Goal: Task Accomplishment & Management: Use online tool/utility

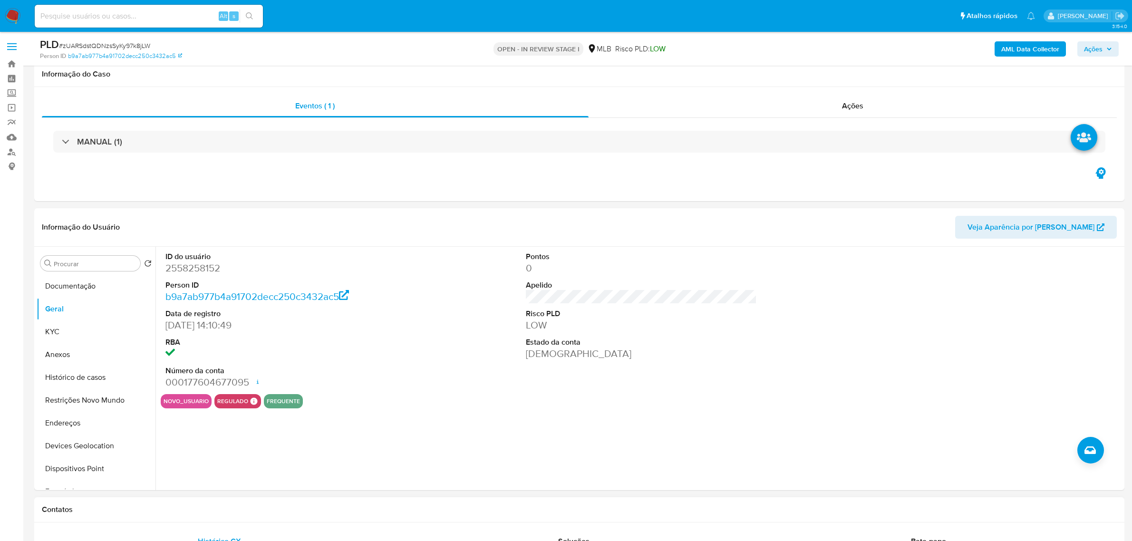
scroll to position [59, 0]
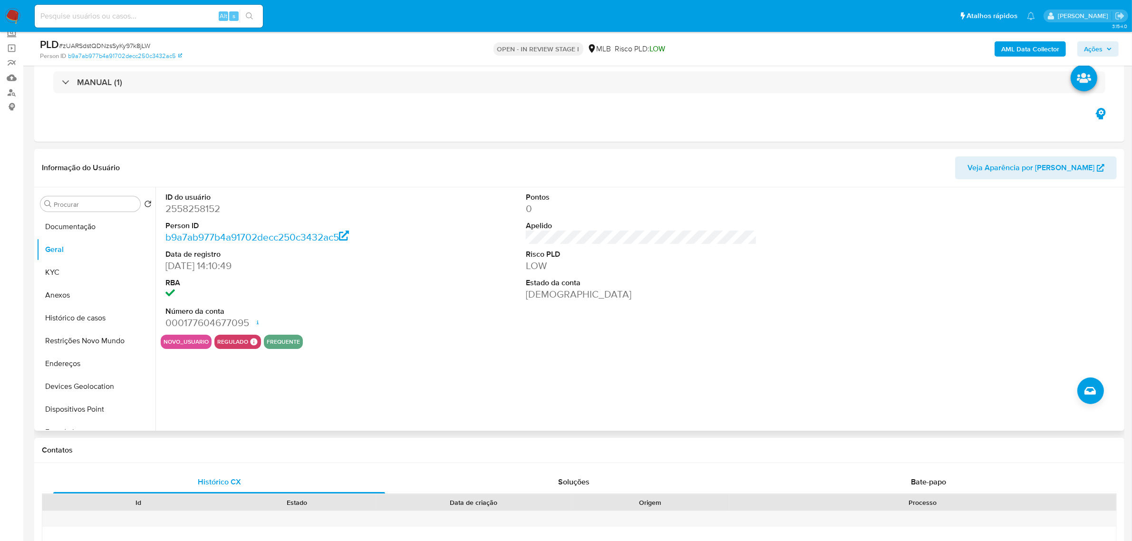
click at [197, 208] on dd "2558258152" at bounding box center [281, 208] width 231 height 13
copy dd "2558258152"
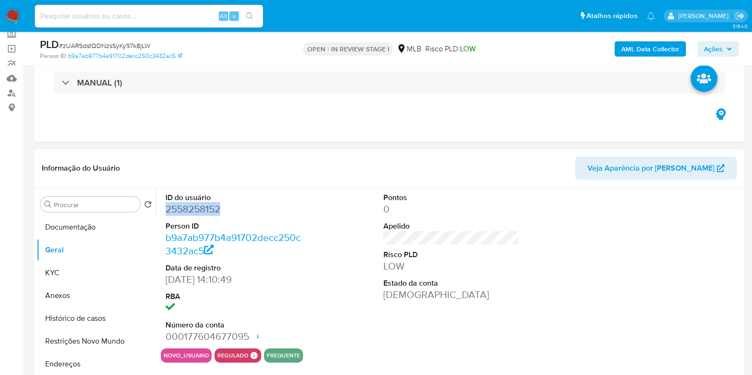
scroll to position [178, 0]
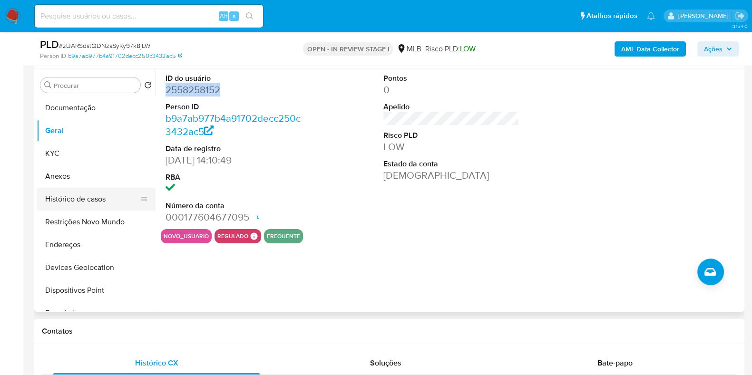
click at [80, 188] on button "Histórico de casos" at bounding box center [92, 199] width 111 height 23
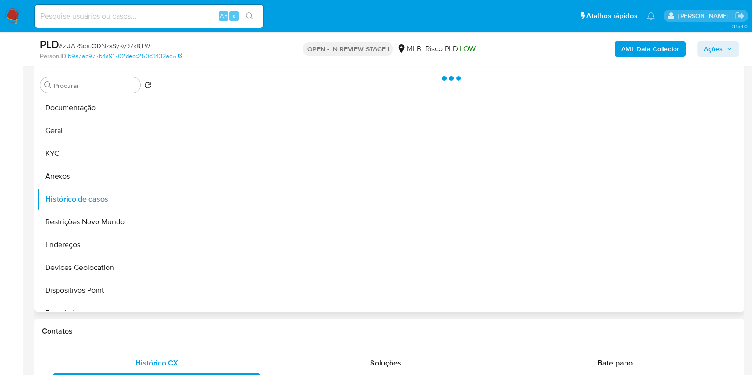
scroll to position [118, 0]
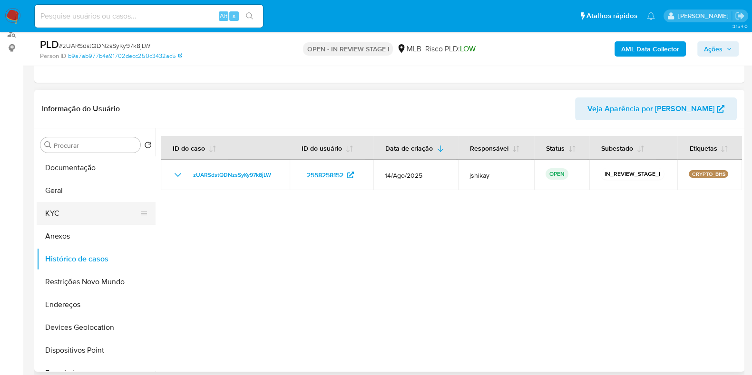
drag, startPoint x: 70, startPoint y: 217, endPoint x: 78, endPoint y: 215, distance: 7.8
click at [71, 217] on button "KYC" at bounding box center [92, 213] width 111 height 23
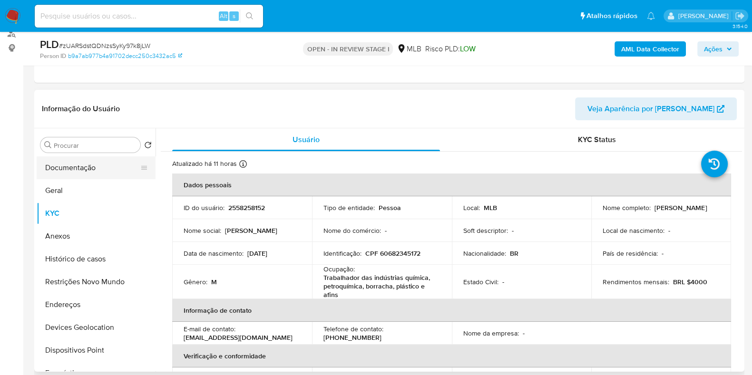
drag, startPoint x: 68, startPoint y: 176, endPoint x: 69, endPoint y: 170, distance: 5.9
click at [69, 176] on button "Documentação" at bounding box center [92, 167] width 111 height 23
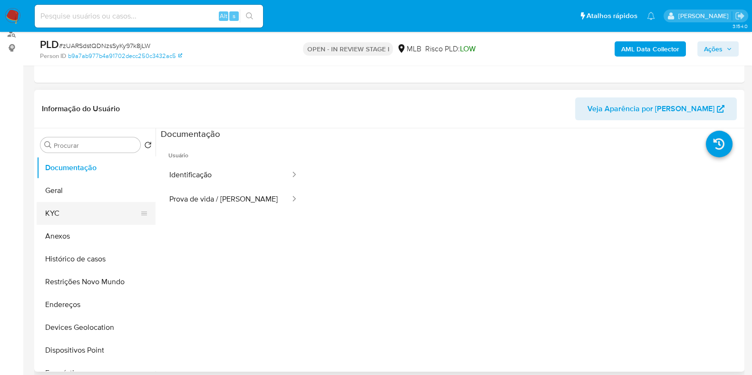
click at [59, 205] on button "KYC" at bounding box center [92, 213] width 111 height 23
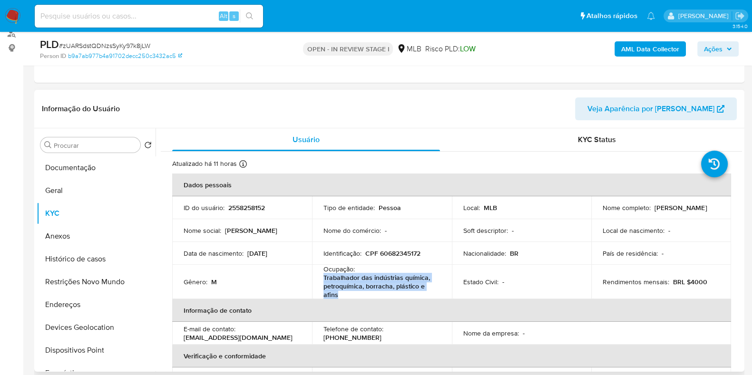
drag, startPoint x: 339, startPoint y: 293, endPoint x: 321, endPoint y: 280, distance: 21.8
click at [321, 280] on td "Ocupação : Trabalhador das indústrias química, petroquímica, borracha, plástico…" at bounding box center [382, 282] width 140 height 34
copy p "Trabalhador das indústrias química, petroquímica, borracha, plástico e afins"
click at [124, 168] on button "Documentação" at bounding box center [92, 167] width 111 height 23
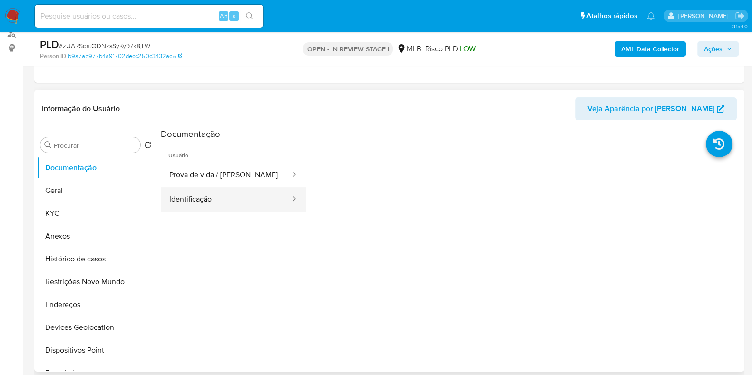
click at [210, 202] on button "Identificação" at bounding box center [226, 199] width 130 height 24
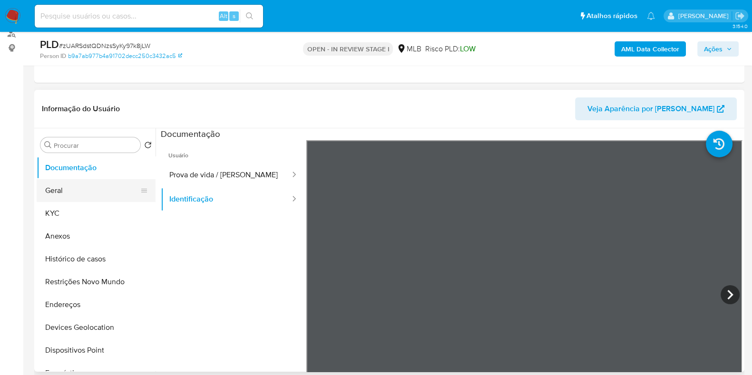
click at [72, 195] on button "Geral" at bounding box center [92, 190] width 111 height 23
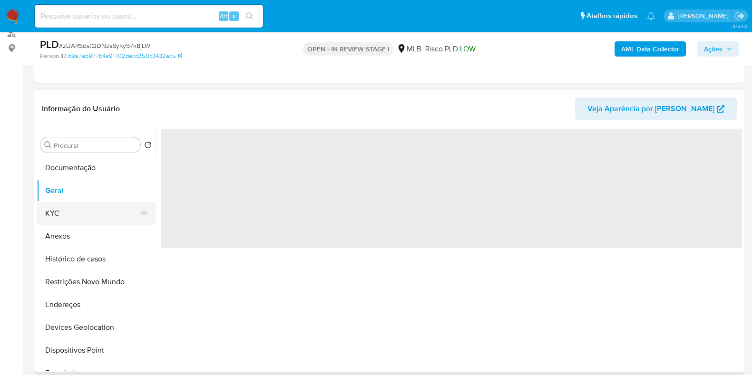
click at [95, 215] on button "KYC" at bounding box center [92, 213] width 111 height 23
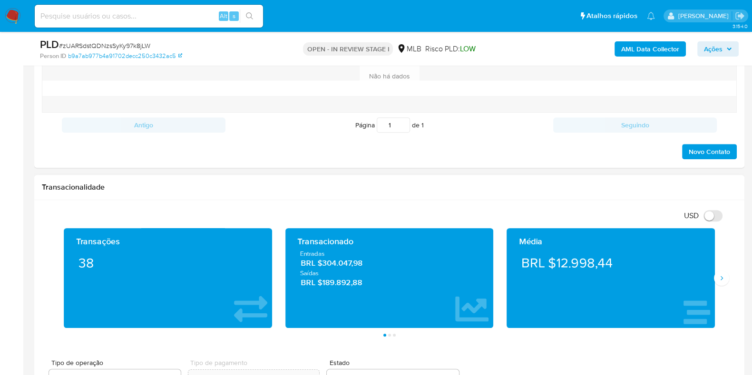
scroll to position [654, 0]
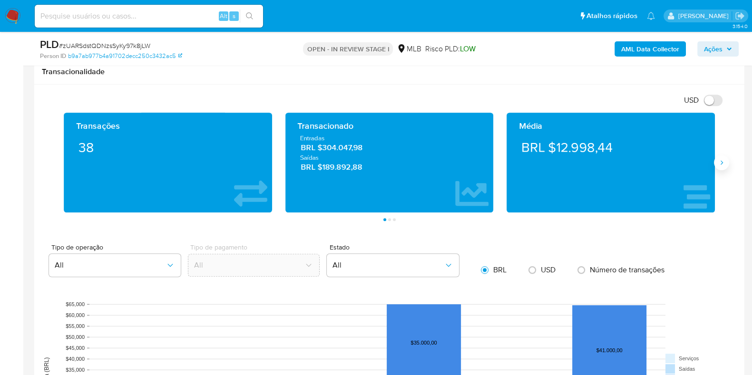
click at [722, 162] on icon "Siguiente" at bounding box center [722, 163] width 8 height 8
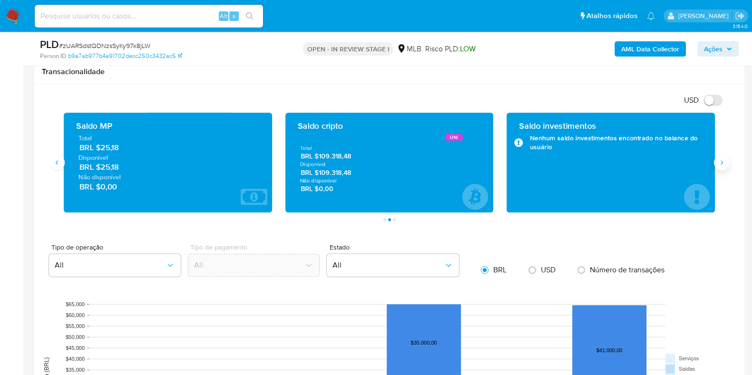
click at [722, 162] on icon "Siguiente" at bounding box center [722, 163] width 8 height 8
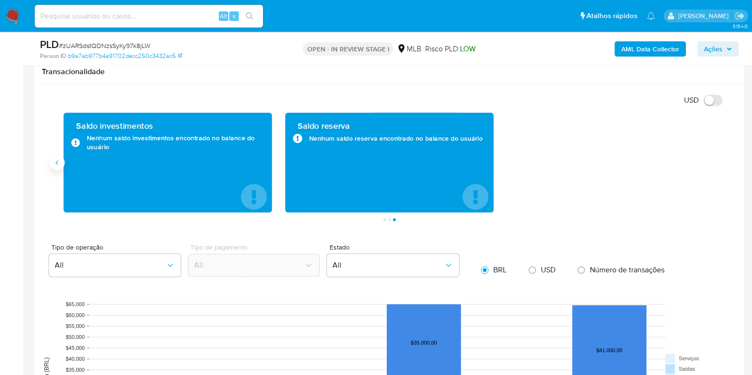
click at [62, 163] on button "Anterior" at bounding box center [56, 162] width 15 height 15
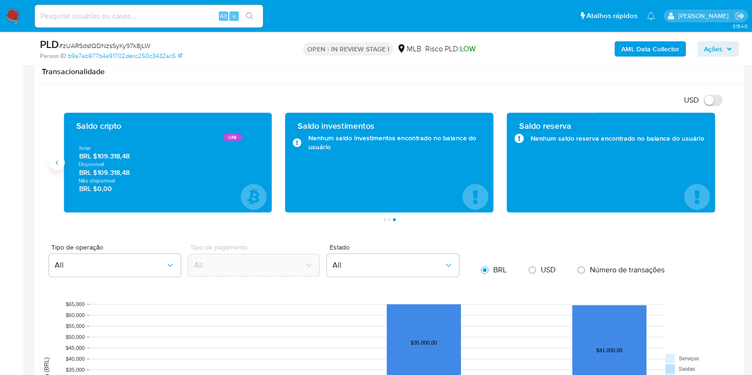
click at [62, 163] on button "Anterior" at bounding box center [56, 162] width 15 height 15
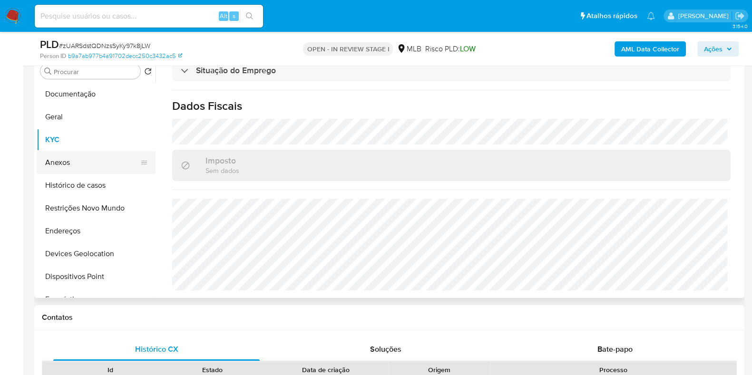
scroll to position [118, 0]
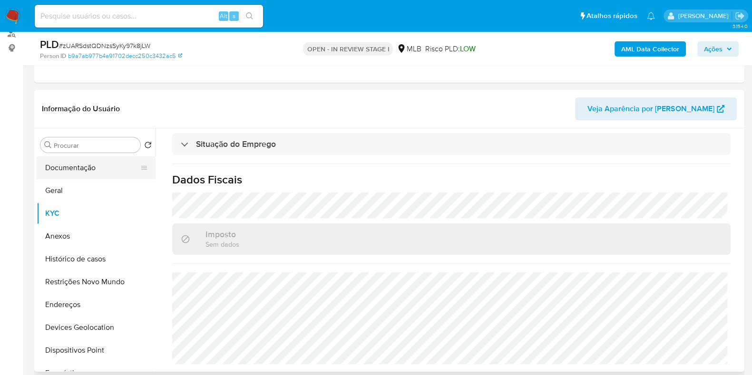
click at [69, 163] on button "Documentação" at bounding box center [92, 167] width 111 height 23
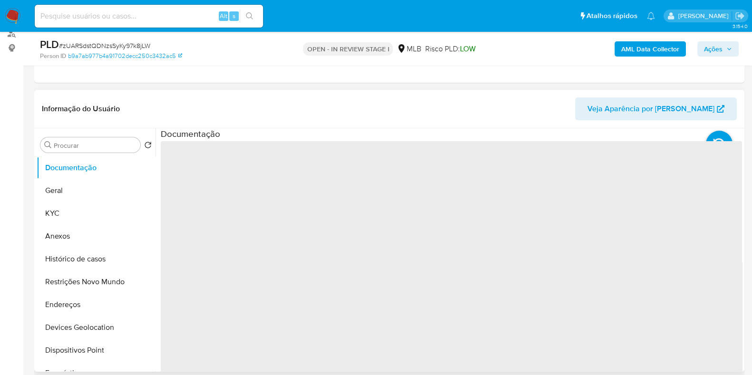
scroll to position [178, 0]
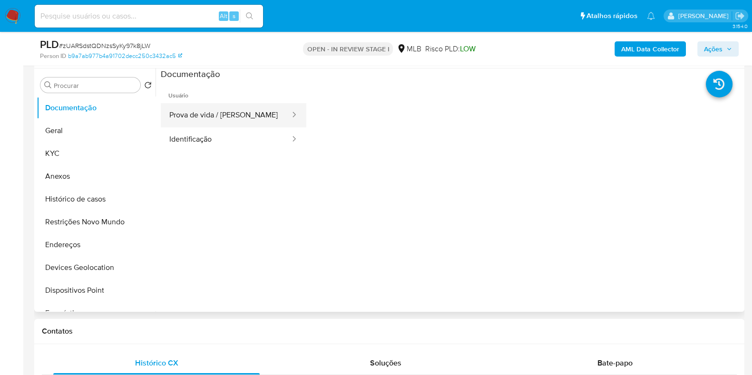
click at [215, 125] on button "Prova de vida / Selfie" at bounding box center [226, 115] width 130 height 24
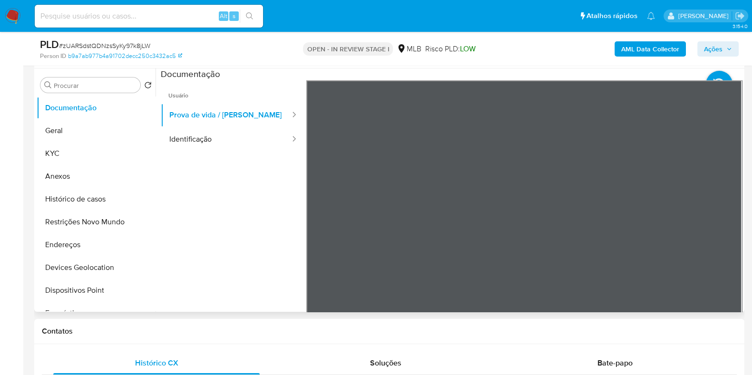
drag, startPoint x: 641, startPoint y: 223, endPoint x: 585, endPoint y: 207, distance: 57.7
click at [623, 206] on div at bounding box center [524, 236] width 436 height 312
click at [78, 135] on button "Geral" at bounding box center [92, 130] width 111 height 23
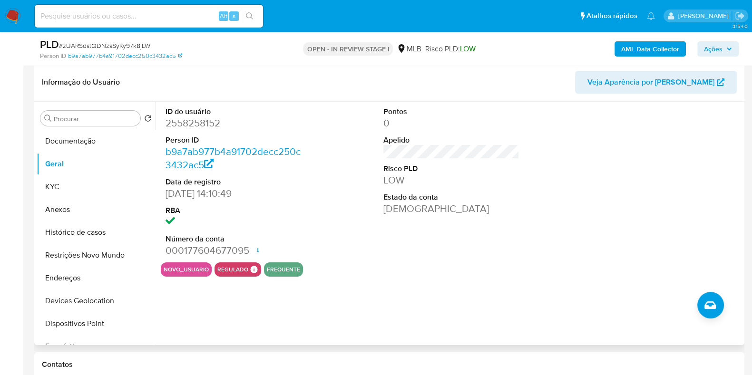
scroll to position [118, 0]
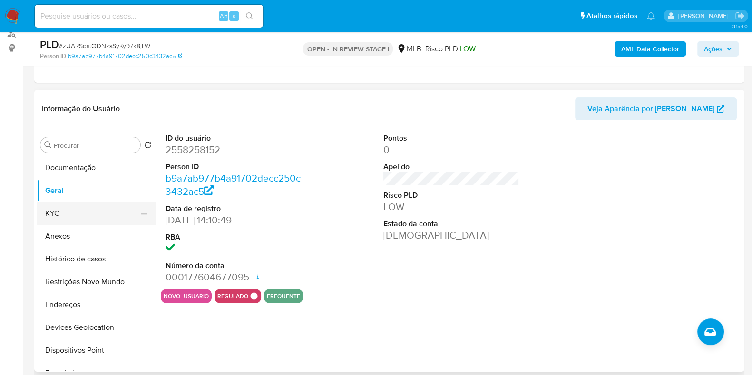
click at [59, 216] on button "KYC" at bounding box center [92, 213] width 111 height 23
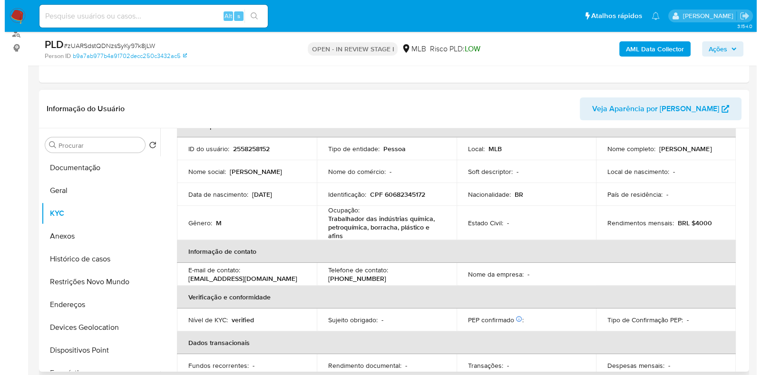
scroll to position [0, 0]
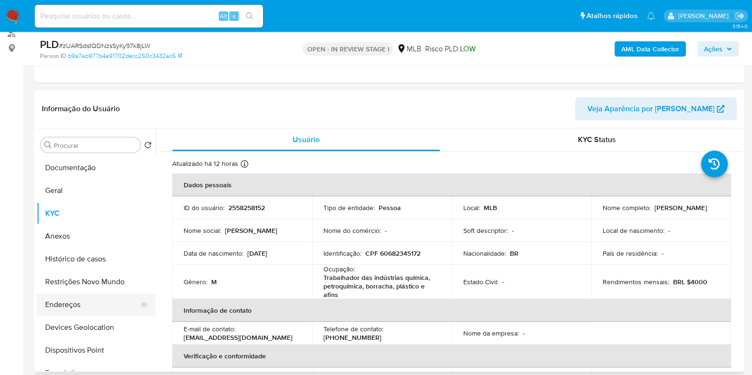
click at [90, 309] on button "Endereços" at bounding box center [92, 304] width 111 height 23
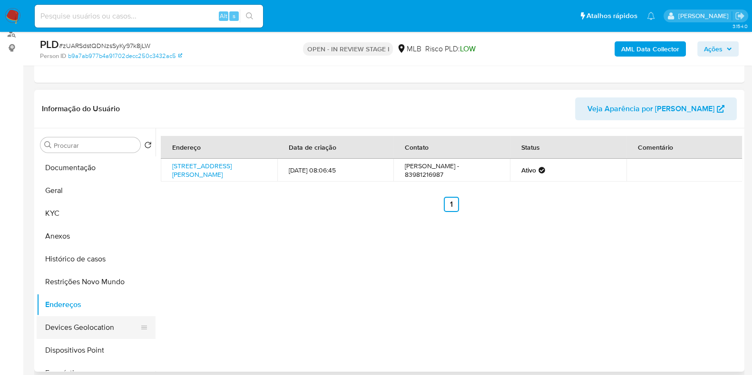
drag, startPoint x: 100, startPoint y: 336, endPoint x: 159, endPoint y: 321, distance: 61.4
click at [100, 336] on button "Devices Geolocation" at bounding box center [96, 327] width 119 height 23
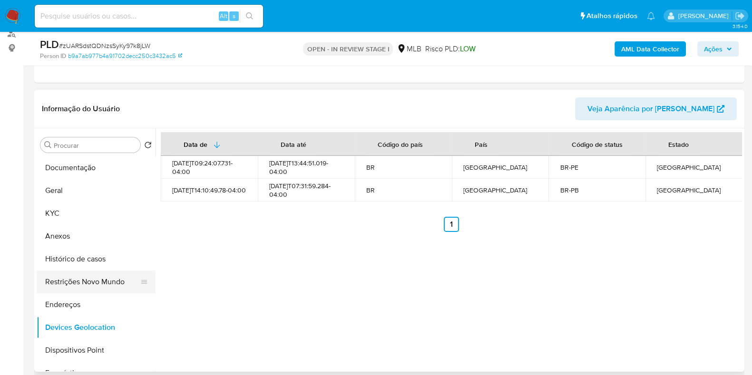
click at [102, 283] on button "Restrições Novo Mundo" at bounding box center [92, 282] width 111 height 23
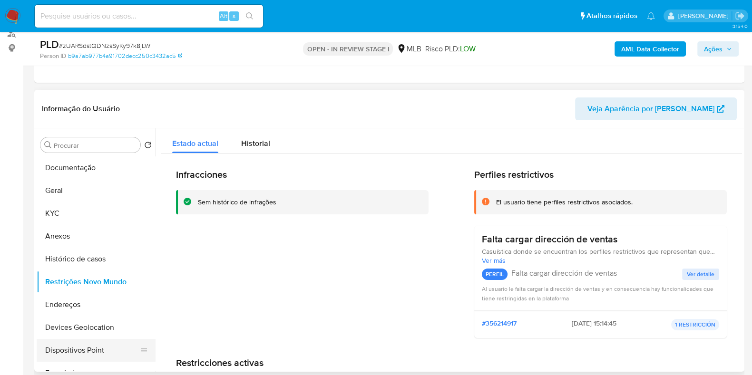
click at [106, 341] on button "Dispositivos Point" at bounding box center [92, 350] width 111 height 23
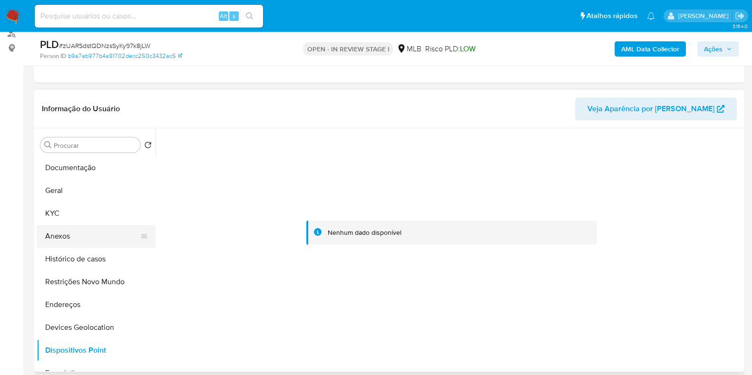
click at [75, 230] on button "Anexos" at bounding box center [92, 236] width 111 height 23
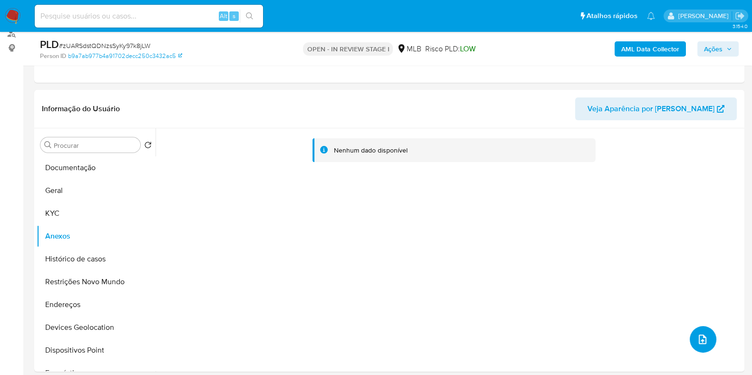
click at [702, 346] on button "upload-file" at bounding box center [703, 339] width 27 height 27
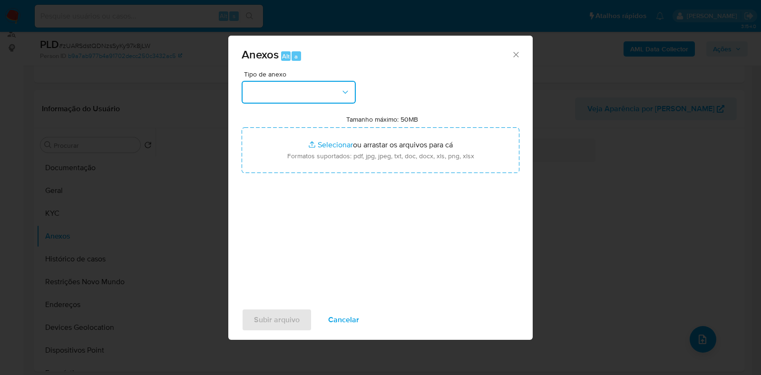
click at [310, 91] on button "button" at bounding box center [299, 92] width 114 height 23
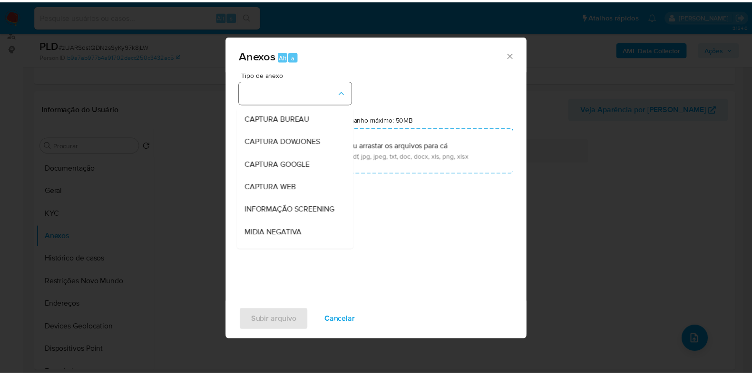
scroll to position [59, 0]
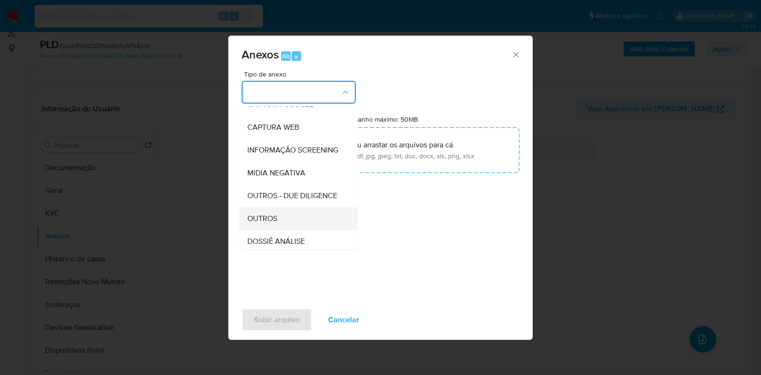
click at [272, 224] on span "OUTROS" at bounding box center [262, 219] width 30 height 10
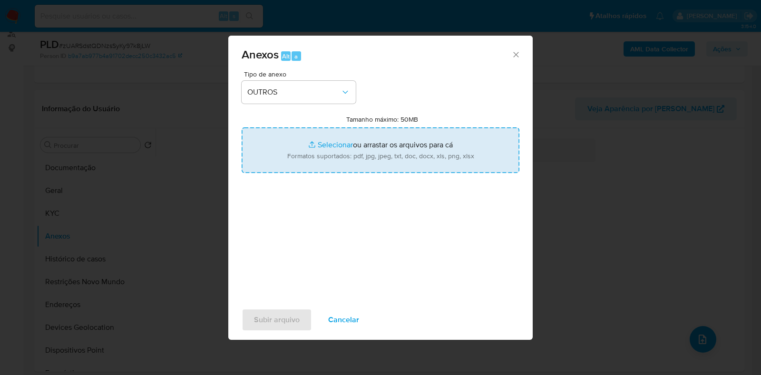
click at [285, 152] on input "Tamanho máximo: 50MB Selecionar arquivos" at bounding box center [381, 150] width 278 height 46
type input "C:\fakepath\Mulan 2558258152_2025_08_19_07_57_04 - Resumen TX.pdf"
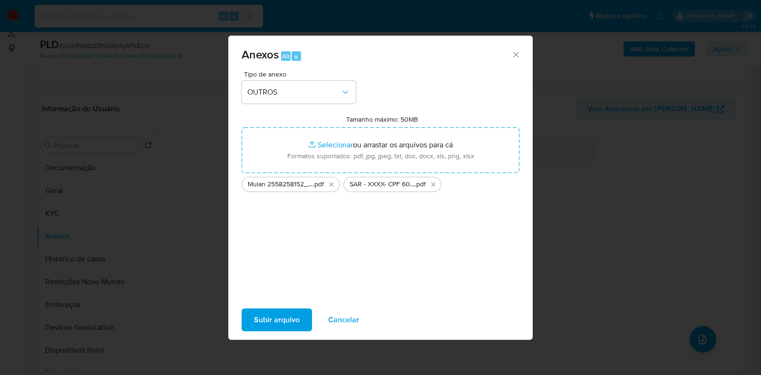
click at [286, 312] on span "Subir arquivo" at bounding box center [277, 320] width 46 height 21
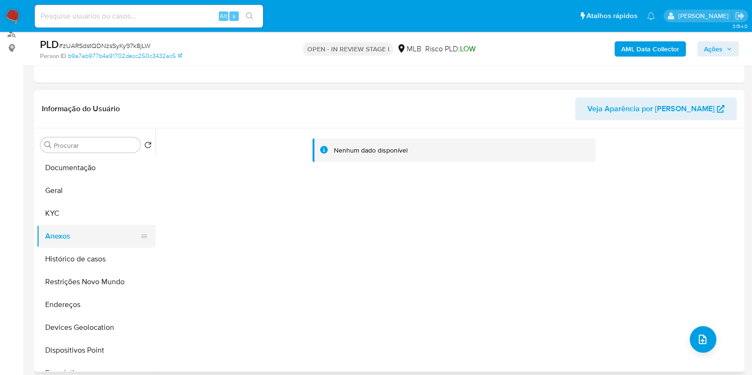
drag, startPoint x: 52, startPoint y: 221, endPoint x: 56, endPoint y: 225, distance: 5.8
click at [52, 220] on button "KYC" at bounding box center [96, 213] width 119 height 23
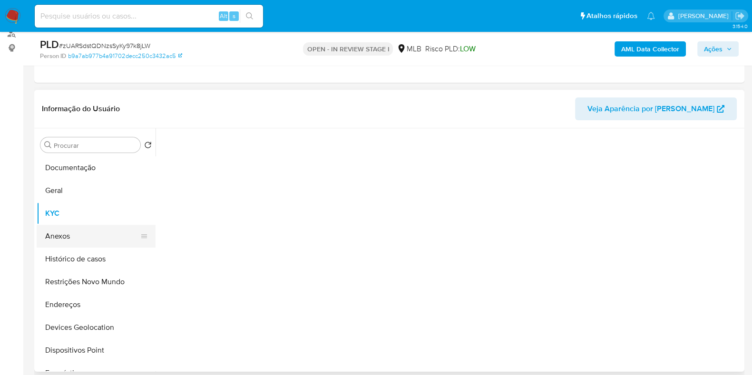
click at [61, 236] on button "Anexos" at bounding box center [92, 236] width 111 height 23
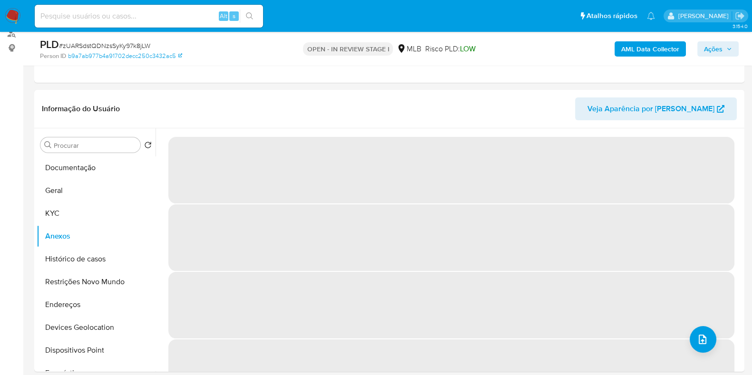
click at [710, 49] on span "Ações" at bounding box center [713, 48] width 19 height 15
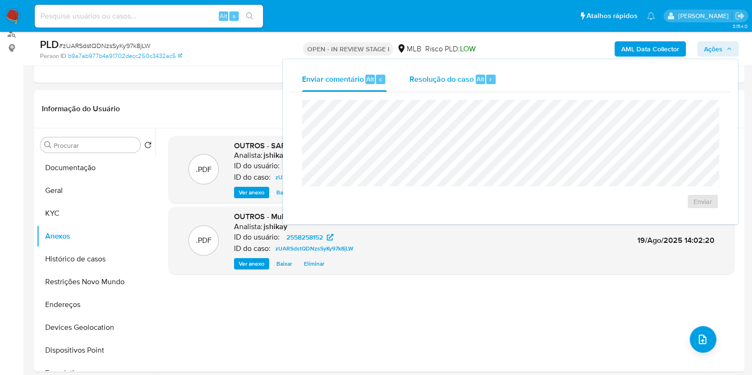
click at [468, 81] on span "Resolução do caso" at bounding box center [442, 78] width 64 height 11
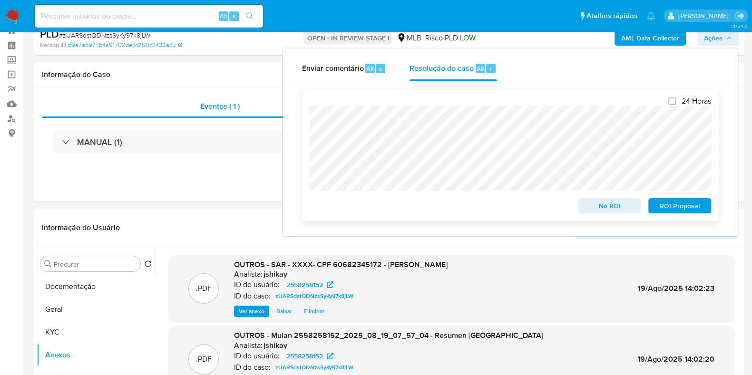
scroll to position [0, 0]
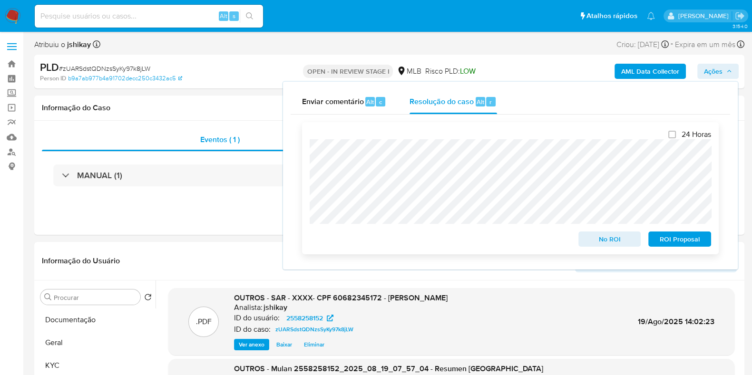
click at [676, 238] on span "ROI Proposal" at bounding box center [679, 239] width 49 height 13
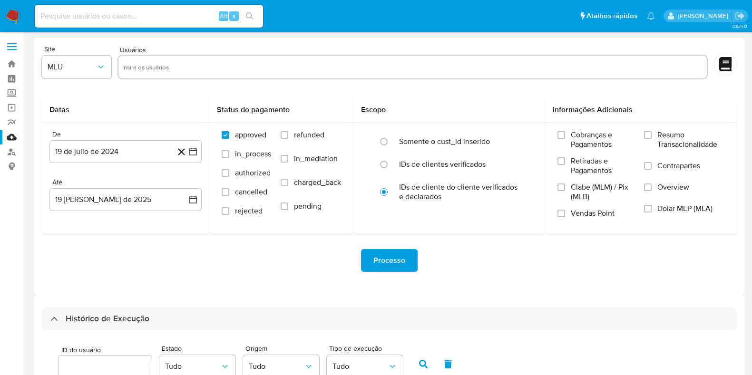
select select "10"
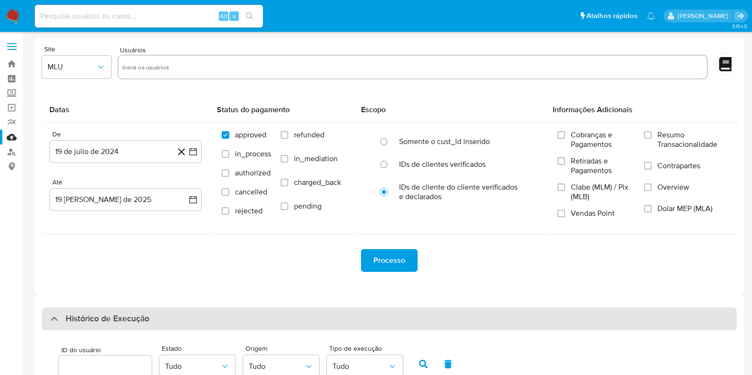
scroll to position [242, 0]
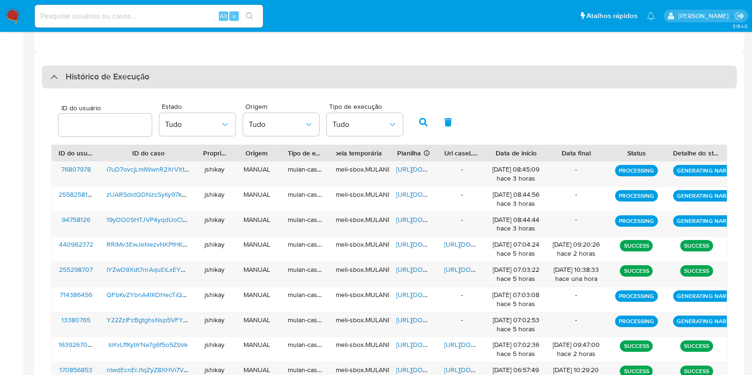
click at [91, 75] on h3 "Histórico de Execução" at bounding box center [108, 76] width 84 height 11
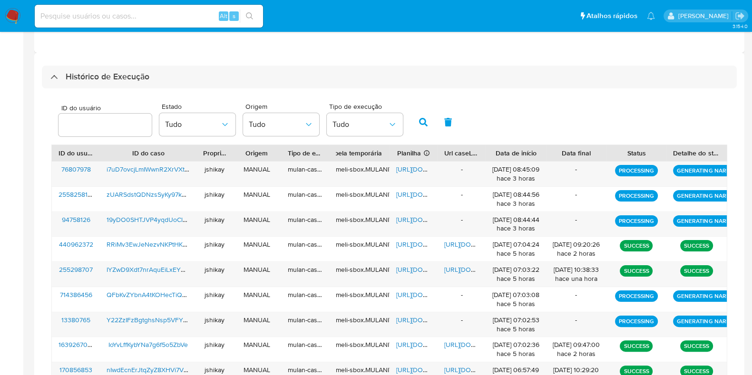
scroll to position [0, 0]
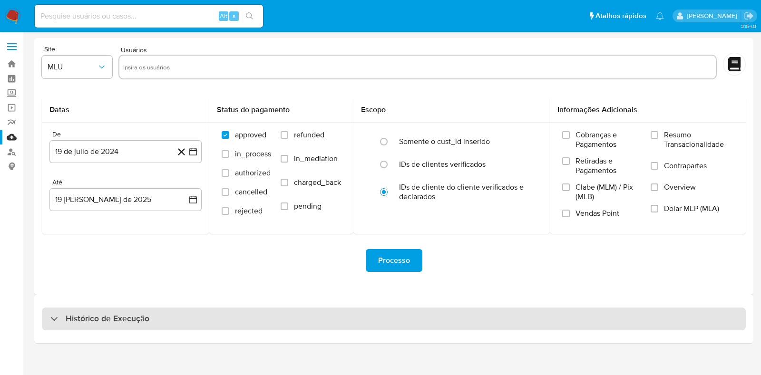
click at [117, 324] on h3 "Histórico de Execução" at bounding box center [108, 318] width 84 height 11
select select "10"
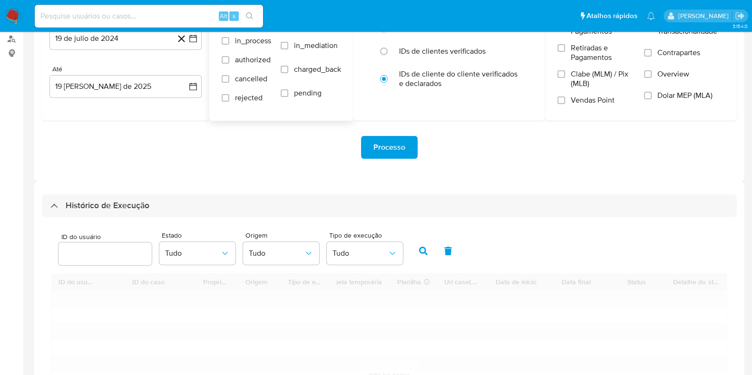
scroll to position [242, 0]
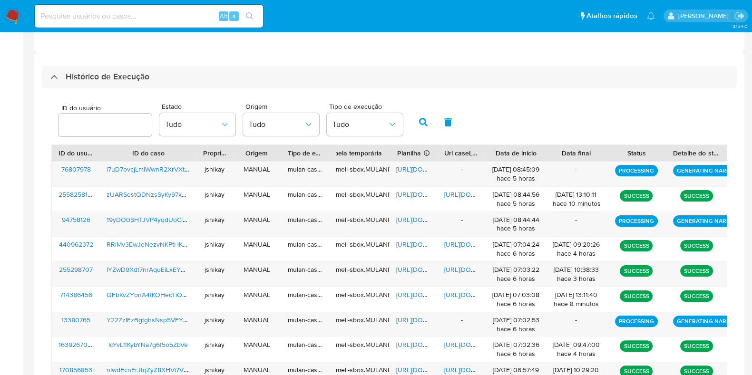
click at [489, 117] on div "ID do usuário Estado Tudo Origem Tudo Tipo de execução Tudo" at bounding box center [389, 121] width 676 height 47
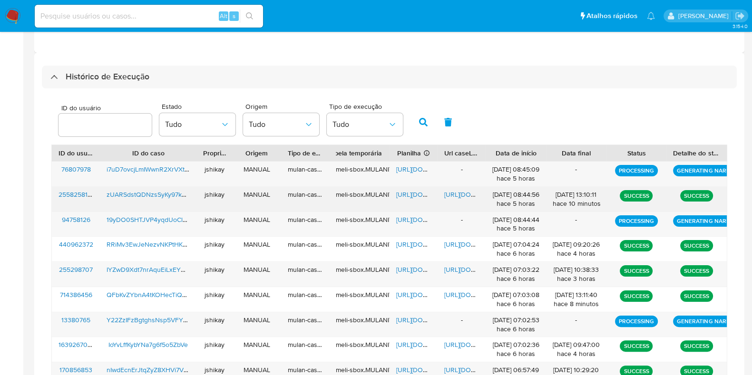
click at [413, 194] on span "https://docs.google.com/spreadsheets/d/1P09kBqMH53Lu761HobzQF0jDKFzG9t6w5lMr6s5…" at bounding box center [429, 195] width 66 height 10
click at [460, 195] on span "https://docs.google.com/document/d/1XbGOFYrxMEyekZPHPjelCg8CLZJ5lW8ih1YhjbSER-w…" at bounding box center [477, 195] width 66 height 10
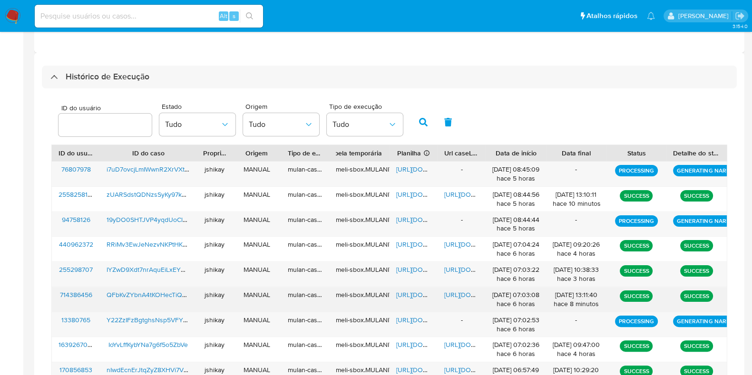
click at [405, 296] on span "https://docs.google.com/spreadsheets/d/1AvakpzeFfzTTO4kx8EDNTQK8M3ZR_iB4S1vRhJh…" at bounding box center [429, 295] width 66 height 10
click at [454, 293] on span "https://docs.google.com/document/d/1KNitkOAhBWkxjD4bE4AVG54Tb9BYjydV-ouksexXmvU…" at bounding box center [477, 295] width 66 height 10
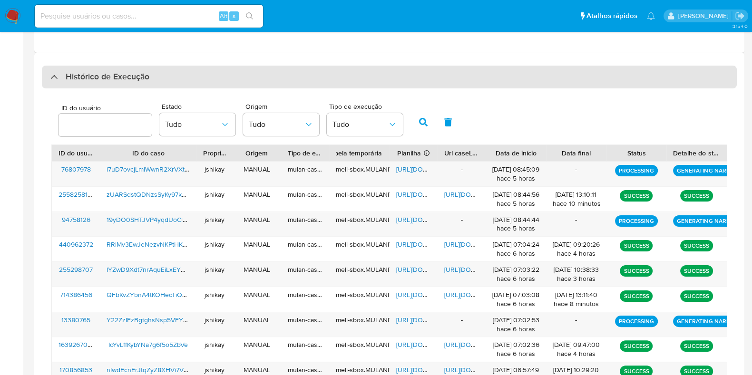
click at [120, 71] on h3 "Histórico de Execução" at bounding box center [108, 76] width 84 height 11
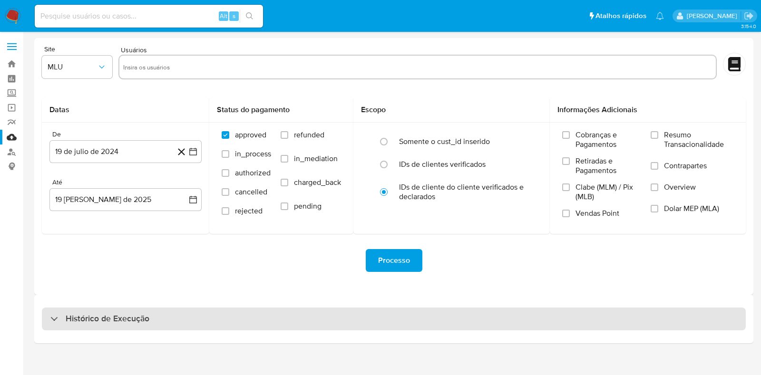
click at [122, 315] on h3 "Histórico de Execução" at bounding box center [108, 318] width 84 height 11
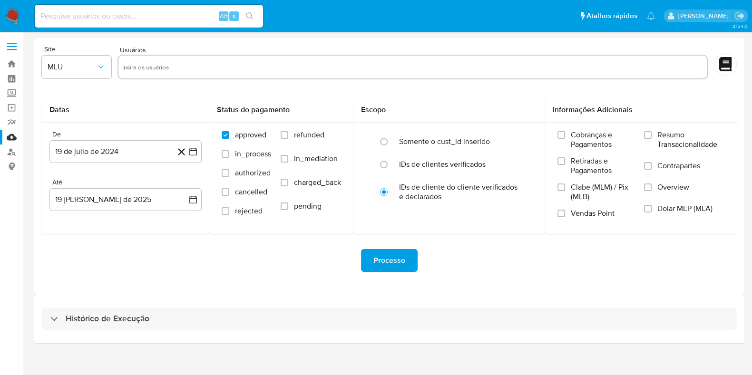
select select "10"
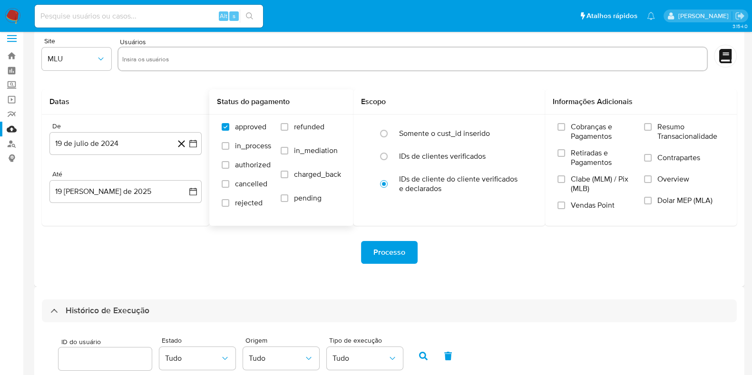
scroll to position [242, 0]
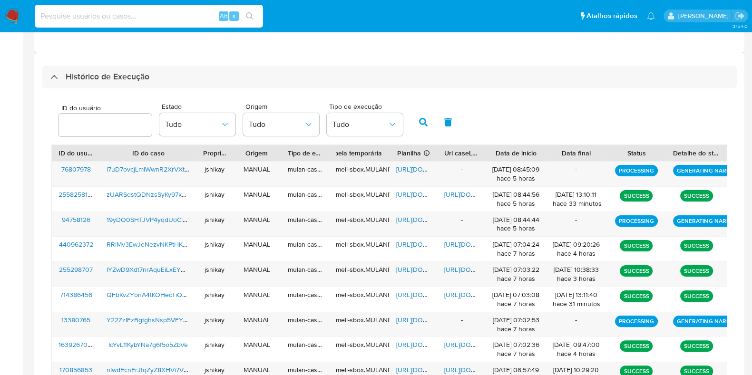
click at [166, 14] on input at bounding box center [149, 16] width 228 height 12
paste input "507846355"
type input "507846355"
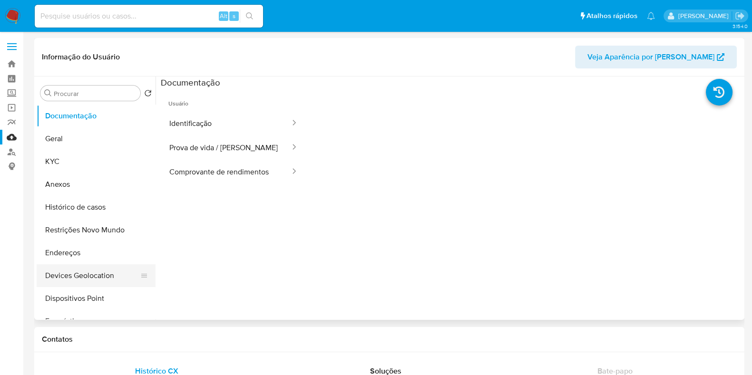
select select "10"
click at [105, 207] on button "Histórico de casos" at bounding box center [92, 207] width 111 height 23
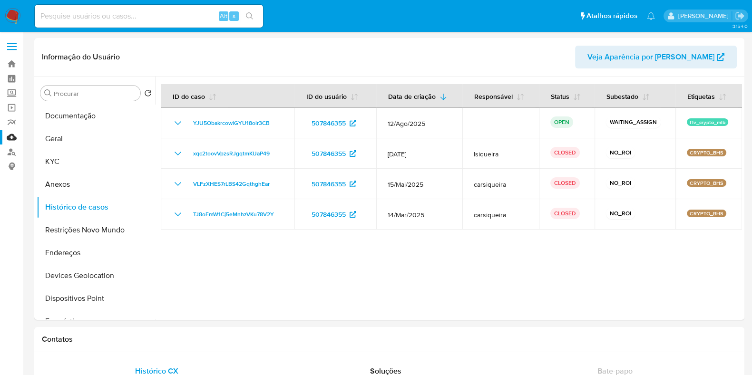
click at [3, 16] on nav "Pausado Ver notificaciones Alt s Atalhos rápidos Presiona las siguientes teclas…" at bounding box center [376, 16] width 752 height 32
click at [8, 15] on img at bounding box center [13, 16] width 16 height 16
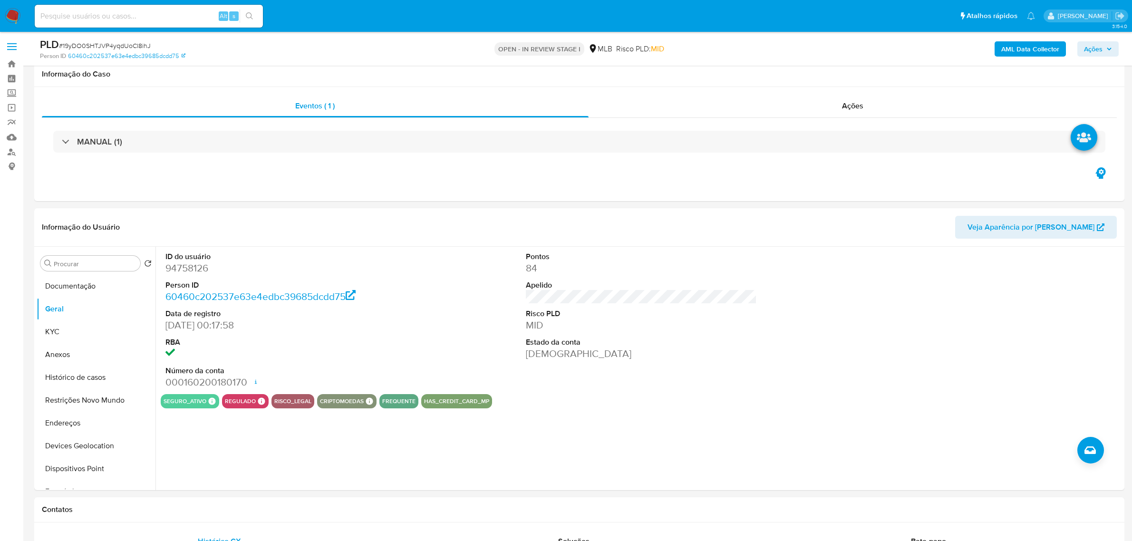
scroll to position [59, 0]
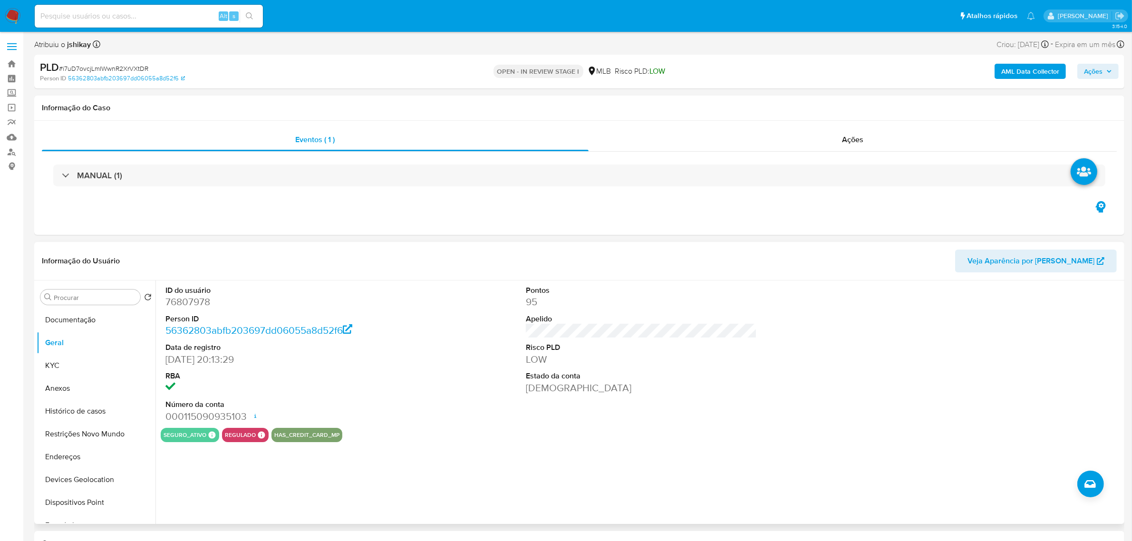
click at [196, 303] on dd "76807978" at bounding box center [281, 301] width 231 height 13
copy dd "76807978"
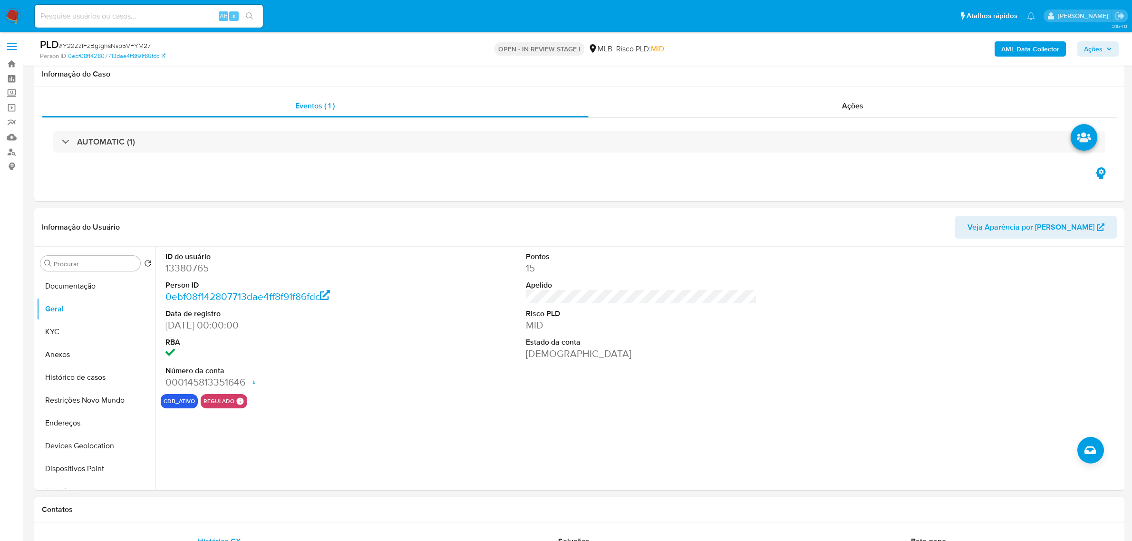
scroll to position [119, 0]
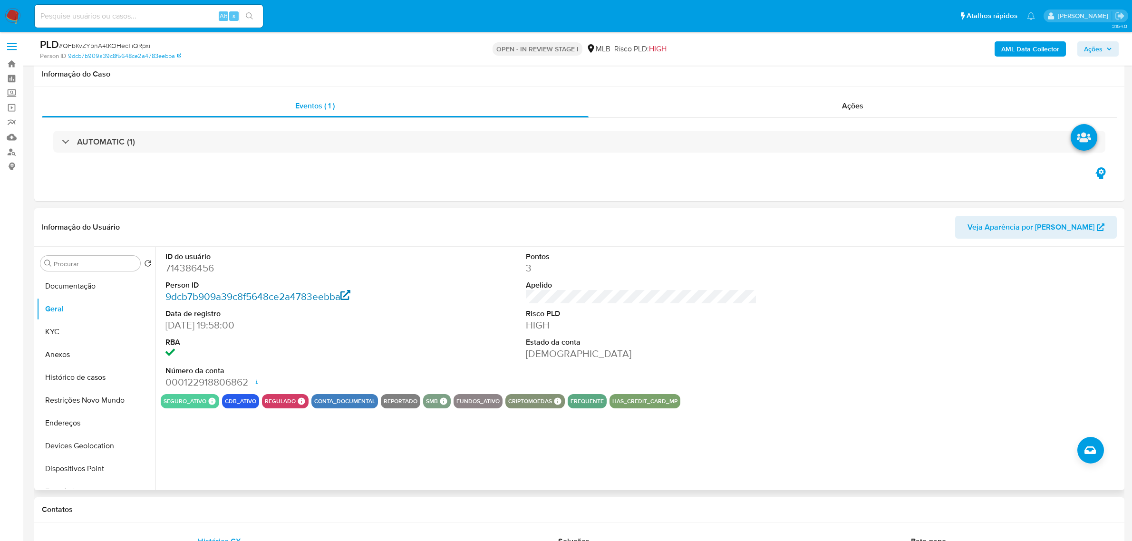
scroll to position [59, 0]
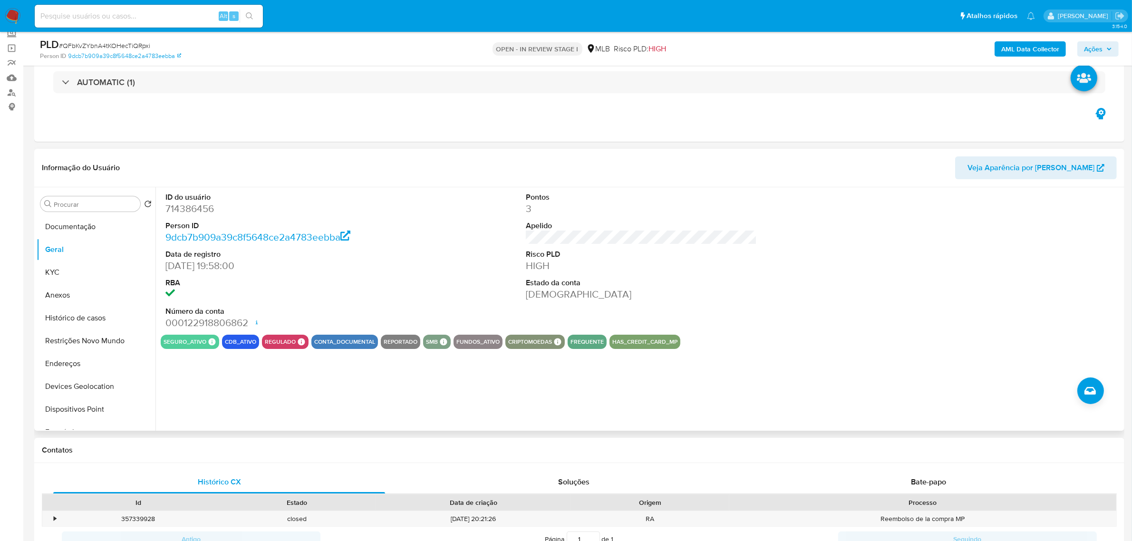
click at [205, 205] on dd "714386456" at bounding box center [281, 208] width 231 height 13
copy dd "714386456"
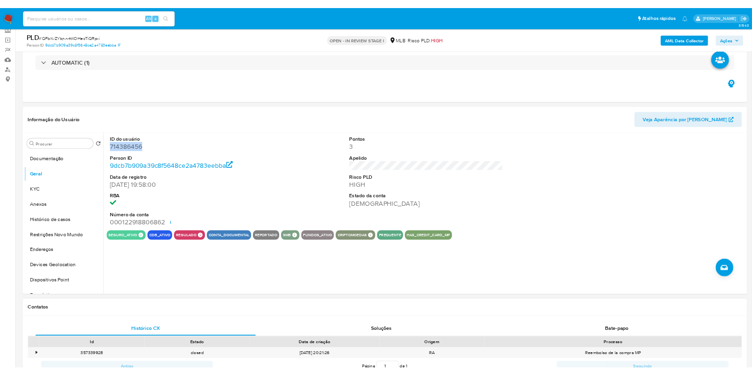
scroll to position [59, 0]
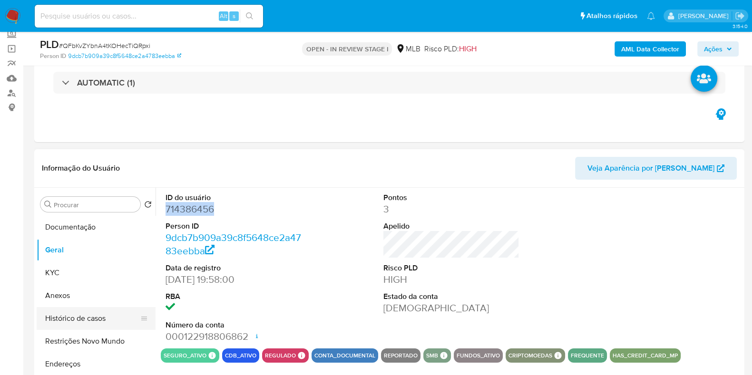
click at [80, 312] on button "Histórico de casos" at bounding box center [92, 318] width 111 height 23
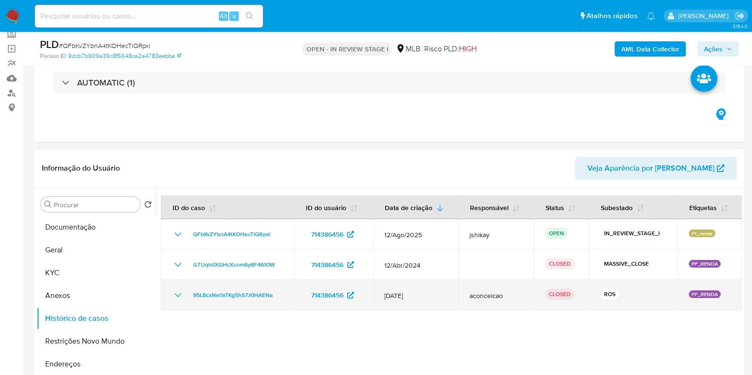
click at [180, 292] on icon "Mostrar/Ocultar" at bounding box center [177, 295] width 11 height 11
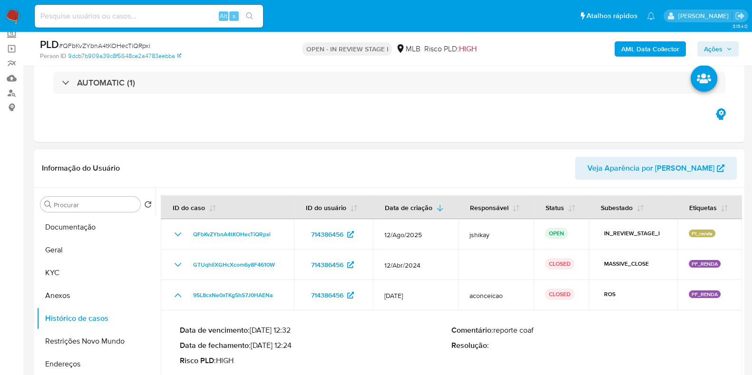
scroll to position [118, 0]
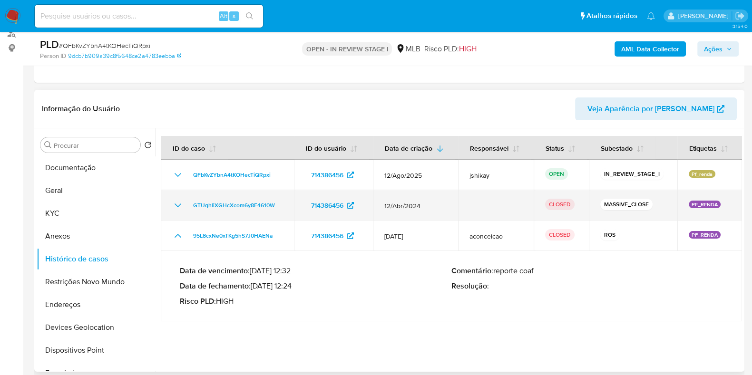
click at [179, 208] on icon "Mostrar/Ocultar" at bounding box center [177, 205] width 11 height 11
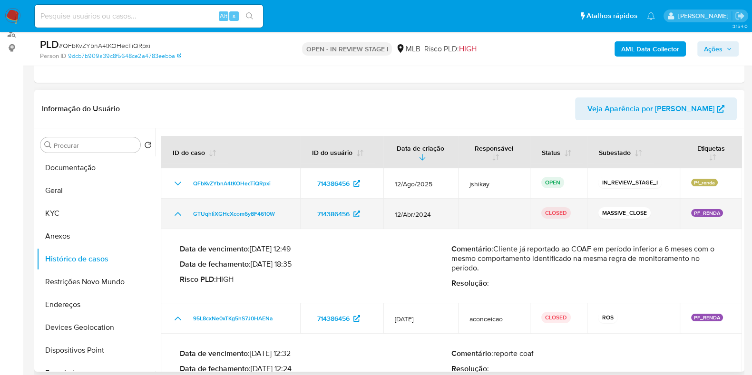
click at [181, 213] on icon "Mostrar/Ocultar" at bounding box center [177, 213] width 11 height 11
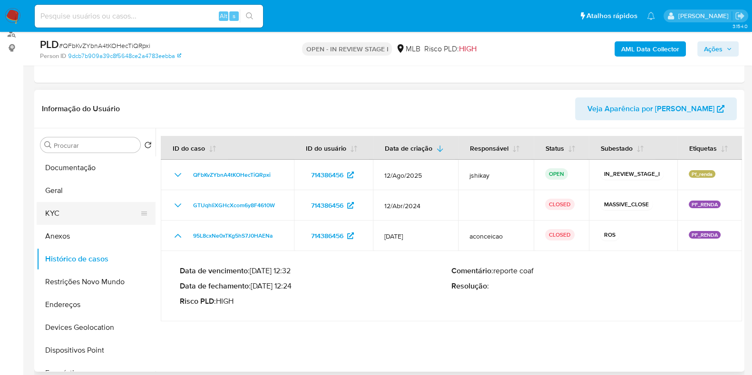
click at [84, 213] on button "KYC" at bounding box center [92, 213] width 111 height 23
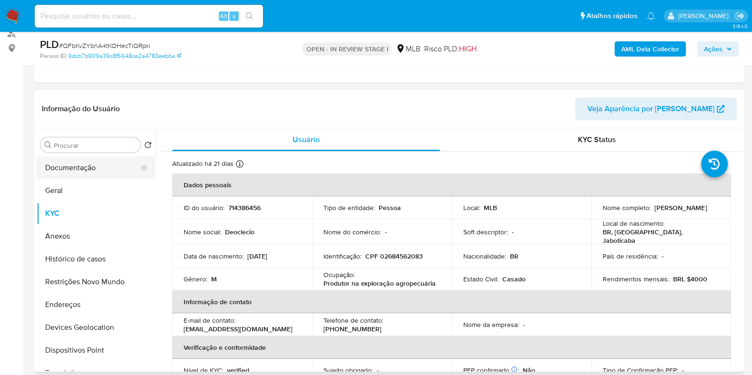
drag, startPoint x: 63, startPoint y: 164, endPoint x: 86, endPoint y: 164, distance: 23.3
click at [63, 164] on button "Documentação" at bounding box center [92, 167] width 111 height 23
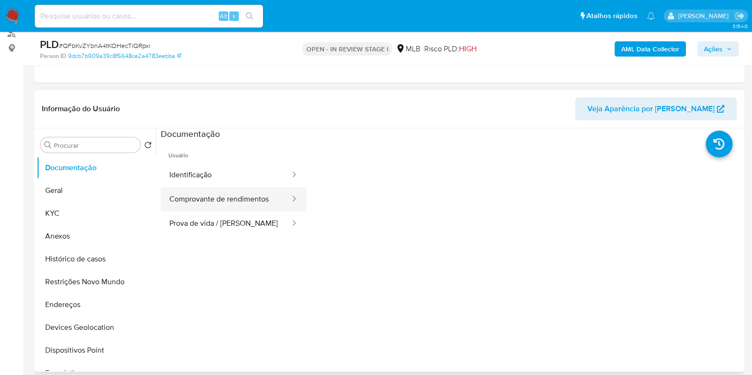
click at [260, 200] on button "Comprovante de rendimentos" at bounding box center [226, 199] width 130 height 24
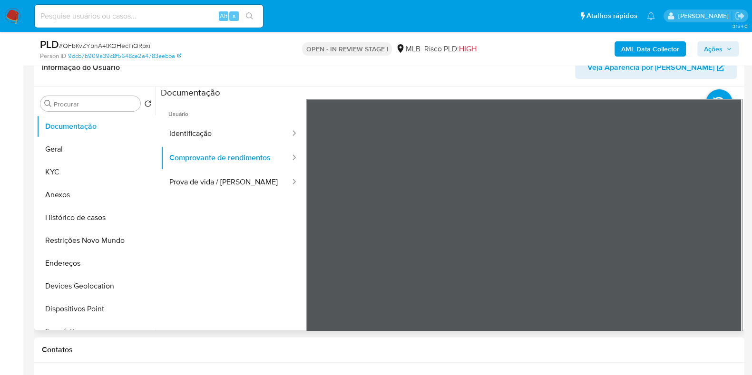
scroll to position [178, 0]
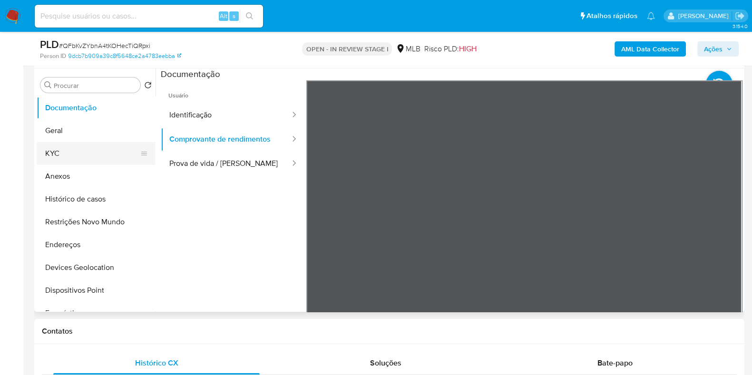
click at [62, 153] on button "KYC" at bounding box center [92, 153] width 111 height 23
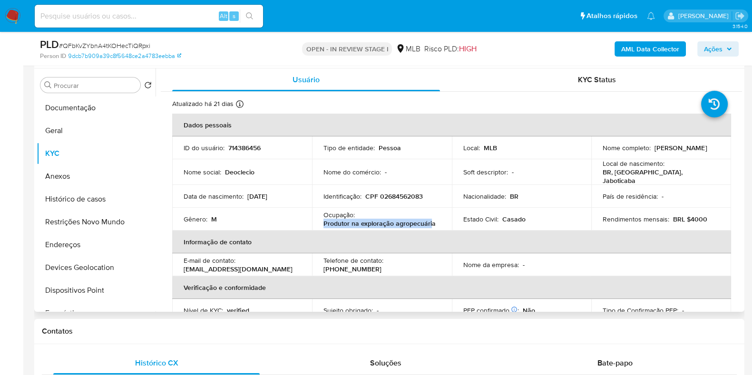
drag, startPoint x: 322, startPoint y: 221, endPoint x: 430, endPoint y: 221, distance: 108.0
click at [430, 221] on p "Produtor na exploração agropecuária" at bounding box center [379, 223] width 112 height 9
copy p "Produtor na exploração agropecuári"
click at [81, 113] on button "Documentação" at bounding box center [92, 108] width 111 height 23
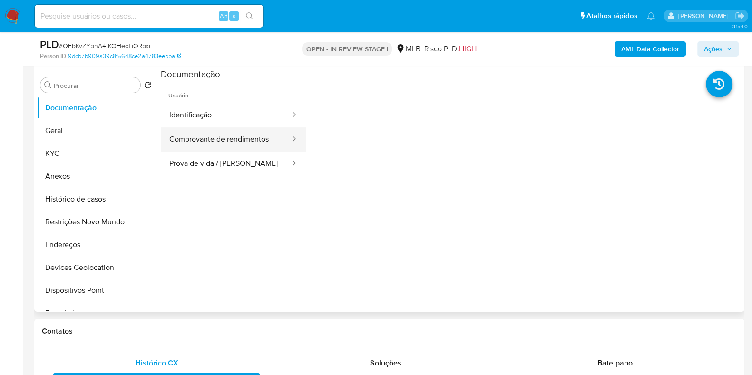
click at [247, 135] on button "Comprovante de rendimentos" at bounding box center [226, 139] width 130 height 24
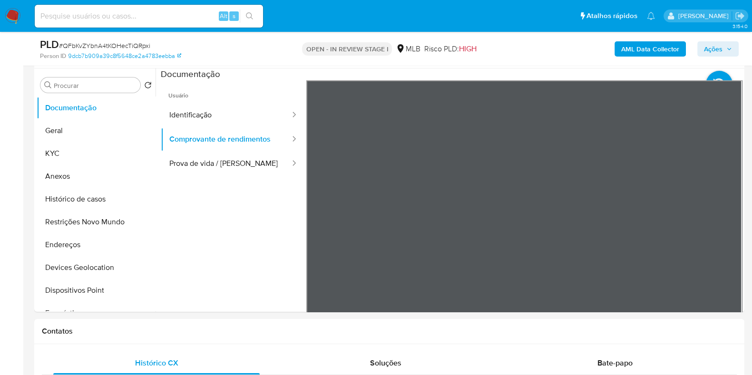
click at [200, 127] on button "Comprovante de rendimentos" at bounding box center [226, 139] width 130 height 24
click at [208, 120] on button "Identificação" at bounding box center [226, 115] width 130 height 24
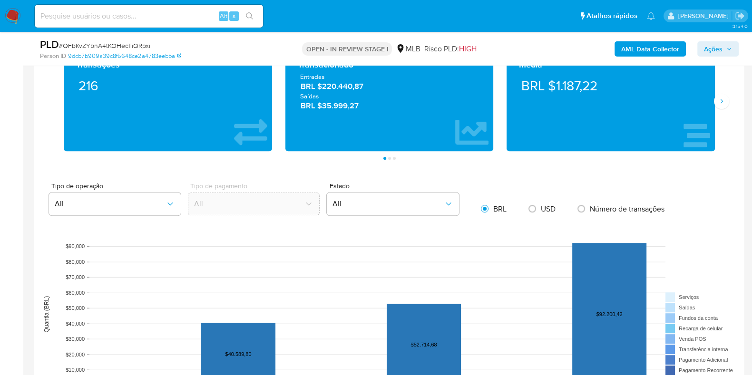
scroll to position [654, 0]
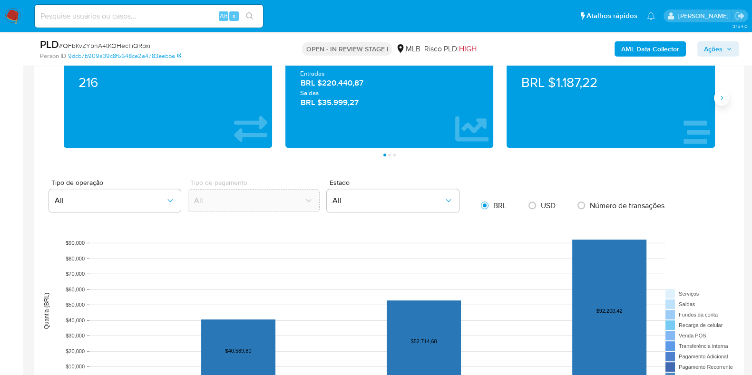
click at [725, 100] on icon "Siguiente" at bounding box center [722, 98] width 8 height 8
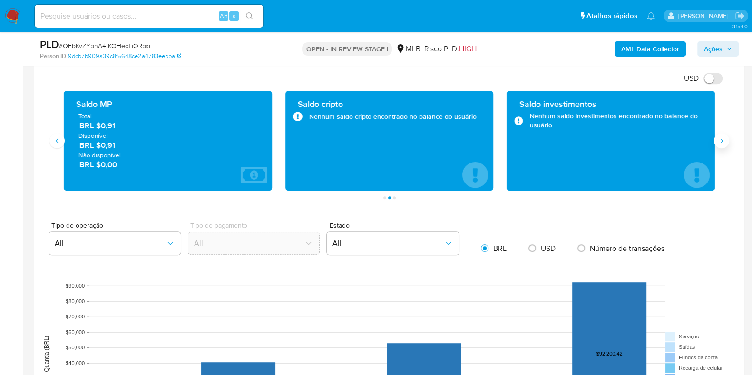
scroll to position [595, 0]
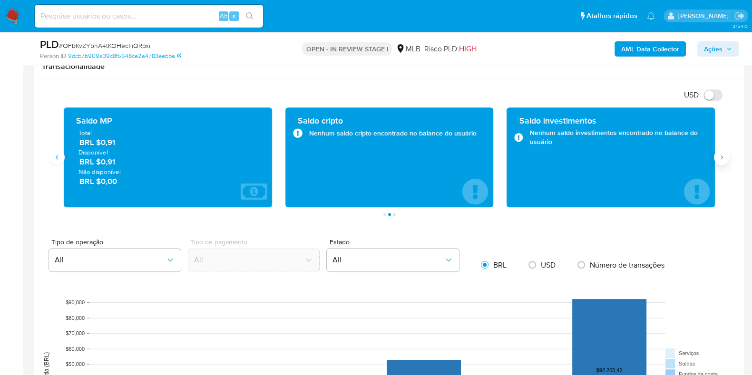
click at [718, 157] on icon "Siguiente" at bounding box center [722, 158] width 8 height 8
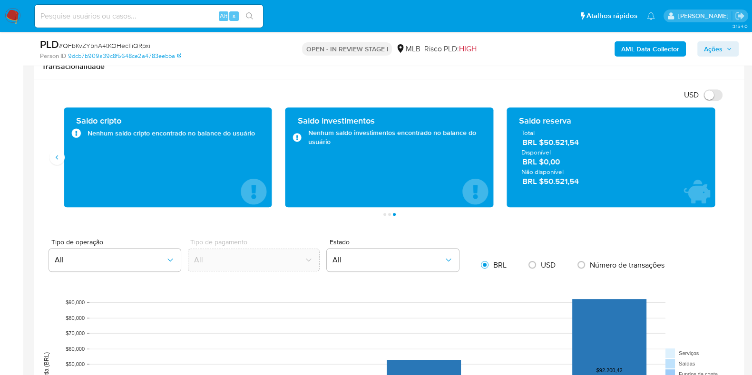
drag, startPoint x: 579, startPoint y: 148, endPoint x: 546, endPoint y: 146, distance: 32.9
click at [546, 146] on span "BRL $50.521,54" at bounding box center [611, 142] width 178 height 11
drag, startPoint x: 545, startPoint y: 144, endPoint x: 580, endPoint y: 142, distance: 34.7
click at [580, 142] on span "BRL $50.521,54" at bounding box center [611, 142] width 178 height 11
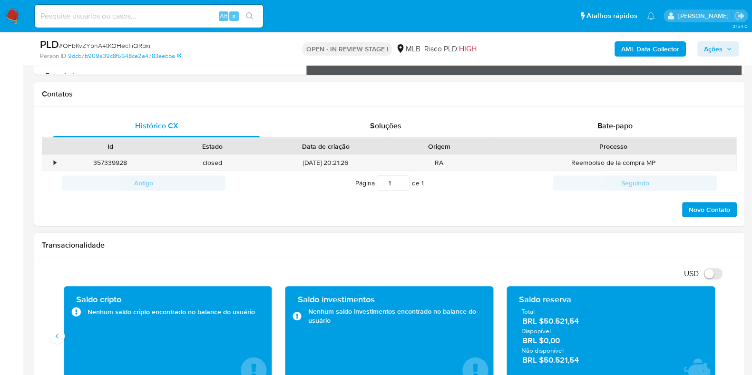
scroll to position [237, 0]
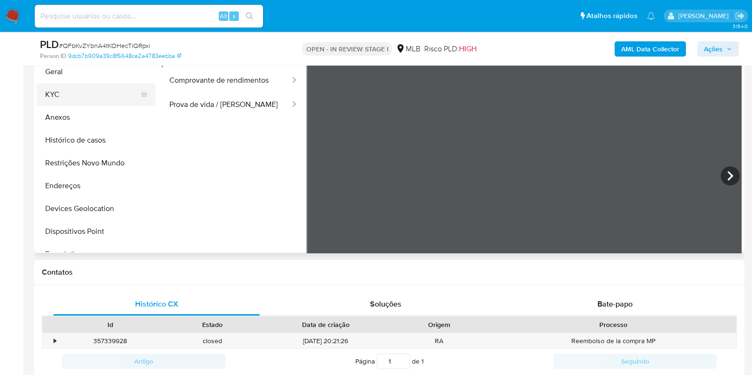
click at [90, 97] on button "KYC" at bounding box center [92, 94] width 111 height 23
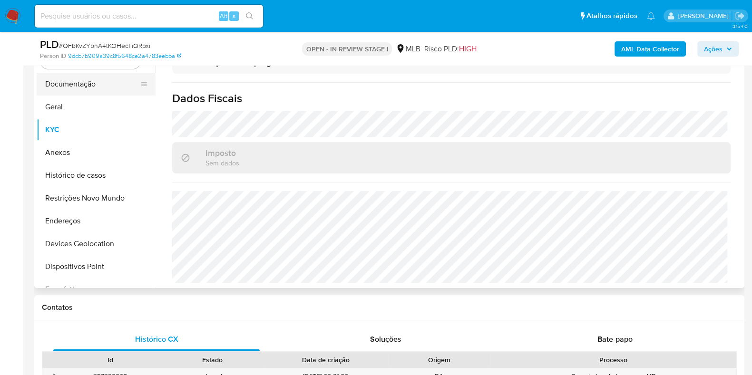
scroll to position [178, 0]
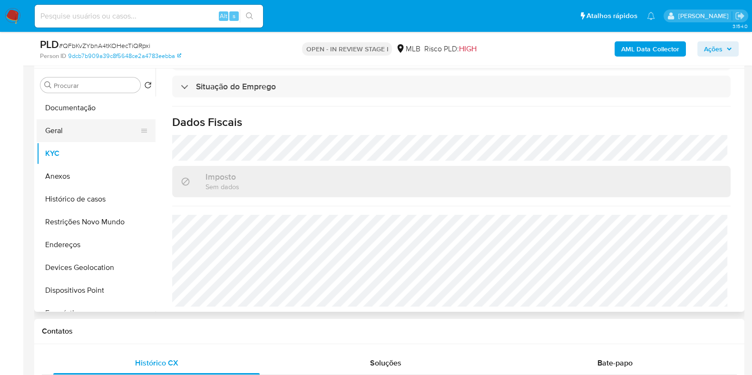
click at [76, 136] on button "Geral" at bounding box center [92, 130] width 111 height 23
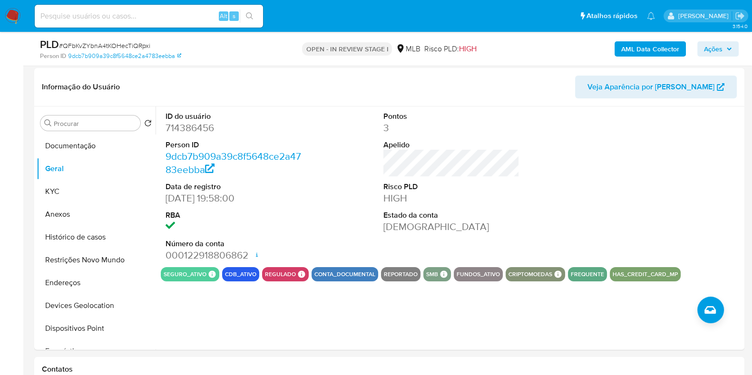
scroll to position [132, 0]
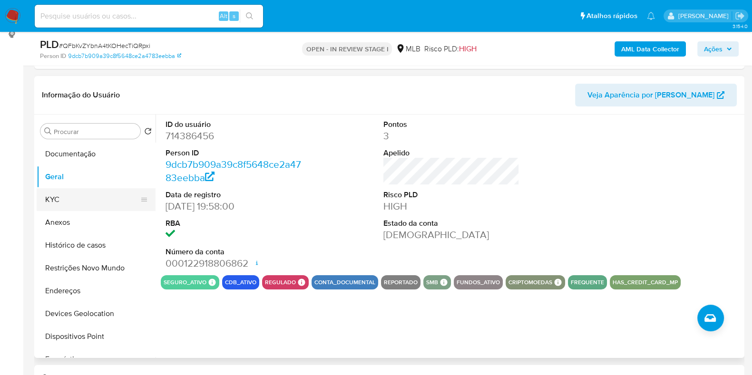
click at [66, 196] on button "KYC" at bounding box center [92, 199] width 111 height 23
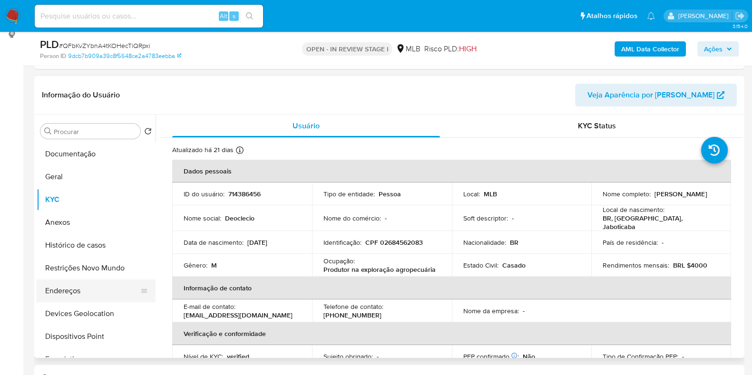
drag, startPoint x: 86, startPoint y: 296, endPoint x: 86, endPoint y: 291, distance: 5.3
click at [86, 296] on button "Endereços" at bounding box center [92, 291] width 111 height 23
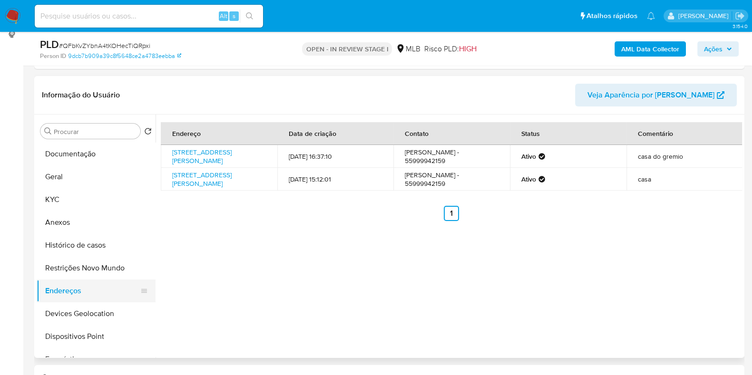
drag, startPoint x: 90, startPoint y: 308, endPoint x: 102, endPoint y: 296, distance: 16.8
click at [90, 309] on button "Devices Geolocation" at bounding box center [96, 313] width 119 height 23
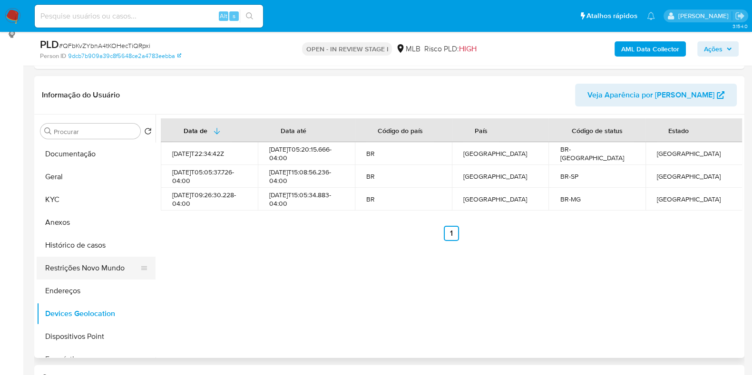
click at [103, 264] on button "Restrições Novo Mundo" at bounding box center [92, 268] width 111 height 23
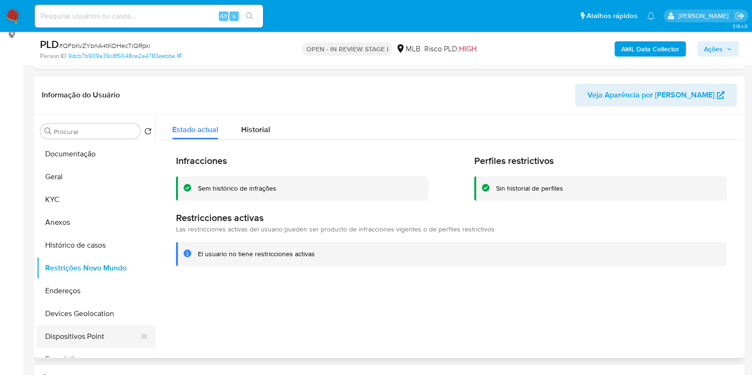
click at [113, 334] on button "Dispositivos Point" at bounding box center [92, 336] width 111 height 23
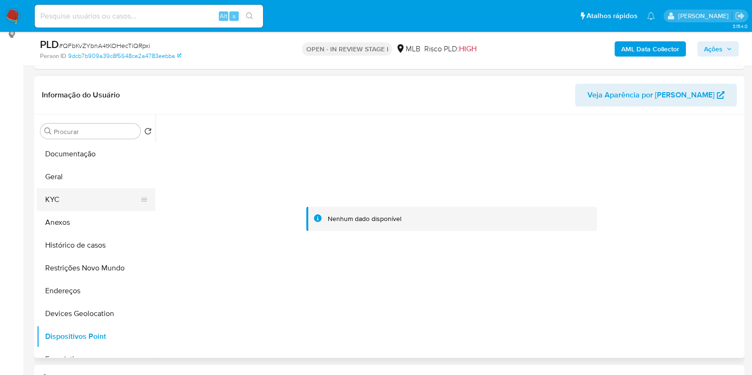
click at [102, 199] on button "KYC" at bounding box center [92, 199] width 111 height 23
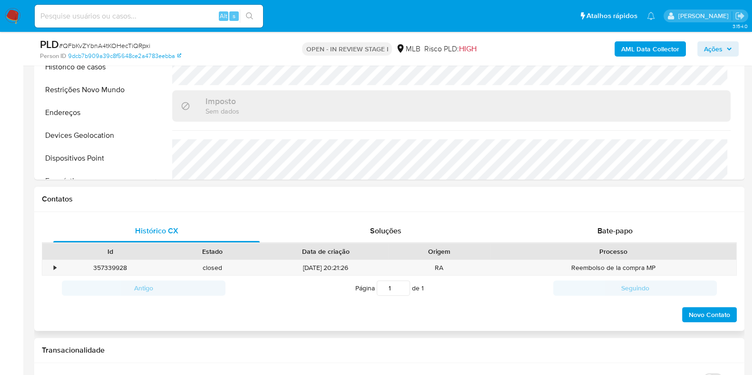
scroll to position [251, 0]
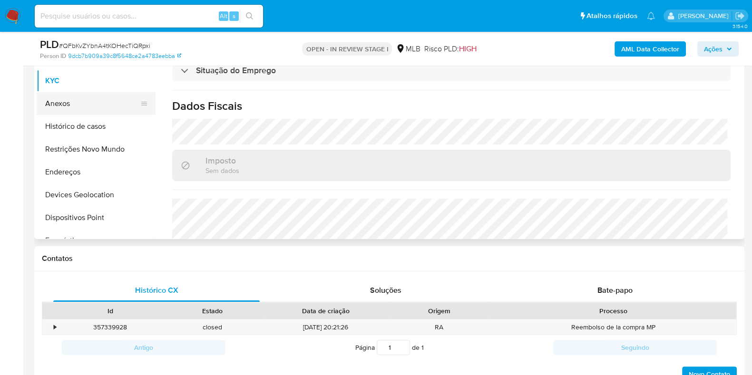
click at [71, 98] on button "Anexos" at bounding box center [92, 103] width 111 height 23
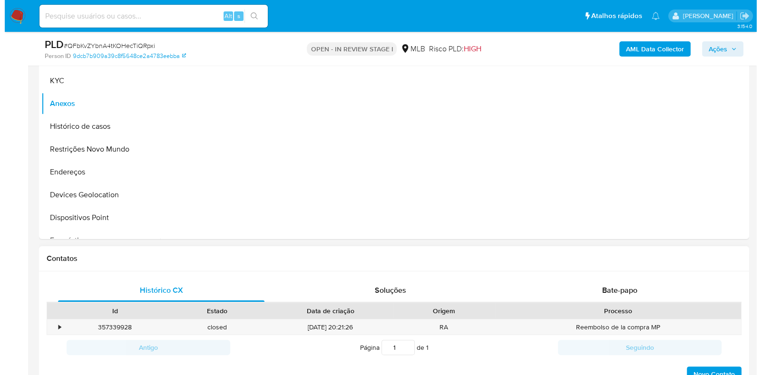
scroll to position [192, 0]
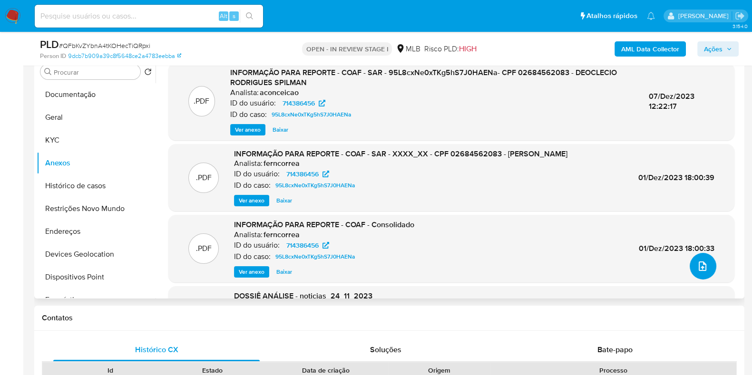
click at [702, 268] on icon "upload-file" at bounding box center [702, 266] width 11 height 11
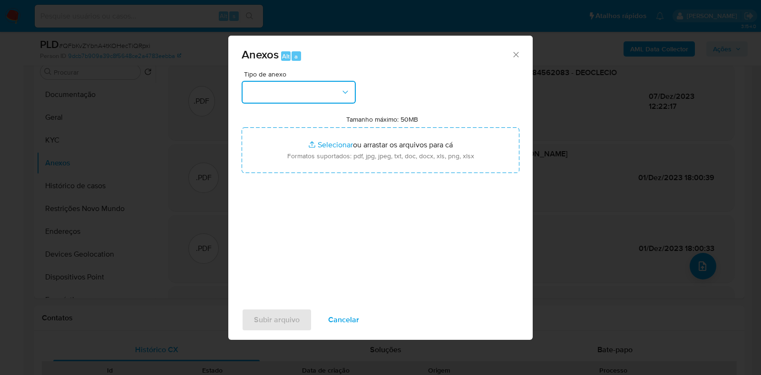
click at [298, 87] on button "button" at bounding box center [299, 92] width 114 height 23
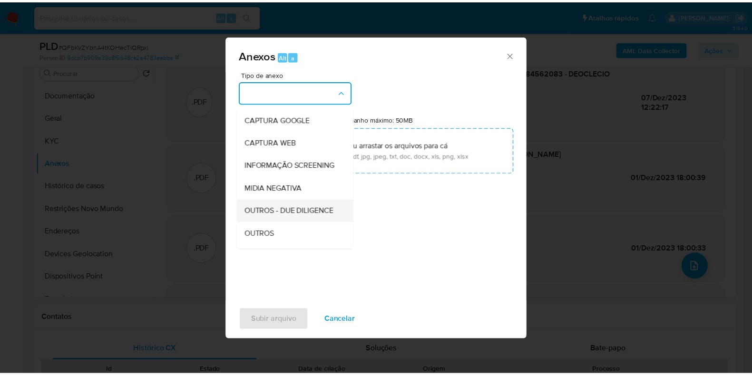
scroll to position [59, 0]
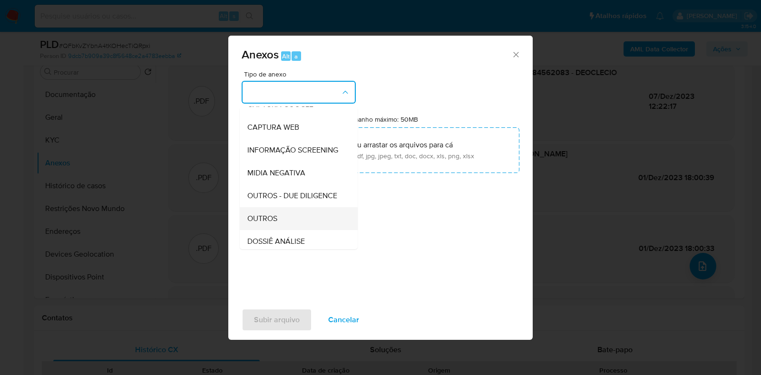
click at [283, 230] on div "OUTROS" at bounding box center [295, 218] width 97 height 23
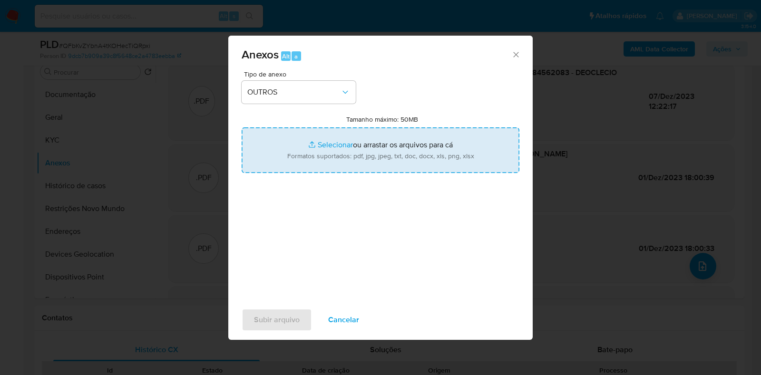
click at [328, 154] on input "Tamanho máximo: 50MB Selecionar arquivos" at bounding box center [381, 150] width 278 height 46
type input "C:\fakepath\Mulan 714386456_2025_08_19_06_13_59 - Resumen TX.pdf"
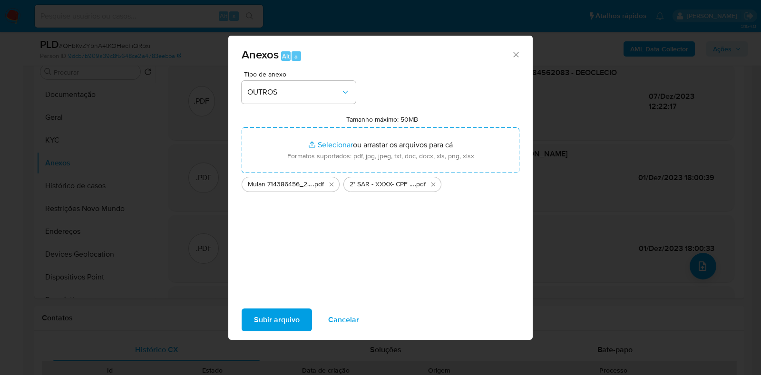
drag, startPoint x: 328, startPoint y: 154, endPoint x: 275, endPoint y: 316, distance: 170.0
click at [275, 316] on span "Subir arquivo" at bounding box center [277, 320] width 46 height 21
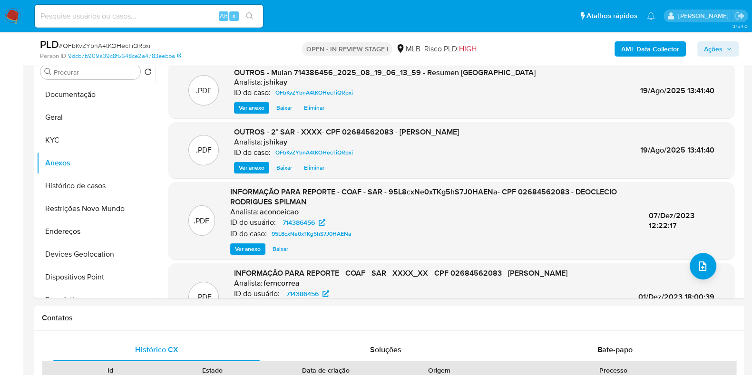
click at [699, 49] on button "Ações" at bounding box center [717, 48] width 41 height 15
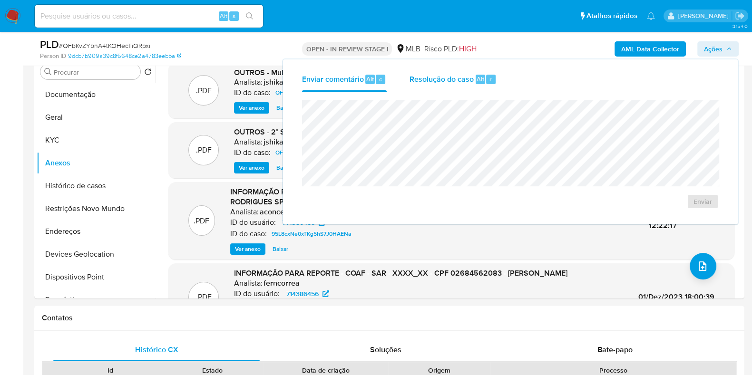
click at [481, 69] on div "Resolução do caso Alt r" at bounding box center [453, 79] width 87 height 25
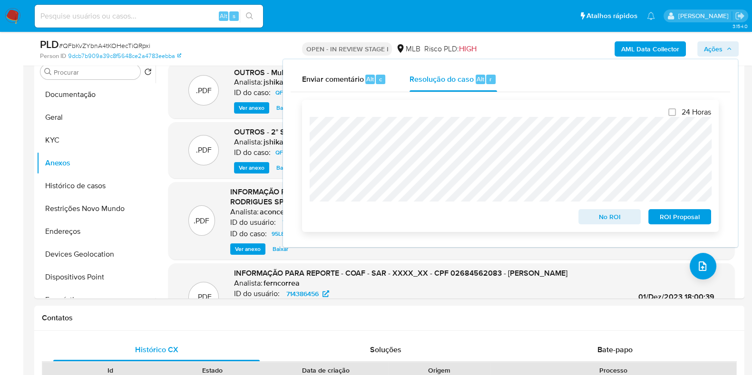
scroll to position [0, 0]
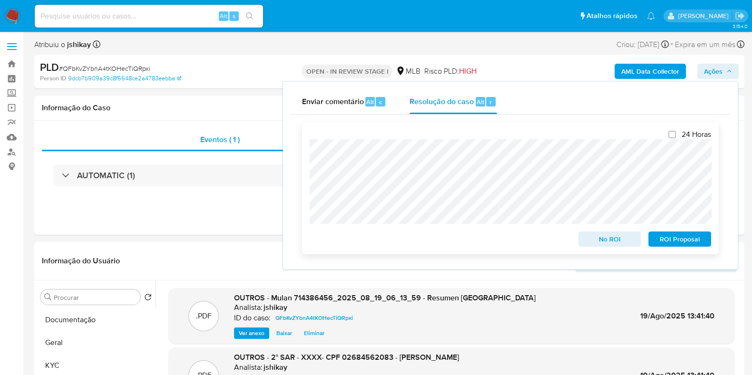
click at [671, 239] on span "ROI Proposal" at bounding box center [679, 239] width 49 height 13
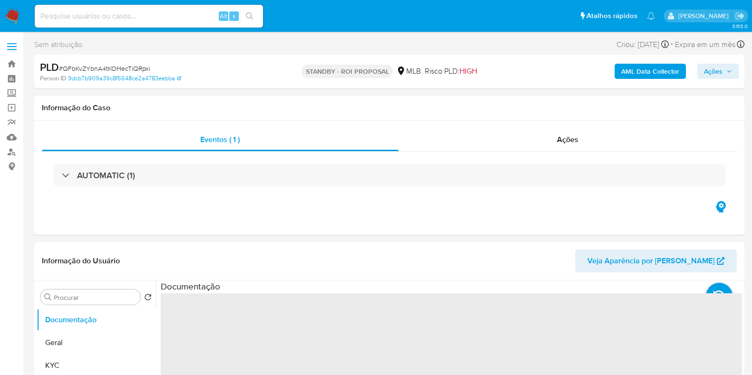
select select "10"
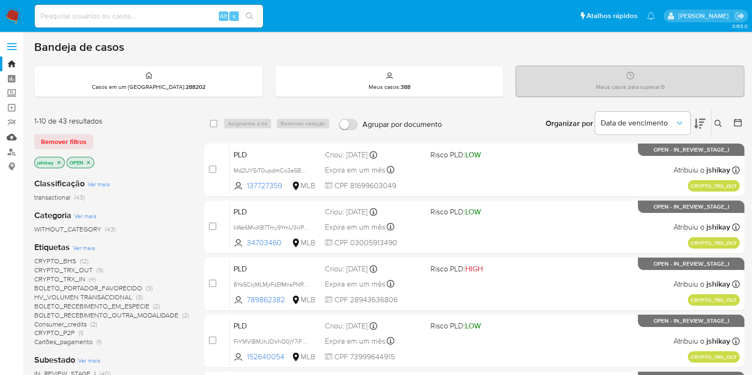
click at [10, 139] on link "Mulan" at bounding box center [56, 137] width 113 height 15
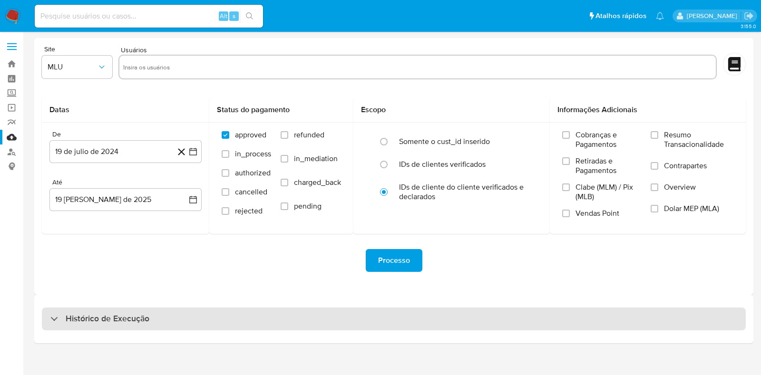
click at [184, 310] on div "Histórico de Execução" at bounding box center [394, 319] width 704 height 23
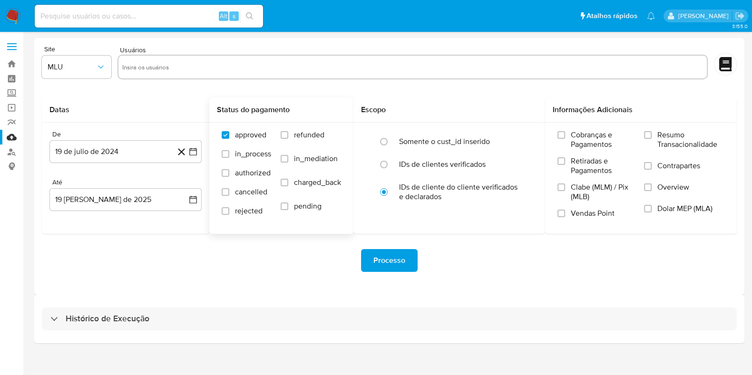
select select "10"
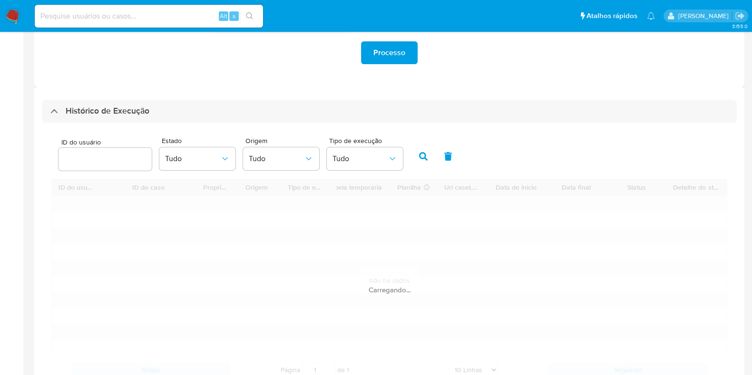
scroll to position [242, 0]
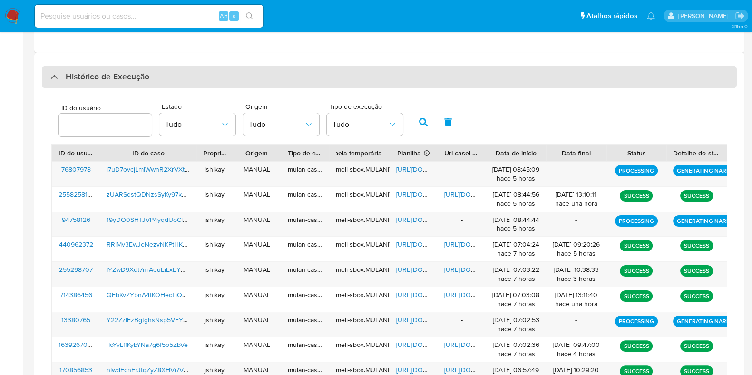
click at [112, 76] on h3 "Histórico de Execução" at bounding box center [108, 76] width 84 height 11
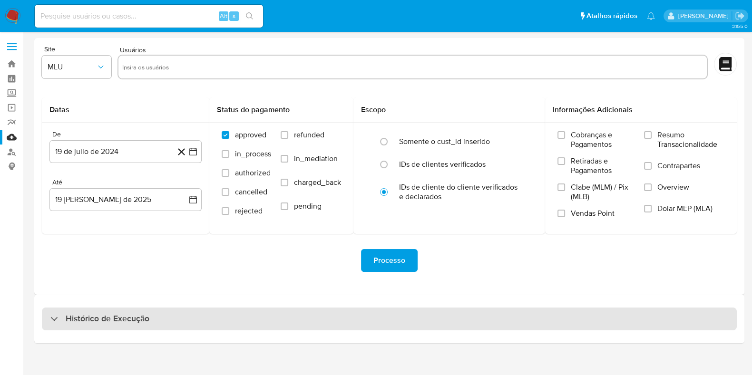
scroll to position [0, 0]
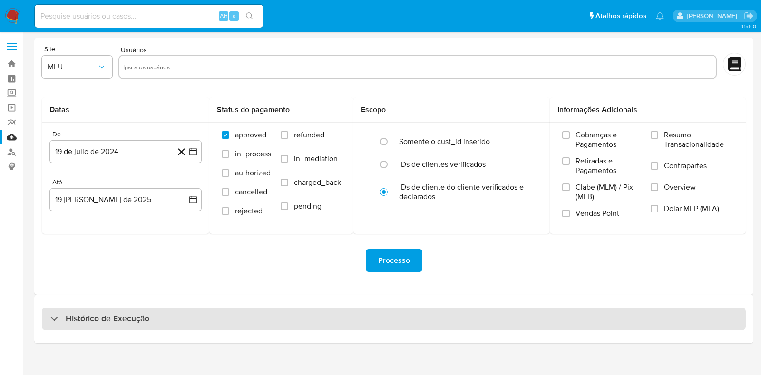
click at [112, 312] on div "Histórico de Execução" at bounding box center [394, 319] width 704 height 23
select select "10"
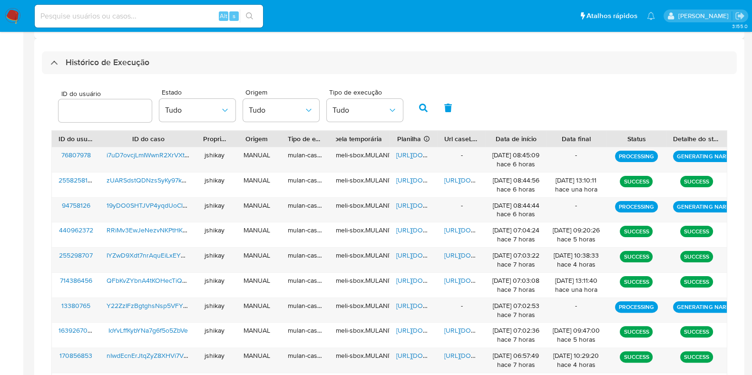
scroll to position [237, 0]
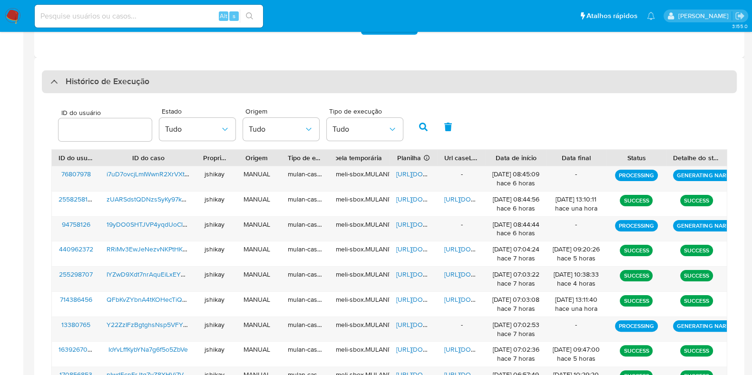
click at [189, 85] on div "Histórico de Execução" at bounding box center [389, 81] width 695 height 23
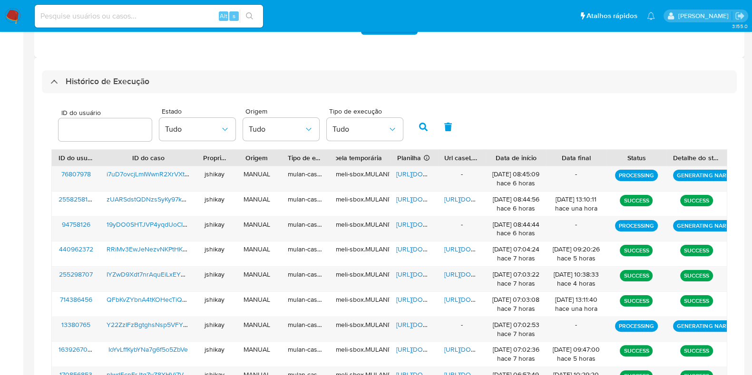
scroll to position [0, 0]
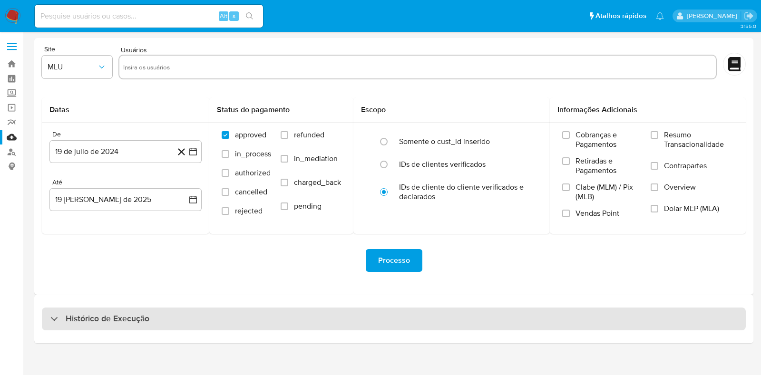
click at [185, 326] on div "Histórico de Execução" at bounding box center [394, 319] width 704 height 23
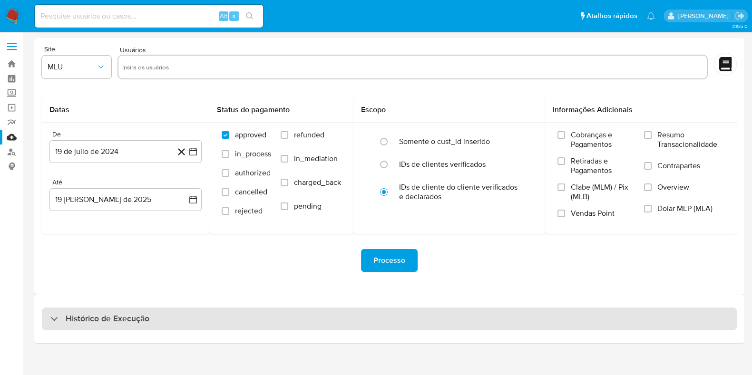
select select "10"
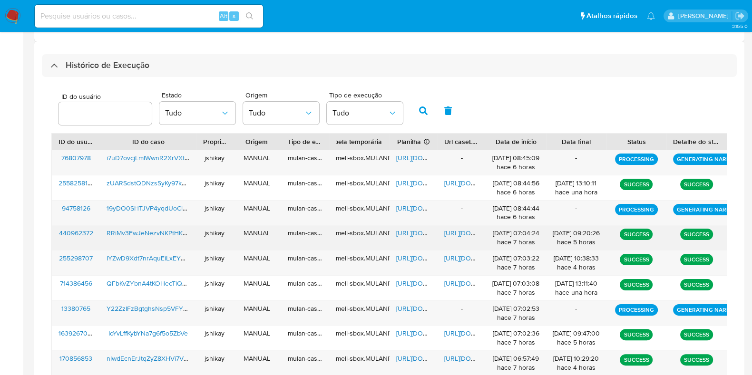
scroll to position [237, 0]
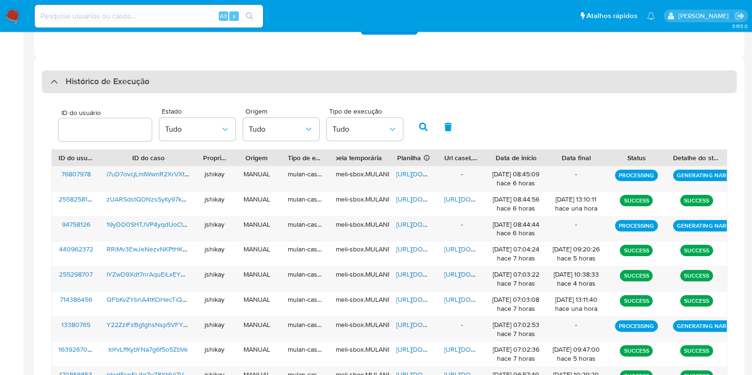
click at [137, 87] on div "Histórico de Execução" at bounding box center [389, 81] width 695 height 23
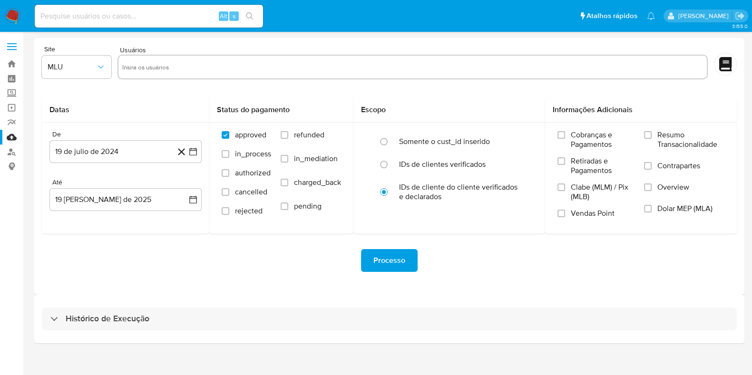
scroll to position [0, 0]
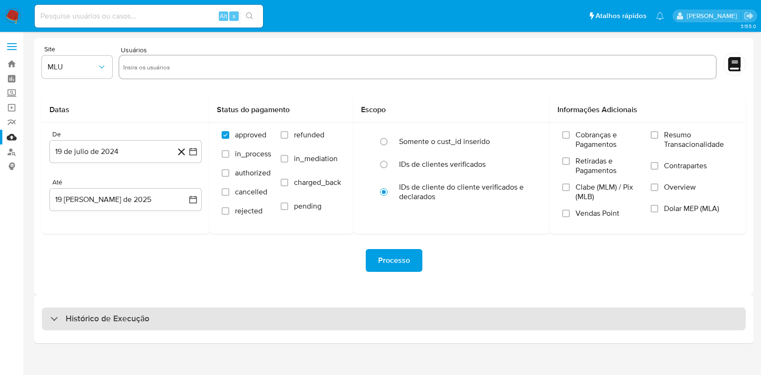
click at [123, 315] on h3 "Histórico de Execução" at bounding box center [108, 318] width 84 height 11
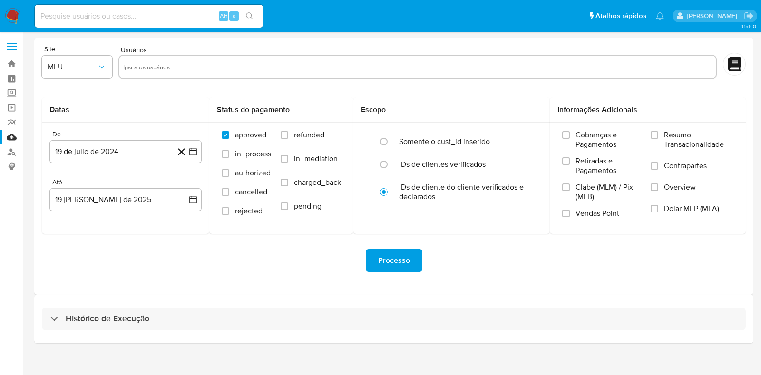
select select "10"
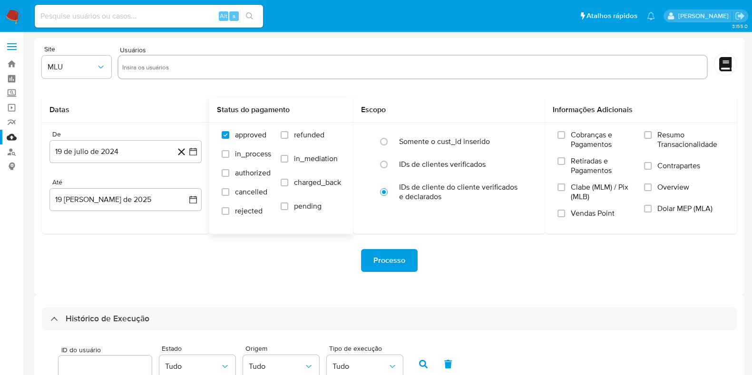
scroll to position [237, 0]
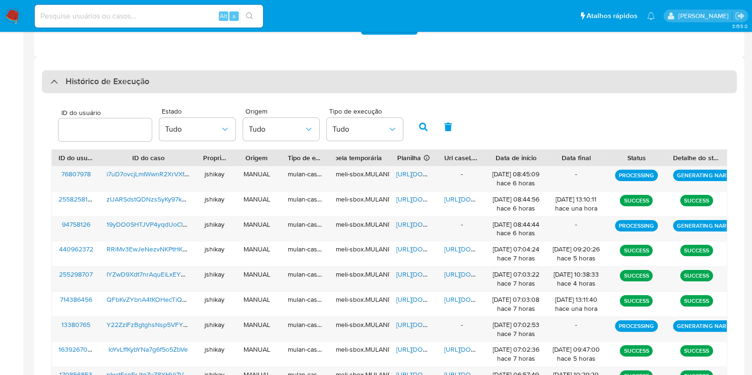
click at [75, 77] on h3 "Histórico de Execução" at bounding box center [108, 81] width 84 height 11
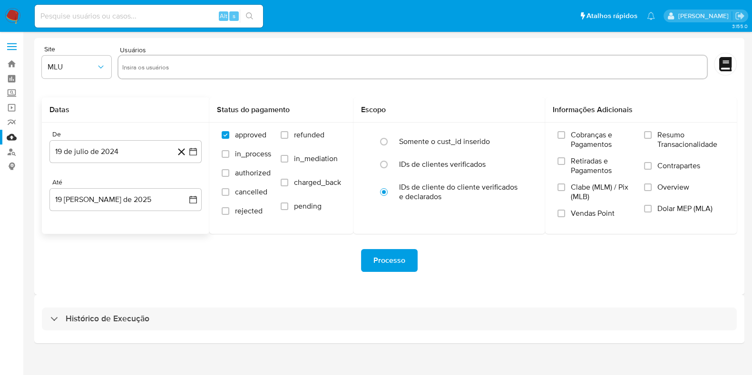
scroll to position [0, 0]
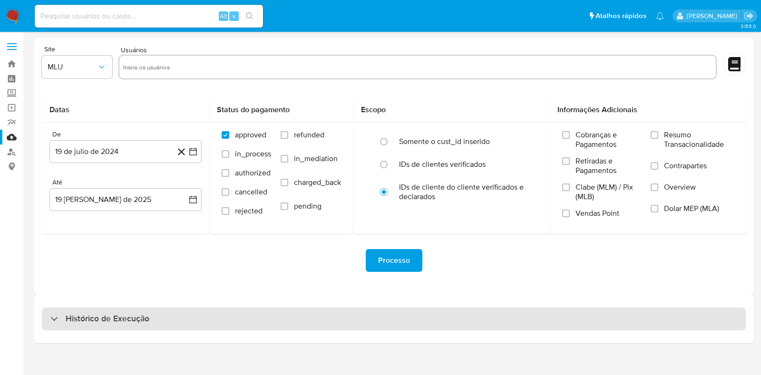
drag, startPoint x: 99, startPoint y: 310, endPoint x: 110, endPoint y: 296, distance: 17.6
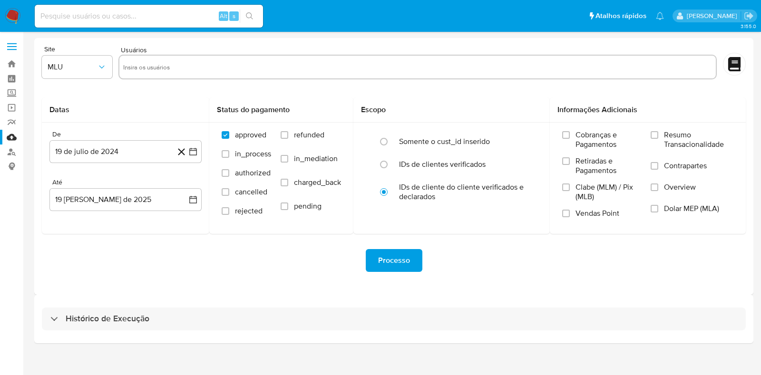
click at [100, 309] on div "Histórico de Execução" at bounding box center [394, 319] width 704 height 23
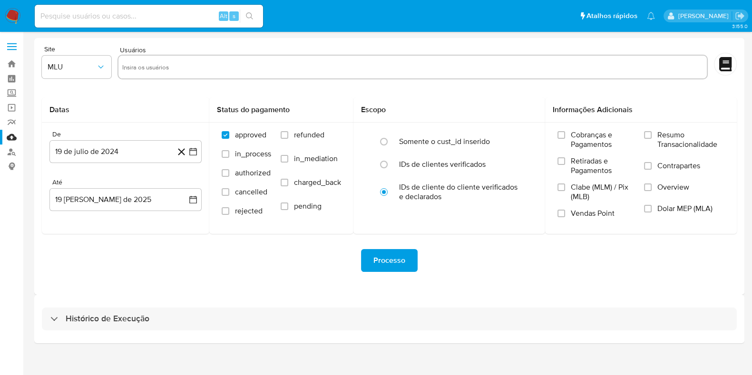
select select "10"
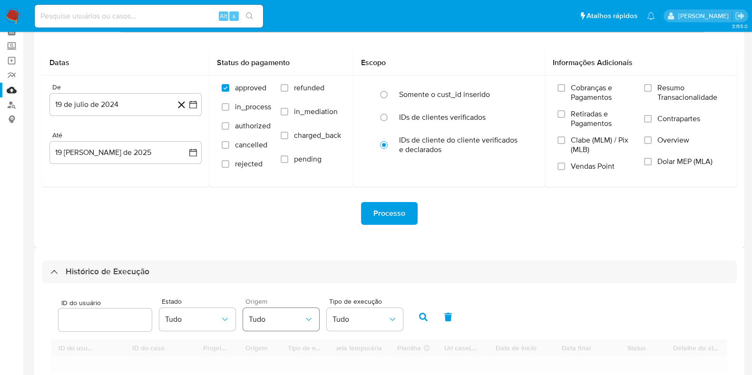
scroll to position [242, 0]
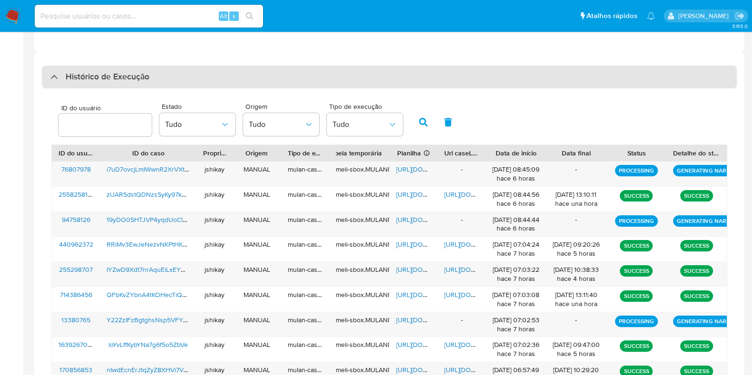
click at [136, 76] on h3 "Histórico de Execução" at bounding box center [108, 76] width 84 height 11
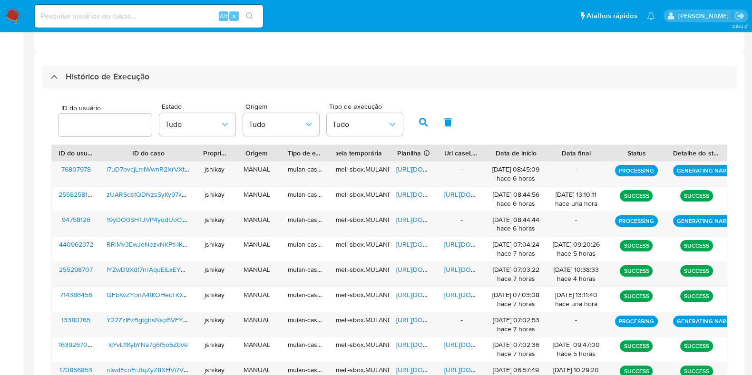
scroll to position [0, 0]
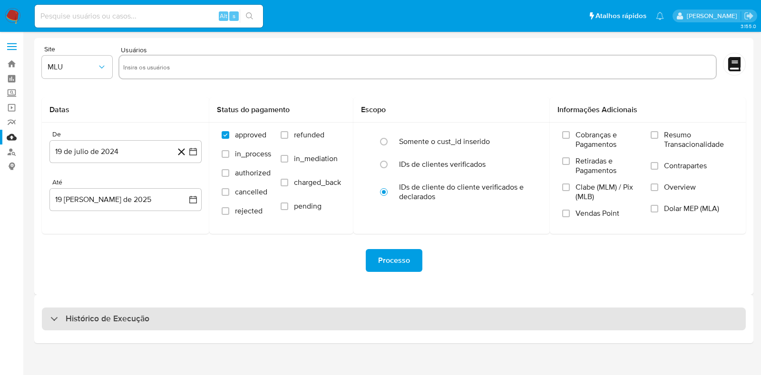
click at [146, 320] on h3 "Histórico de Execução" at bounding box center [108, 318] width 84 height 11
select select "10"
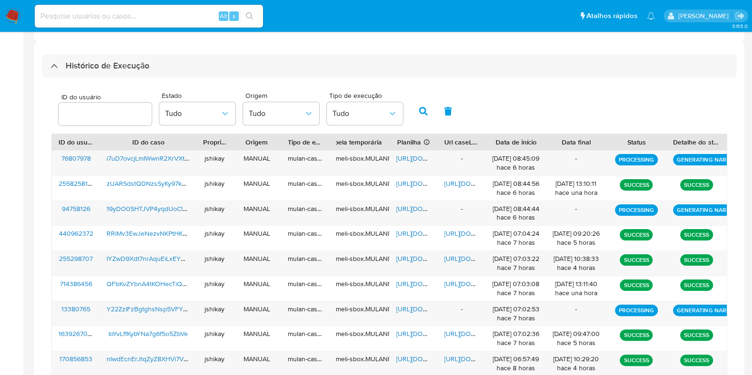
scroll to position [237, 0]
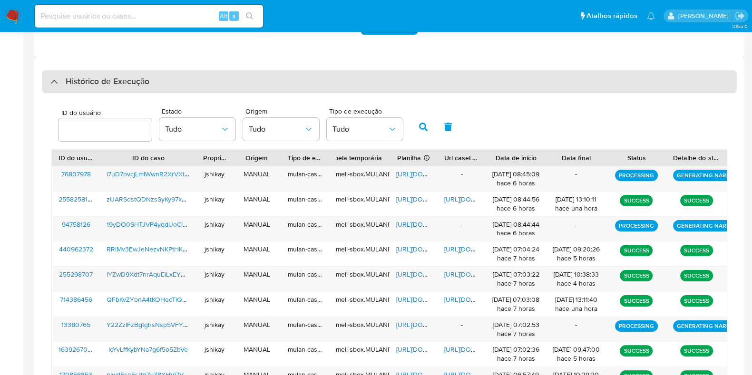
click at [93, 85] on h3 "Histórico de Execução" at bounding box center [108, 81] width 84 height 11
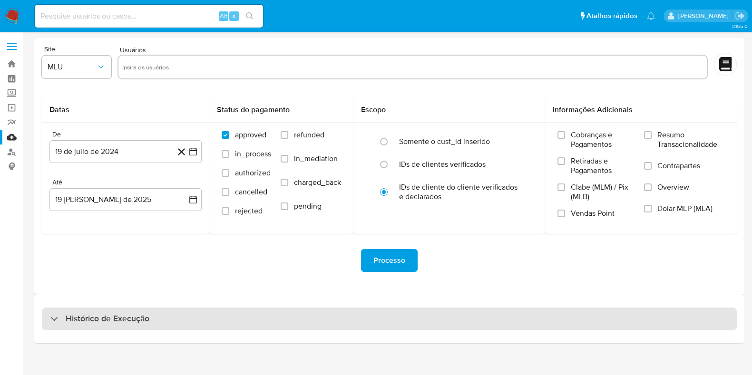
scroll to position [0, 0]
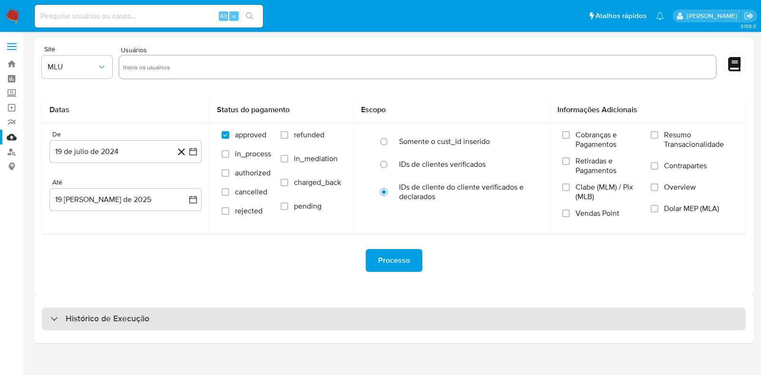
click at [91, 326] on div "Histórico de Execução" at bounding box center [394, 319] width 704 height 23
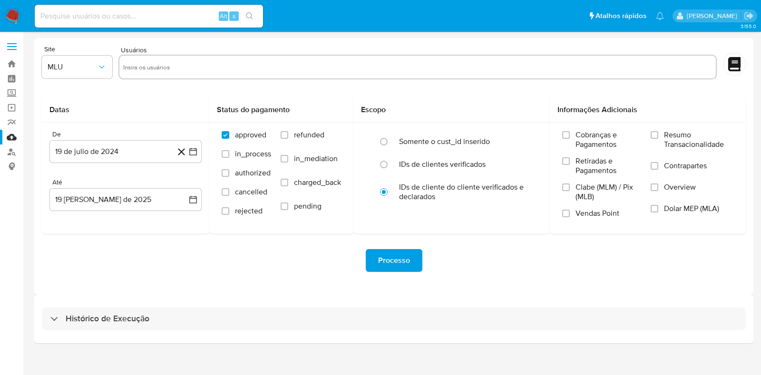
select select "10"
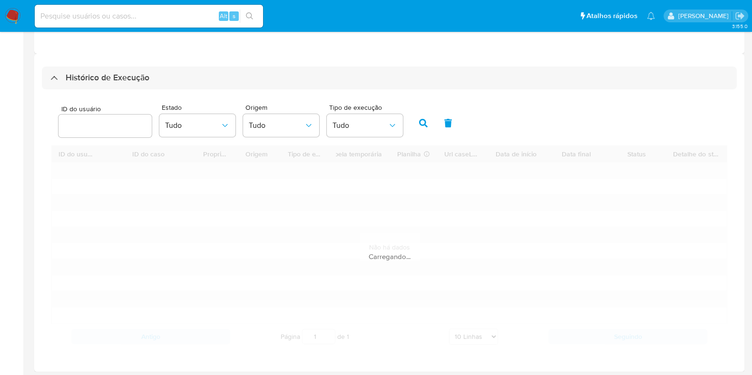
scroll to position [242, 0]
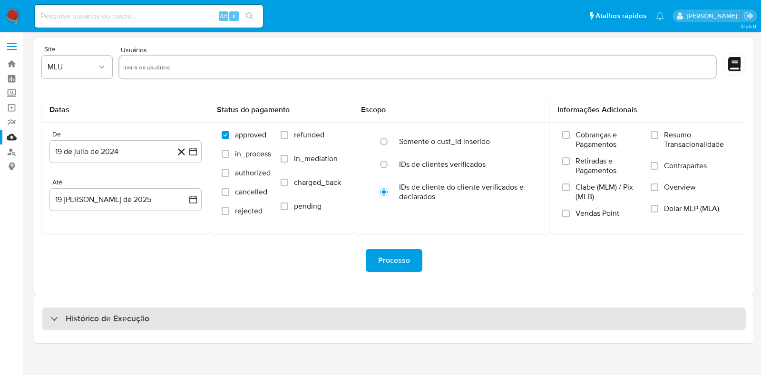
click at [165, 308] on div "Histórico de Execução" at bounding box center [394, 319] width 704 height 23
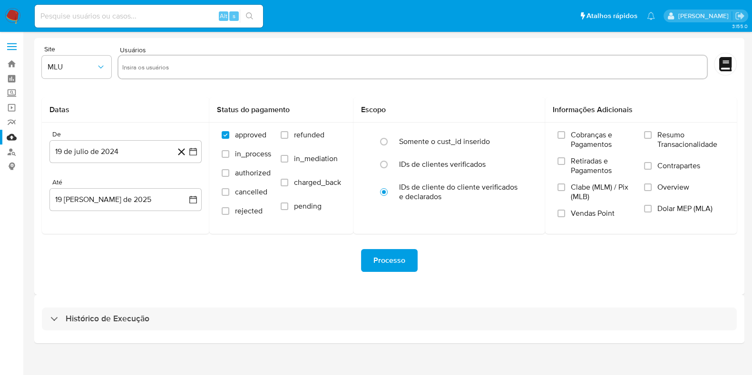
select select "10"
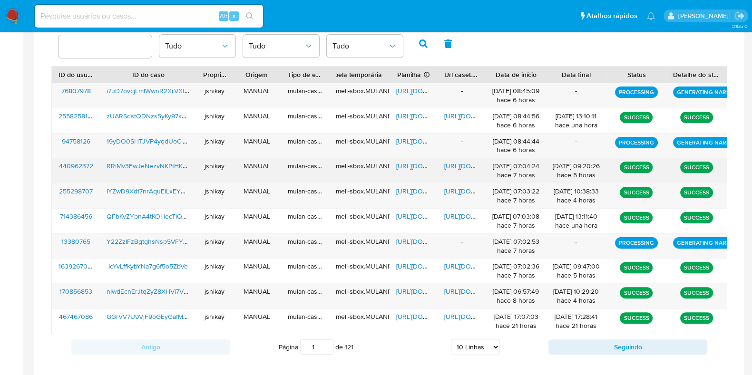
scroll to position [332, 0]
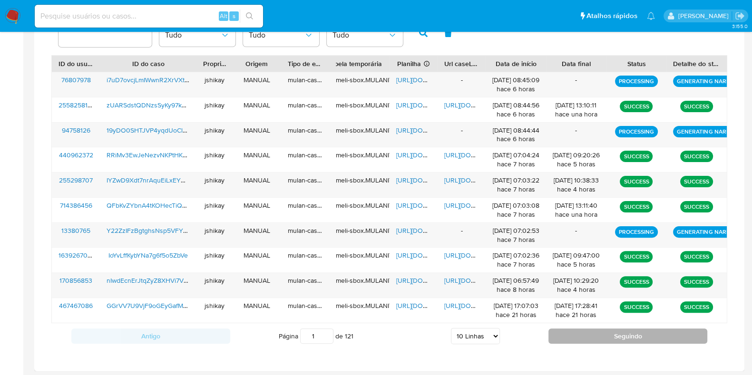
click at [565, 331] on button "Seguindo" at bounding box center [627, 336] width 159 height 15
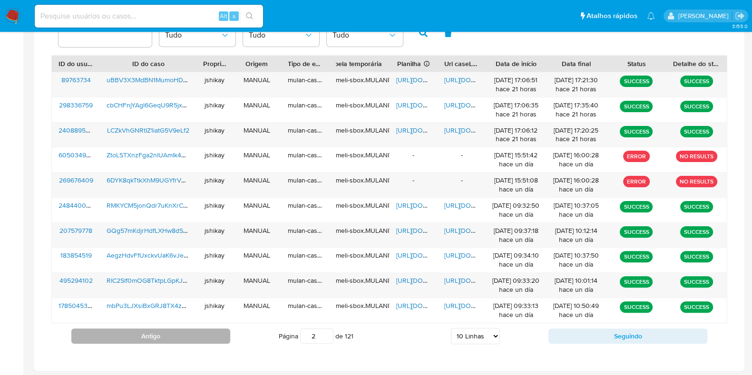
click at [201, 332] on button "Antigo" at bounding box center [150, 336] width 159 height 15
type input "1"
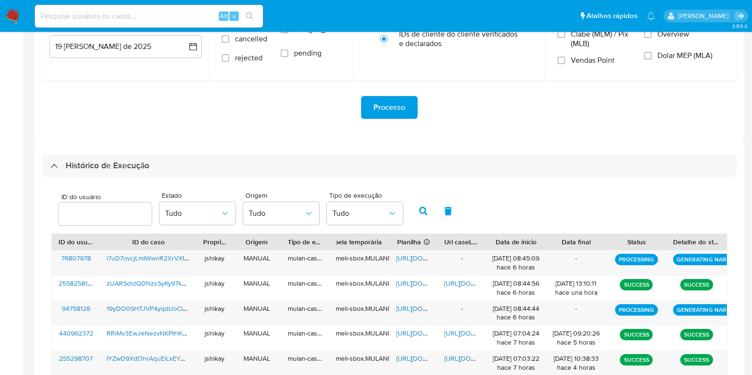
scroll to position [0, 0]
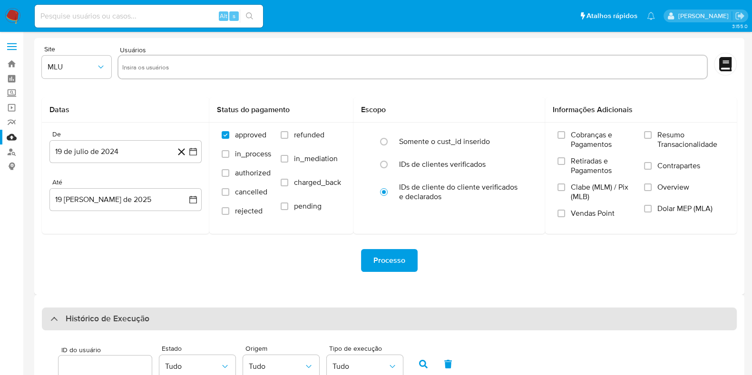
click at [178, 319] on div "Histórico de Execução" at bounding box center [389, 319] width 695 height 23
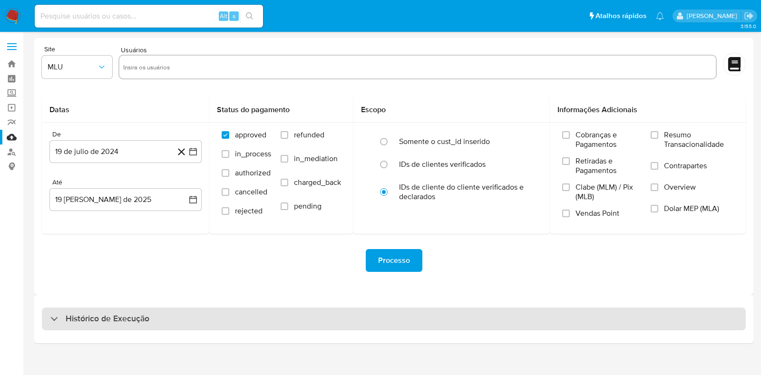
click at [280, 316] on div "Histórico de Execução" at bounding box center [394, 319] width 704 height 23
select select "10"
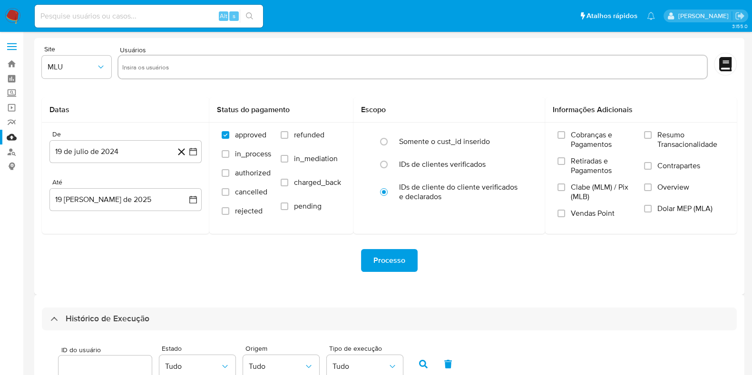
scroll to position [242, 0]
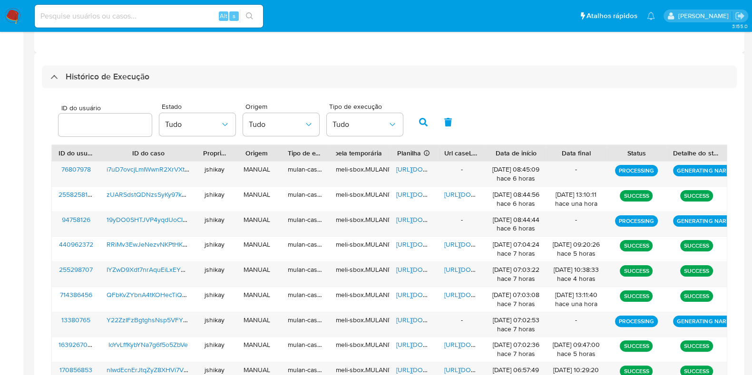
click at [7, 15] on img at bounding box center [13, 16] width 16 height 16
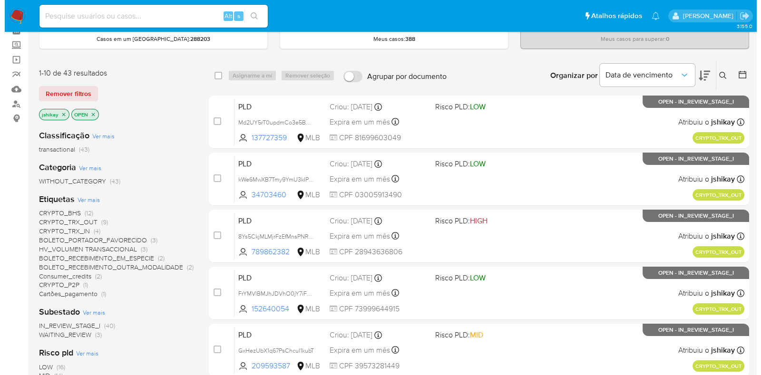
scroll to position [59, 0]
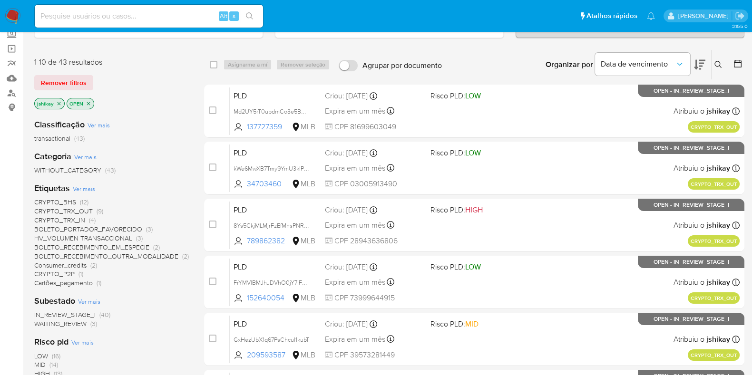
click at [83, 198] on span "(12)" at bounding box center [84, 202] width 9 height 10
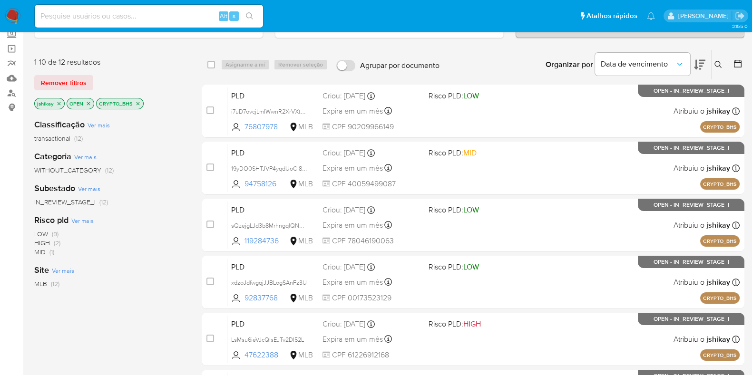
click at [138, 101] on icon "close-filter" at bounding box center [138, 104] width 6 height 6
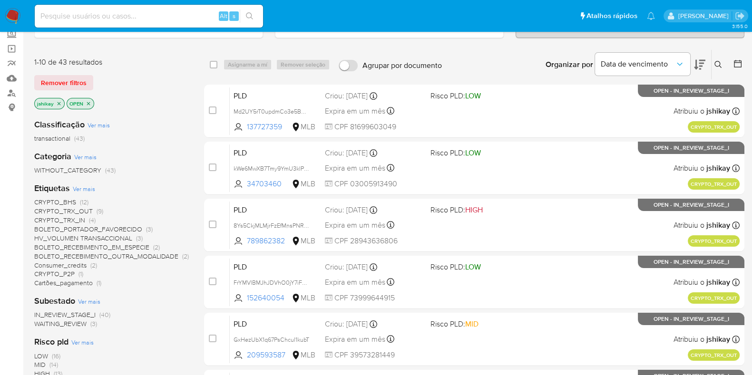
click at [86, 187] on span "Ver mais" at bounding box center [84, 189] width 22 height 9
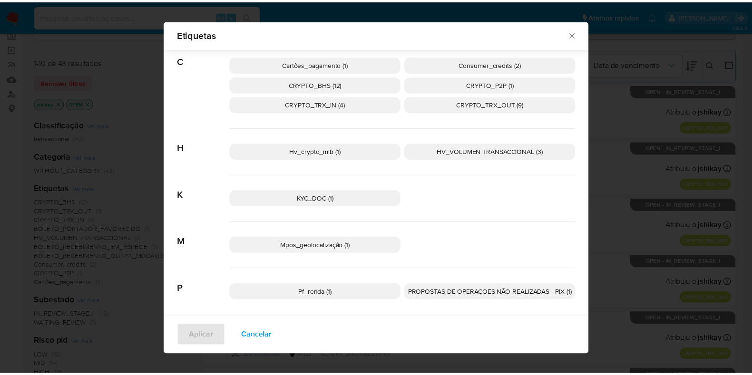
scroll to position [94, 0]
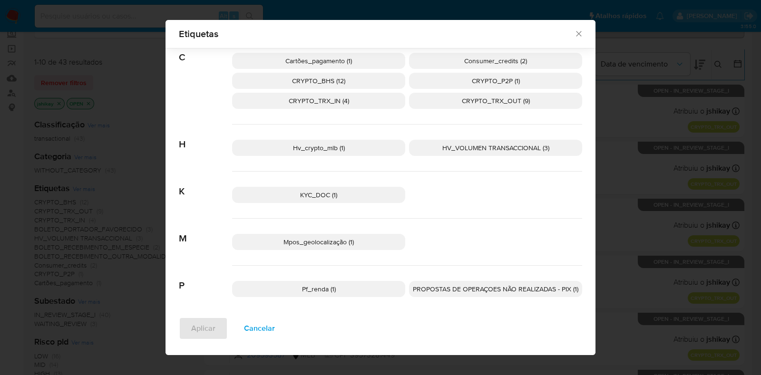
click at [669, 214] on div "Etiquetas Procurar B BOLETO_PORTADOR_FAVORECIDO (3) BOLETO_RECEBIMENTO_EM_ESPEC…" at bounding box center [380, 187] width 761 height 375
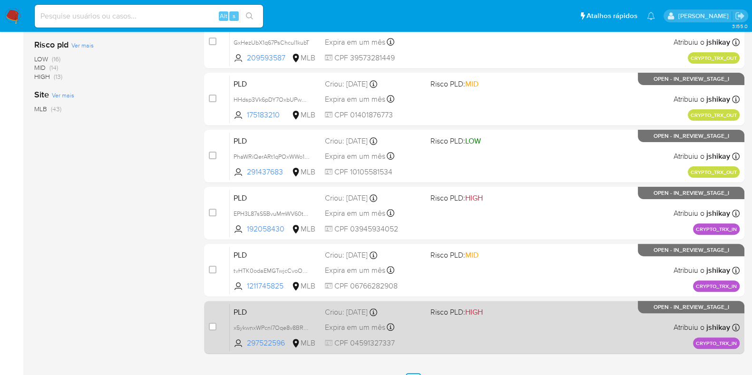
scroll to position [375, 0]
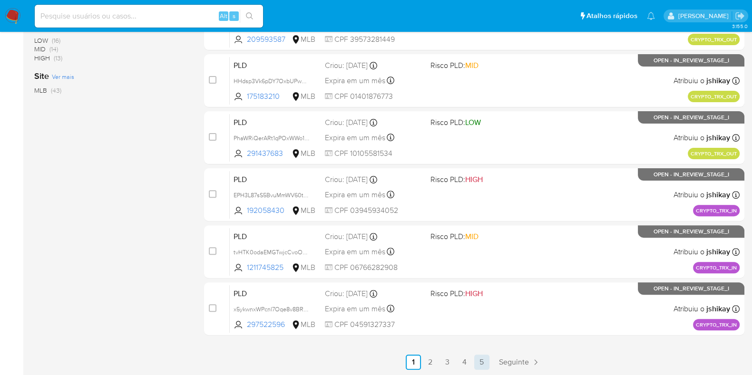
click at [487, 361] on link "5" at bounding box center [481, 362] width 15 height 15
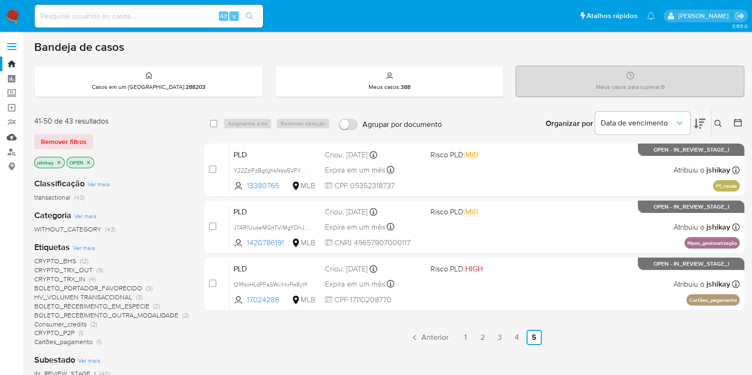
click at [13, 137] on link "Mulan" at bounding box center [56, 137] width 113 height 15
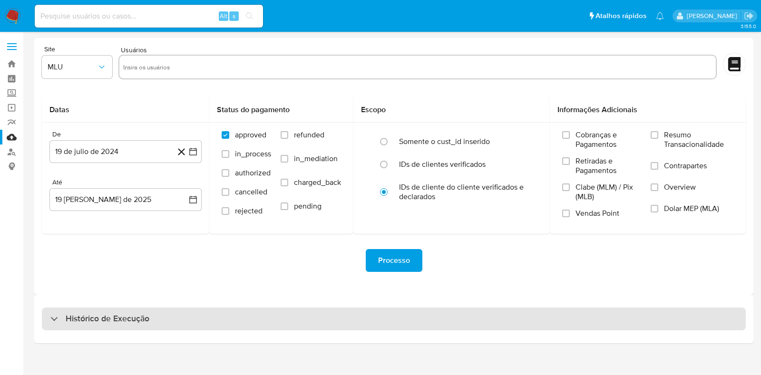
click at [182, 319] on div "Histórico de Execução" at bounding box center [394, 319] width 704 height 23
select select "10"
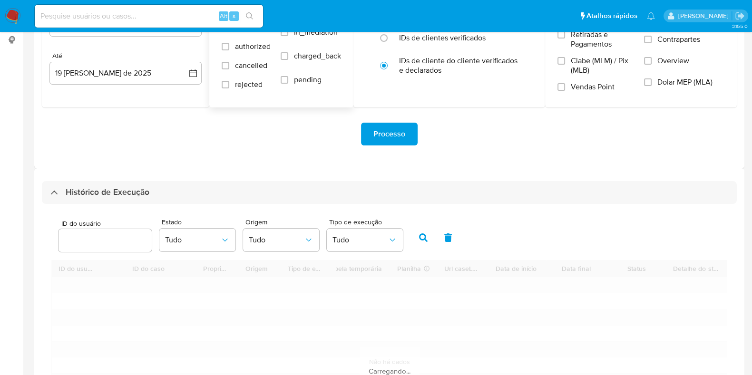
scroll to position [237, 0]
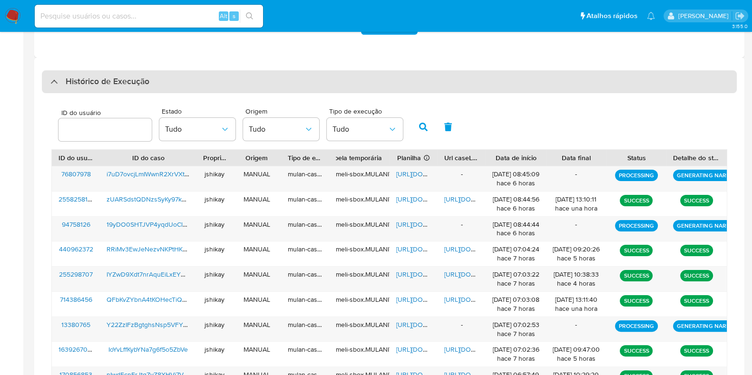
click at [208, 84] on div "Histórico de Execução" at bounding box center [389, 81] width 695 height 23
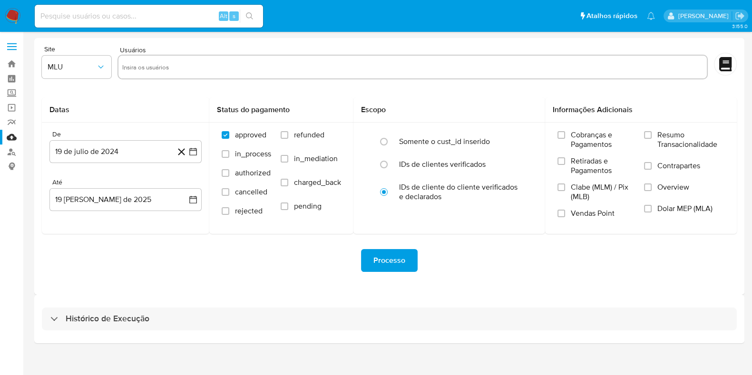
scroll to position [0, 0]
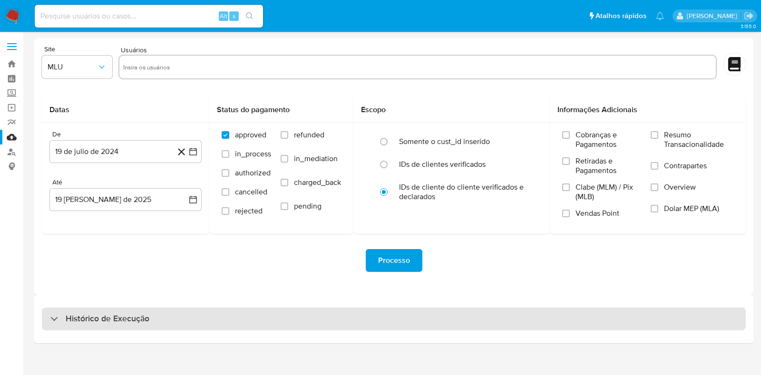
click at [162, 323] on div "Histórico de Execução" at bounding box center [394, 319] width 704 height 23
select select "10"
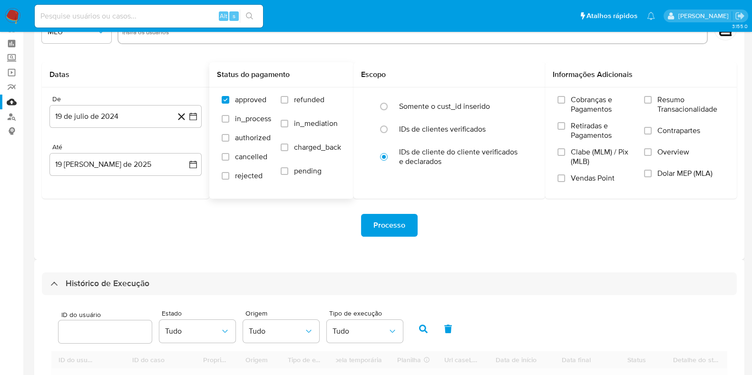
scroll to position [59, 0]
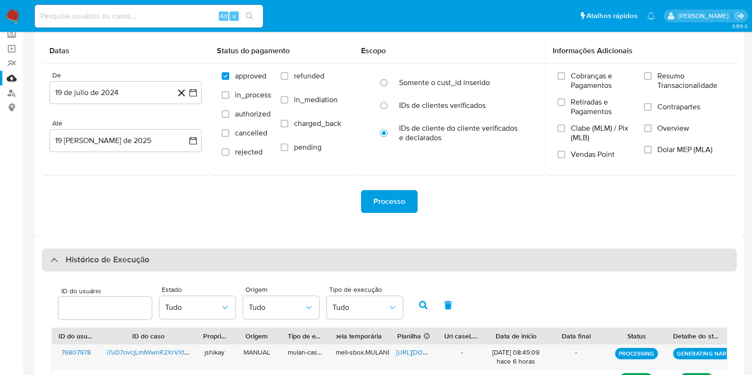
click at [203, 262] on div "Histórico de Execução" at bounding box center [389, 260] width 695 height 23
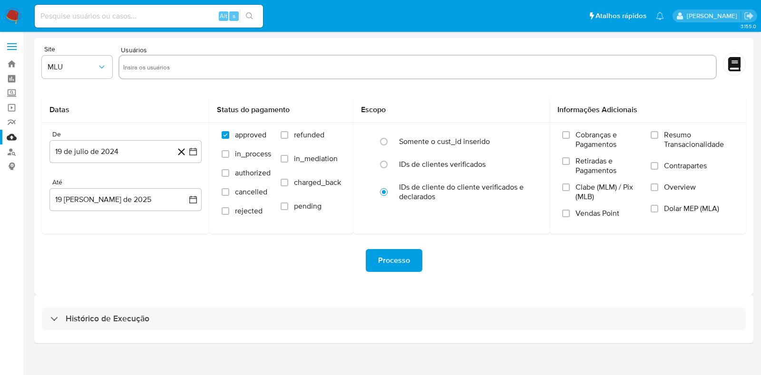
click at [171, 335] on div "Histórico de Execução" at bounding box center [393, 319] width 719 height 49
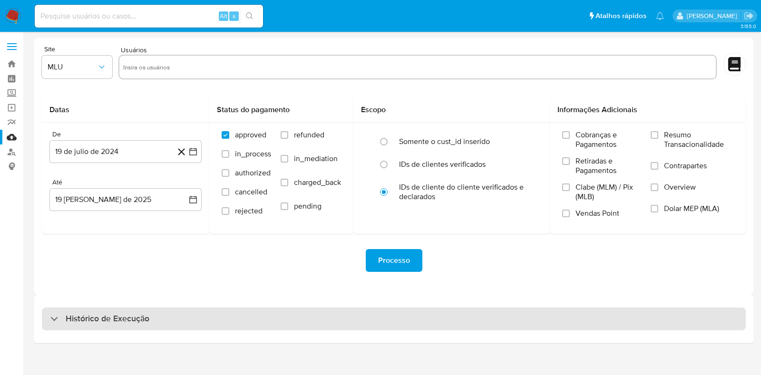
click at [166, 329] on div "Histórico de Execução" at bounding box center [394, 319] width 704 height 23
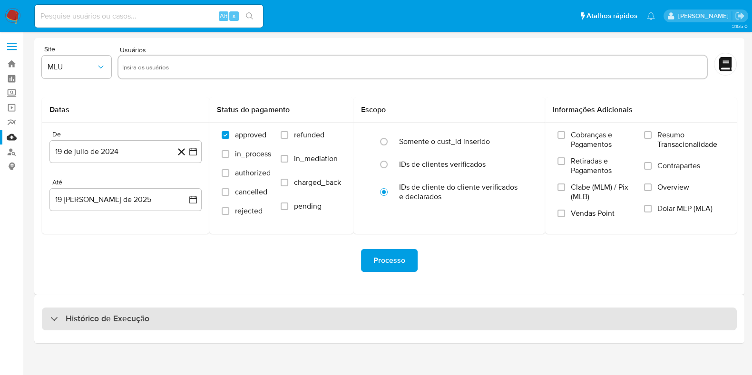
select select "10"
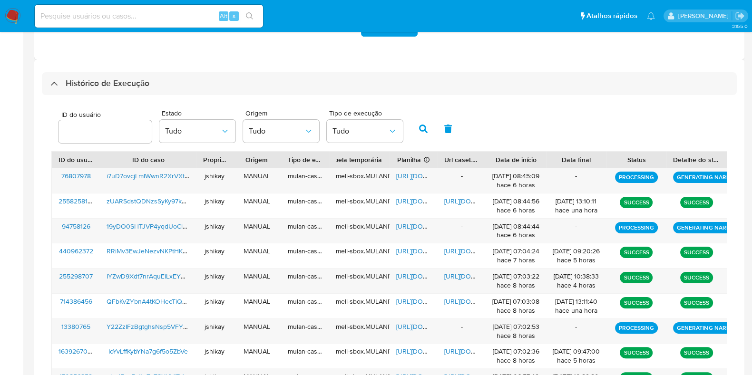
scroll to position [237, 0]
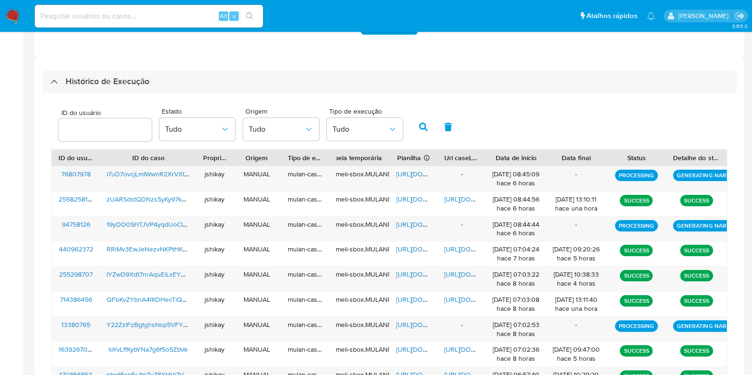
drag, startPoint x: 495, startPoint y: 120, endPoint x: 47, endPoint y: 116, distance: 448.1
click at [47, 116] on div "ID do usuário Estado Tudo Origem Tudo Tipo de execução Tudo ID do usuário ID do…" at bounding box center [389, 273] width 695 height 360
drag, startPoint x: 47, startPoint y: 116, endPoint x: 475, endPoint y: 114, distance: 428.1
click at [475, 114] on div "ID do usuário Estado Tudo Origem Tudo Tipo de execução Tudo ID do usuário ID do…" at bounding box center [389, 273] width 695 height 360
click at [475, 114] on div "ID do usuário Estado Tudo Origem Tudo Tipo de execução Tudo" at bounding box center [389, 126] width 676 height 47
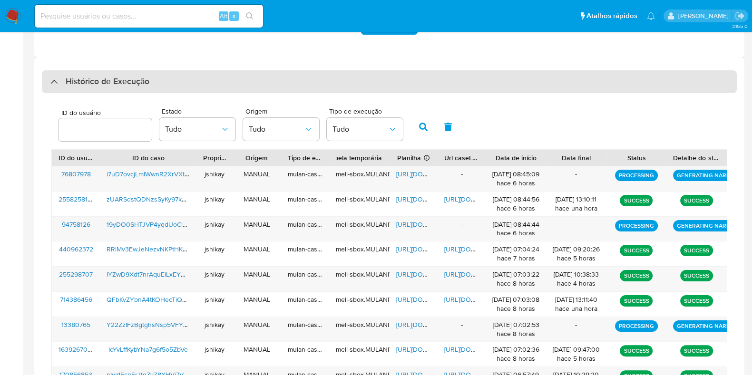
click at [166, 87] on div "Histórico de Execução" at bounding box center [389, 81] width 695 height 23
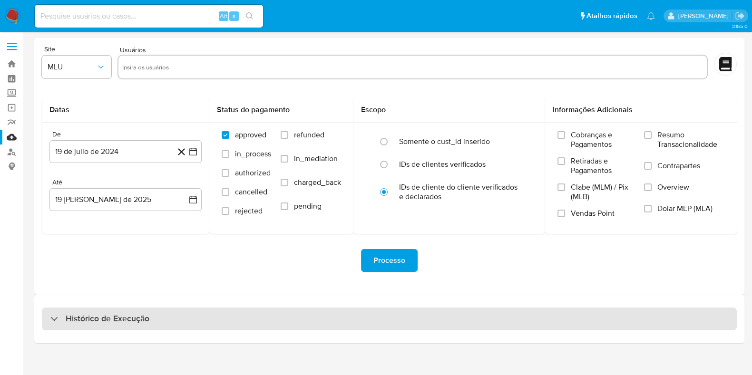
scroll to position [0, 0]
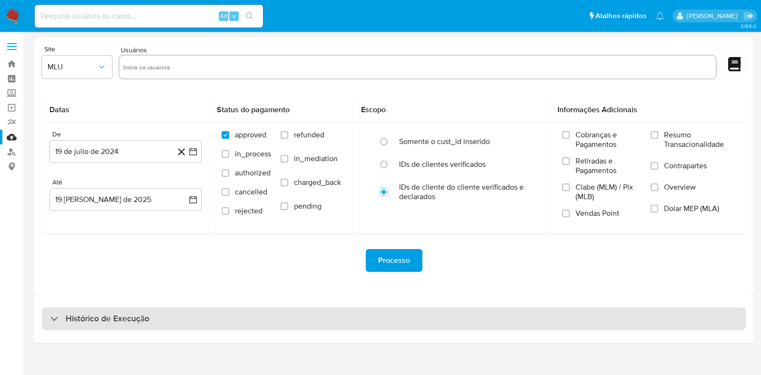
click at [155, 322] on div "Histórico de Execução" at bounding box center [394, 319] width 704 height 23
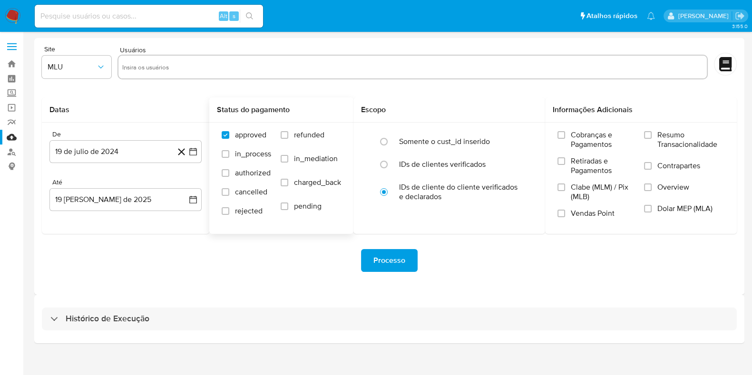
select select "10"
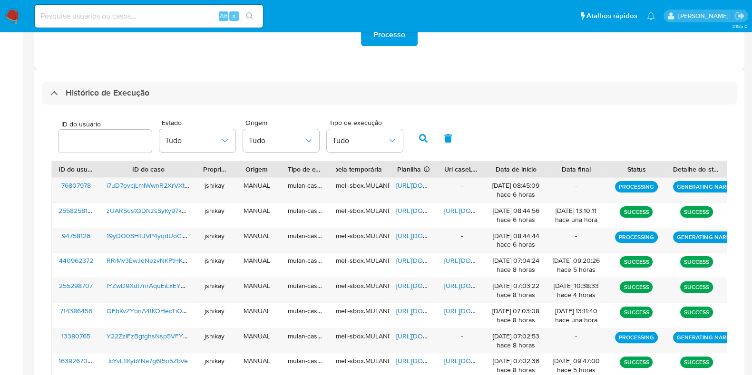
scroll to position [237, 0]
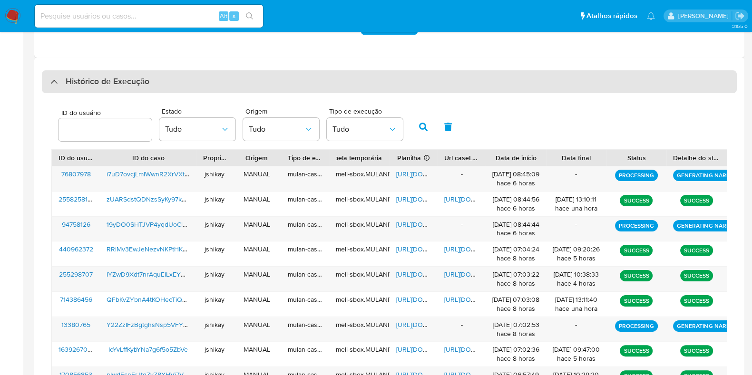
click at [96, 78] on h3 "Histórico de Execução" at bounding box center [108, 81] width 84 height 11
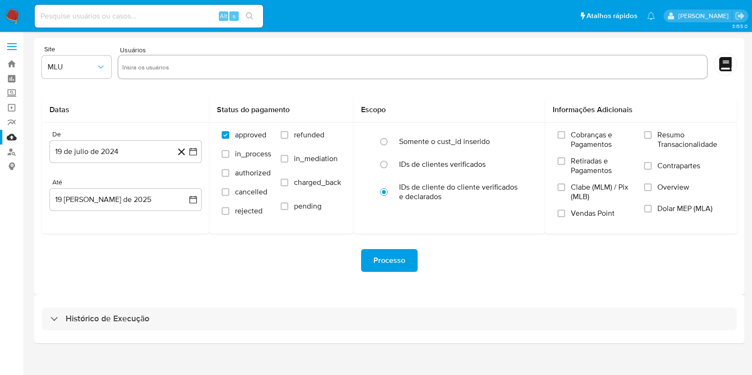
scroll to position [0, 0]
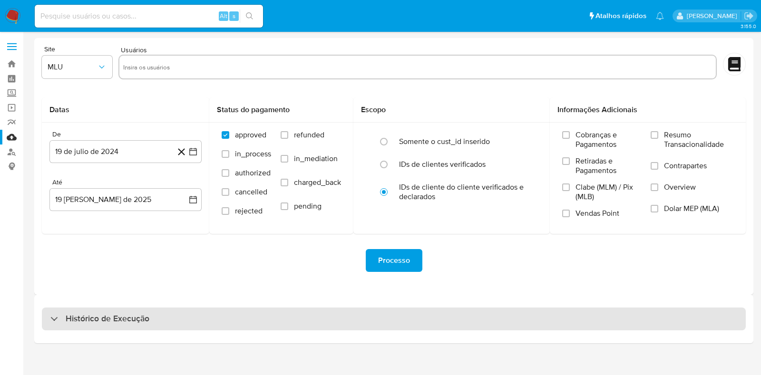
click at [117, 317] on h3 "Histórico de Execução" at bounding box center [108, 318] width 84 height 11
select select "10"
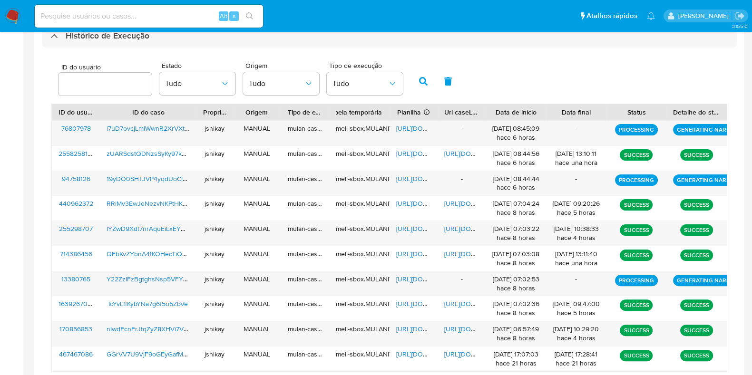
scroll to position [302, 0]
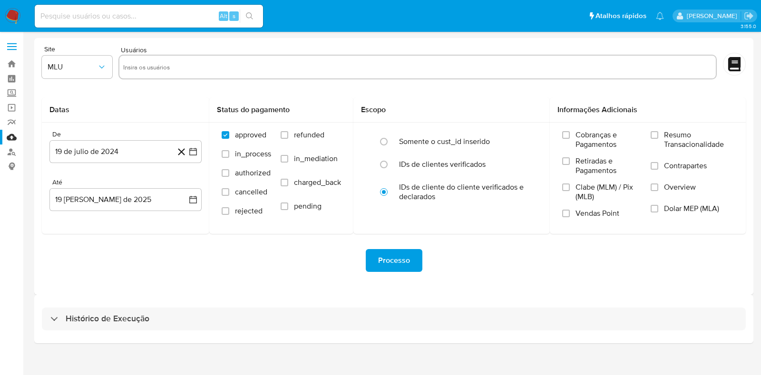
click at [189, 308] on div "Histórico de Execução" at bounding box center [394, 319] width 704 height 23
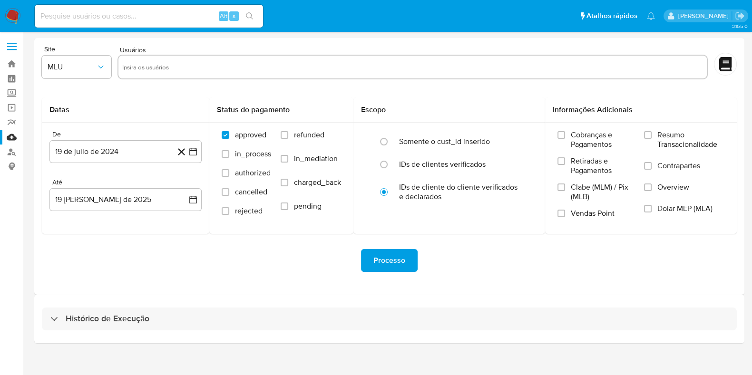
select select "10"
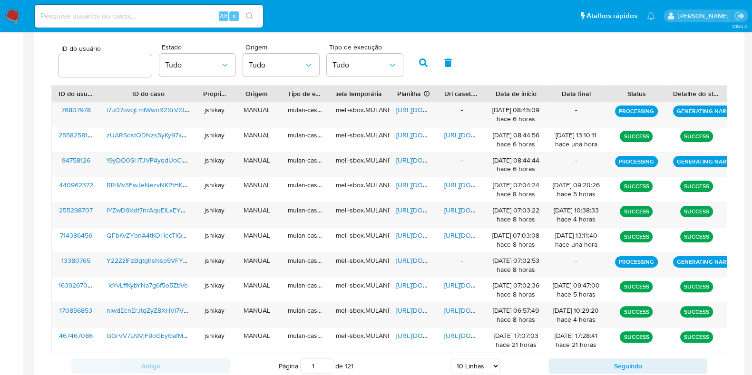
scroll to position [242, 0]
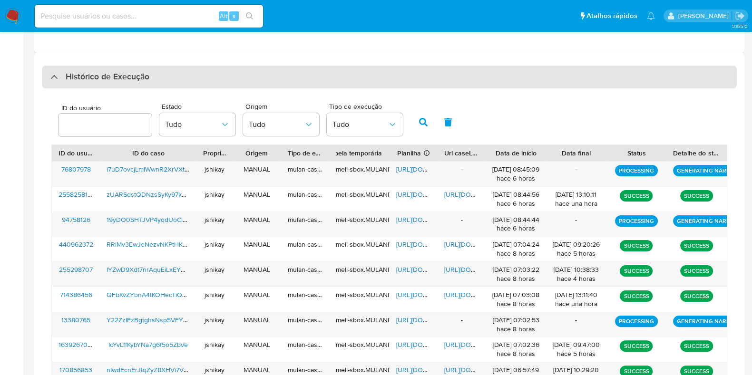
click at [74, 83] on div "Histórico de Execução" at bounding box center [389, 77] width 695 height 23
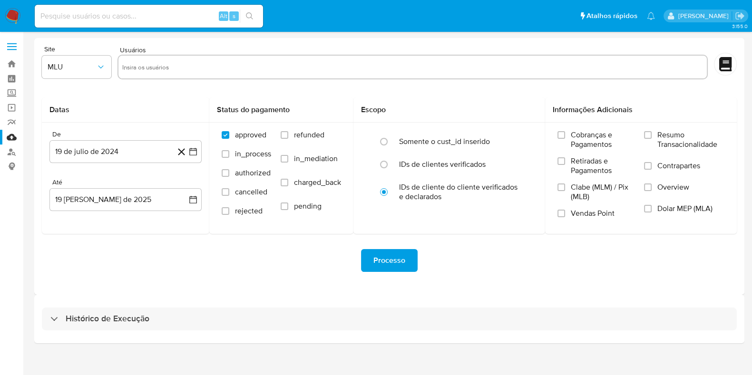
scroll to position [0, 0]
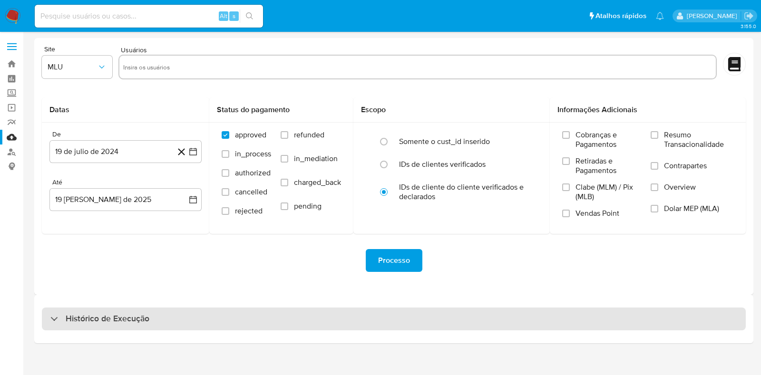
click at [120, 327] on div "Histórico de Execução" at bounding box center [394, 319] width 704 height 23
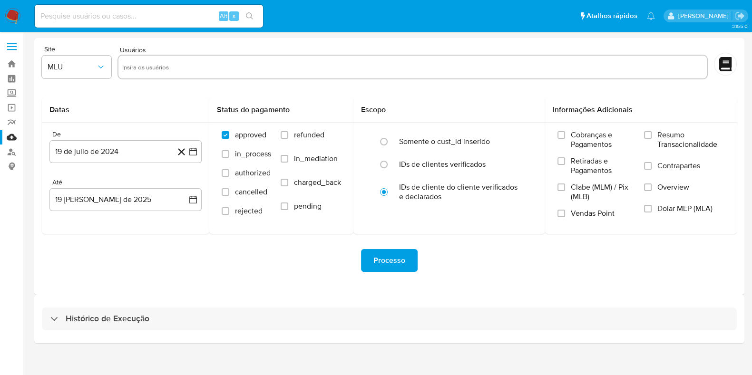
select select "10"
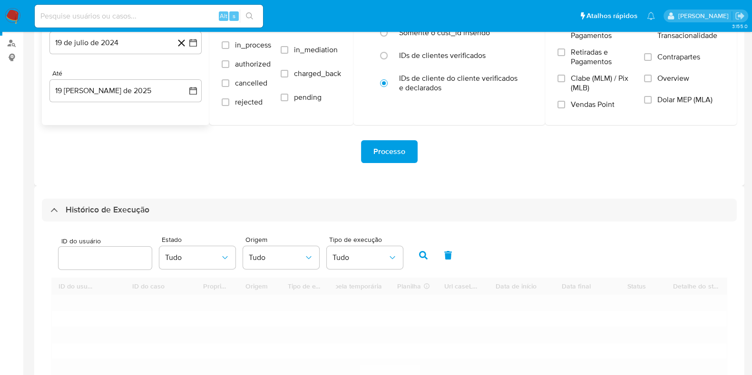
scroll to position [242, 0]
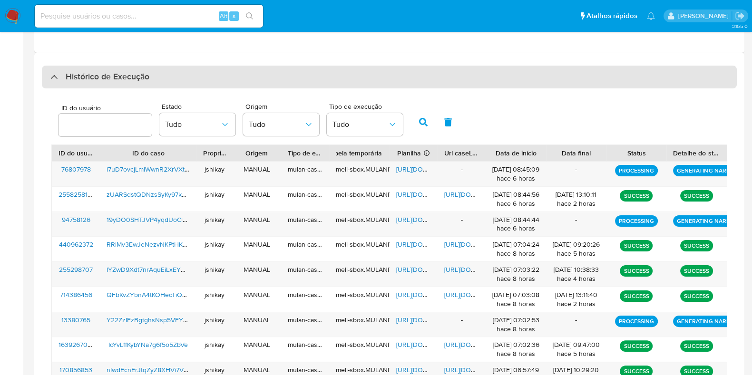
click at [110, 79] on h3 "Histórico de Execução" at bounding box center [108, 76] width 84 height 11
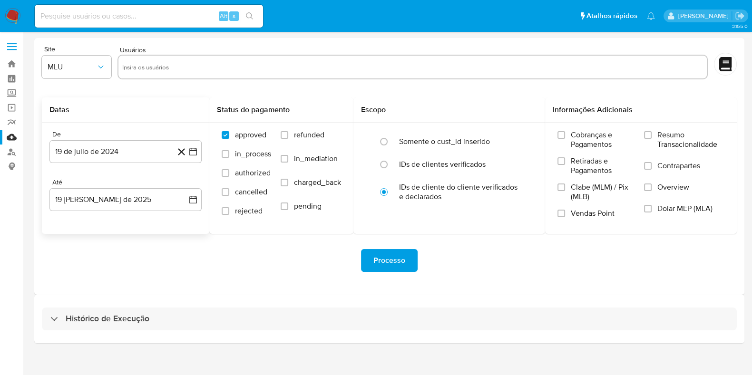
scroll to position [0, 0]
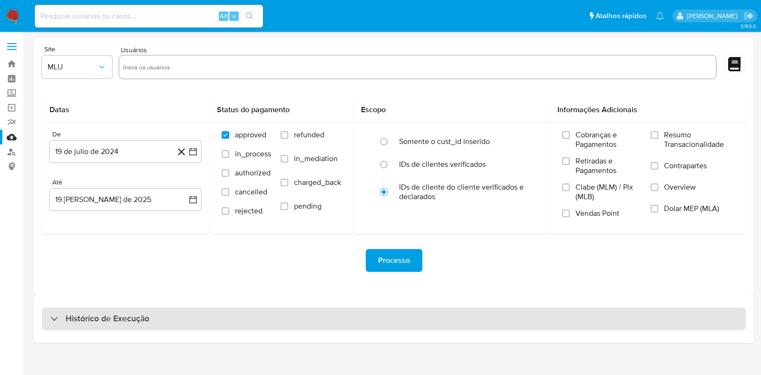
click at [123, 325] on div "Histórico de Execução" at bounding box center [394, 319] width 704 height 23
select select "10"
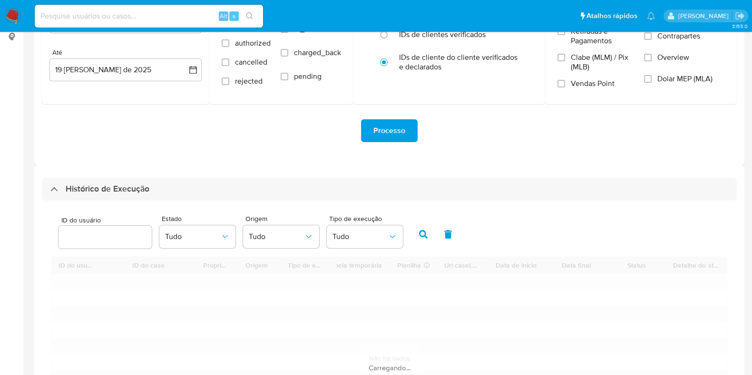
scroll to position [242, 0]
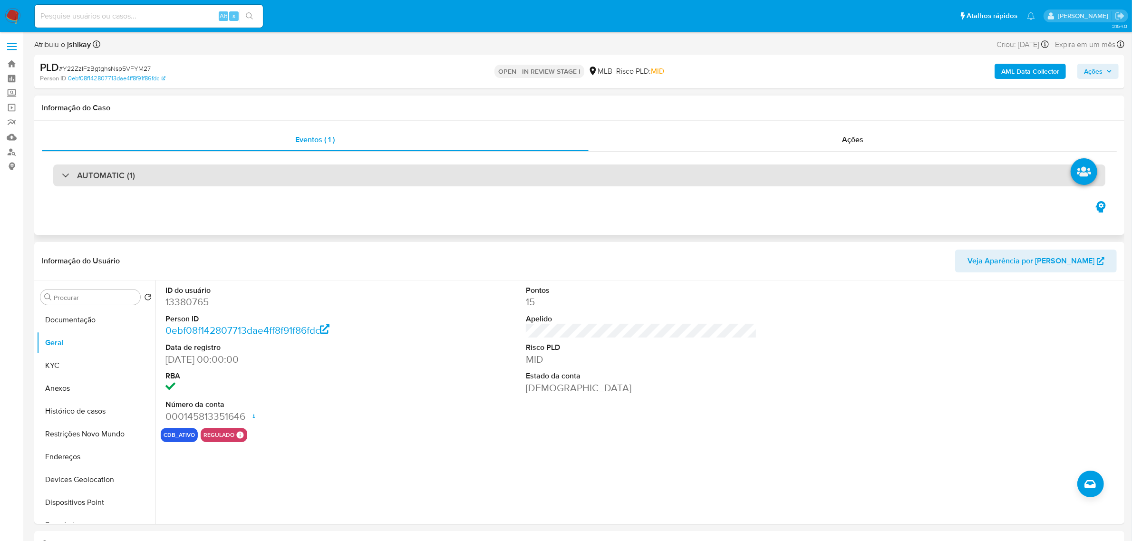
click at [163, 174] on div "AUTOMATIC (1)" at bounding box center [579, 176] width 1053 height 22
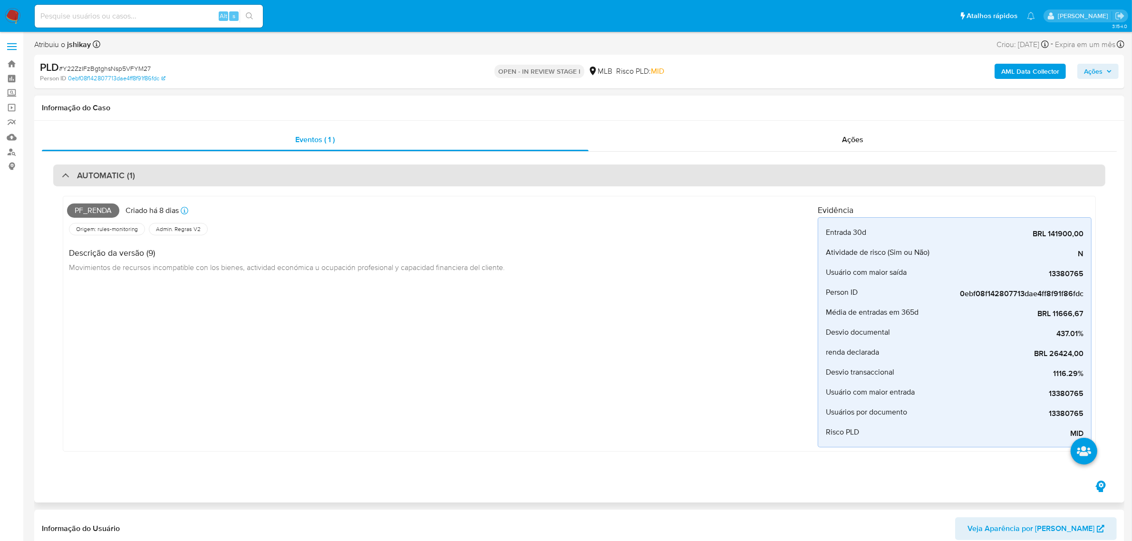
click at [163, 174] on div "AUTOMATIC (1)" at bounding box center [579, 176] width 1053 height 22
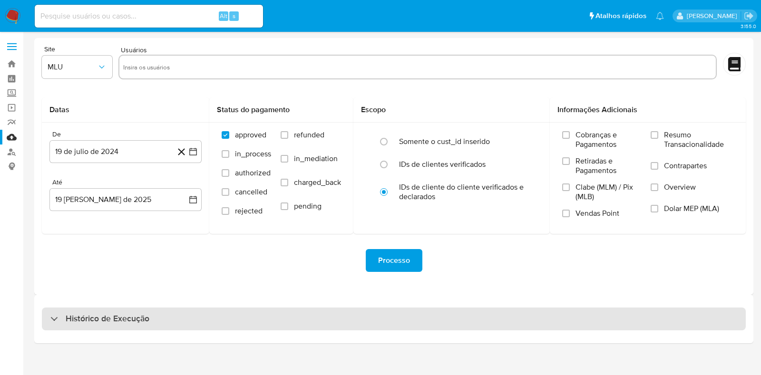
click at [210, 324] on div "Histórico de Execução" at bounding box center [394, 319] width 704 height 23
select select "10"
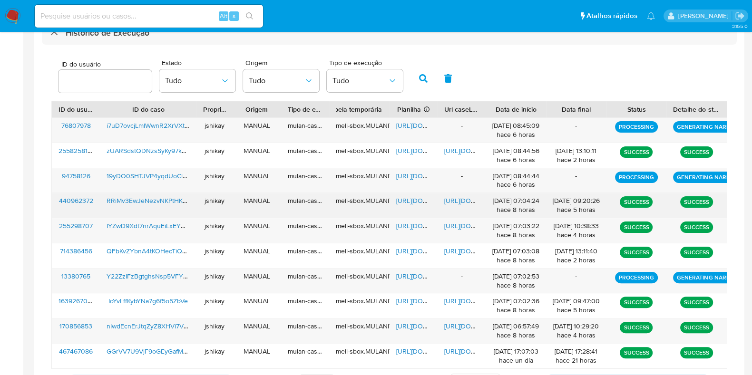
scroll to position [332, 0]
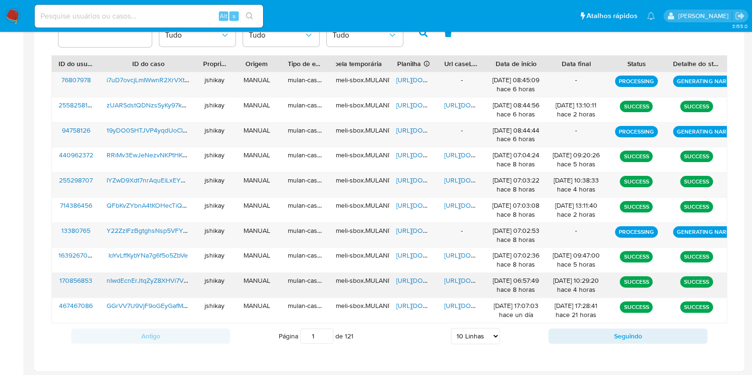
drag, startPoint x: 532, startPoint y: 280, endPoint x: 553, endPoint y: 281, distance: 20.9
click at [553, 281] on div "170856853 nIwdEcnErJtqZyZ8XHVi7V5m jshikay MANUAL mulan-caselog meli-sbox.MULAN…" at bounding box center [389, 285] width 675 height 25
click at [585, 281] on div "[DATE] 10:29:20 hace 4 horas" at bounding box center [576, 285] width 47 height 18
drag, startPoint x: 533, startPoint y: 279, endPoint x: 546, endPoint y: 279, distance: 13.8
click at [546, 279] on div "170856853 nIwdEcnErJtqZyZ8XHVi7V5m jshikay MANUAL mulan-caselog meli-sbox.MULAN…" at bounding box center [389, 285] width 675 height 25
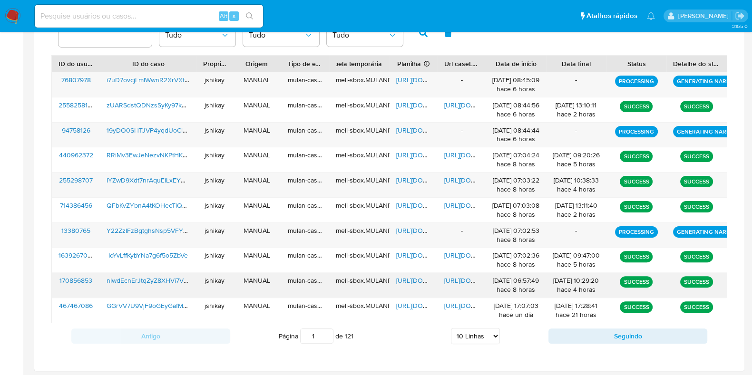
click at [546, 279] on div "[DATE] 10:29:20 hace 4 horas" at bounding box center [576, 285] width 60 height 25
drag, startPoint x: 531, startPoint y: 279, endPoint x: 542, endPoint y: 279, distance: 11.4
click at [539, 279] on div "[DATE] 06:57:49 hace 8 horas" at bounding box center [515, 285] width 47 height 18
click at [566, 277] on div "[DATE] 10:29:20 hace 4 horas" at bounding box center [576, 285] width 47 height 18
drag, startPoint x: 526, startPoint y: 283, endPoint x: 542, endPoint y: 286, distance: 16.5
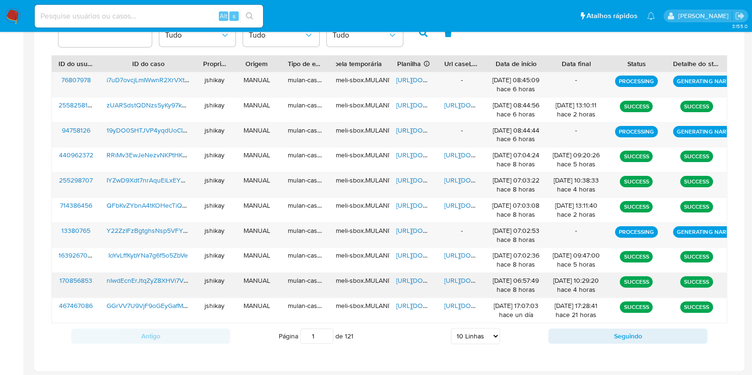
click at [542, 286] on div "19/08/2025 06:57:49 hace 8 horas" at bounding box center [516, 285] width 60 height 25
click at [539, 282] on div "19/08/2025 06:57:49 hace 8 horas" at bounding box center [515, 285] width 47 height 18
drag, startPoint x: 530, startPoint y: 280, endPoint x: 542, endPoint y: 280, distance: 11.9
click at [539, 280] on div "19/08/2025 06:57:49 hace 8 horas" at bounding box center [515, 285] width 47 height 18
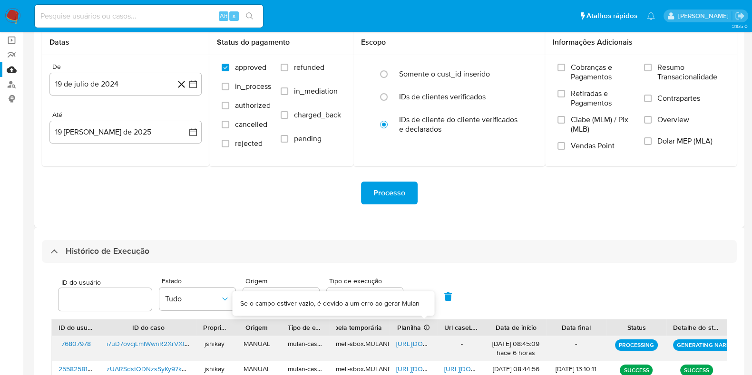
scroll to position [34, 0]
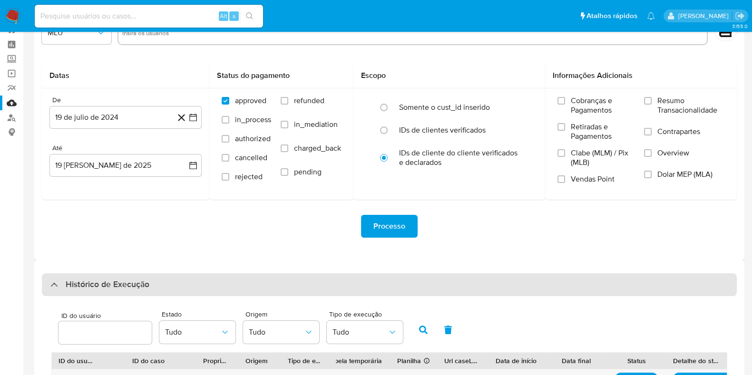
click at [146, 283] on h3 "Histórico de Execução" at bounding box center [108, 284] width 84 height 11
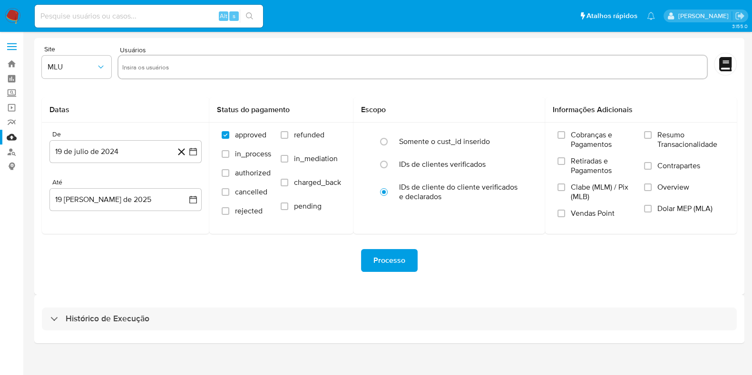
scroll to position [0, 0]
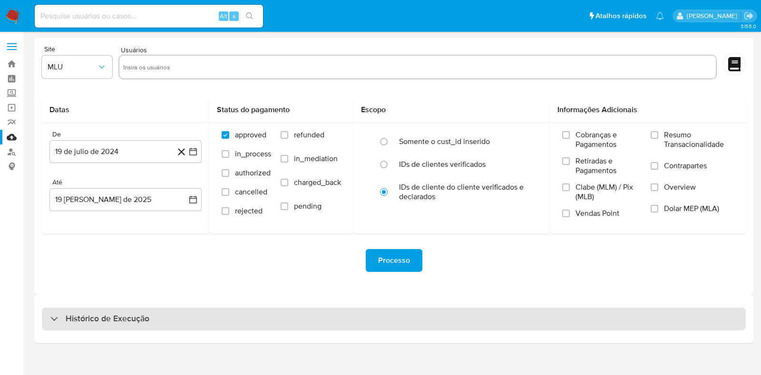
click at [137, 310] on div "Histórico de Execução" at bounding box center [394, 319] width 704 height 23
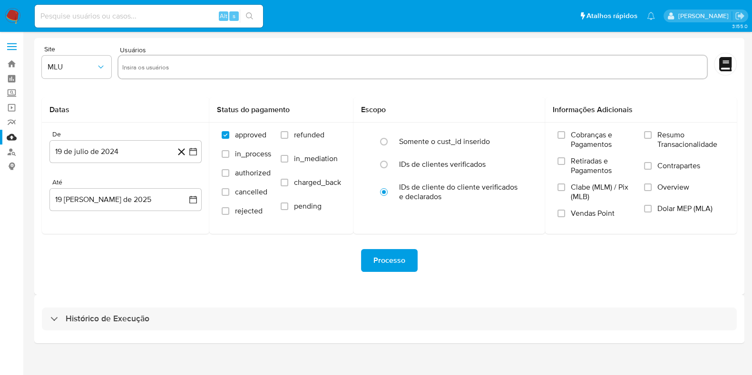
select select "10"
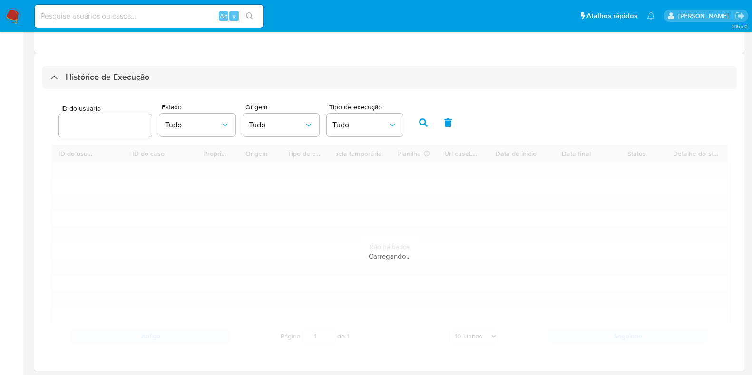
scroll to position [242, 0]
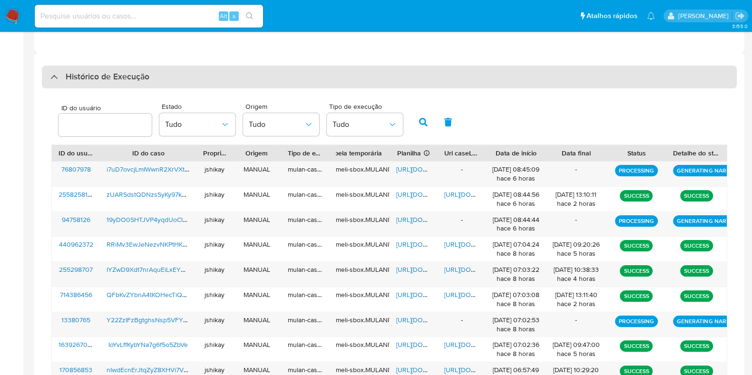
click at [112, 88] on div "Histórico de Execução" at bounding box center [389, 77] width 695 height 23
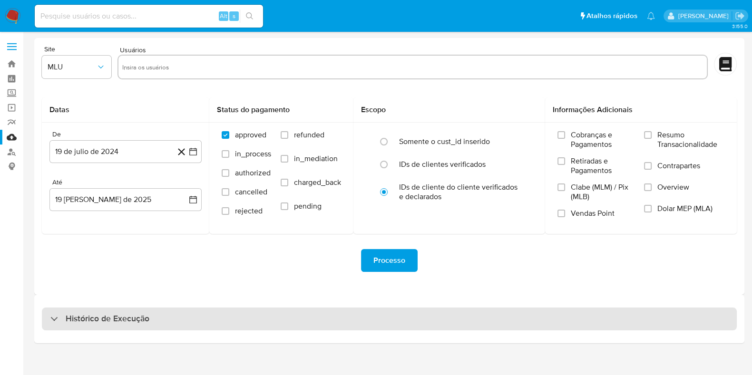
scroll to position [0, 0]
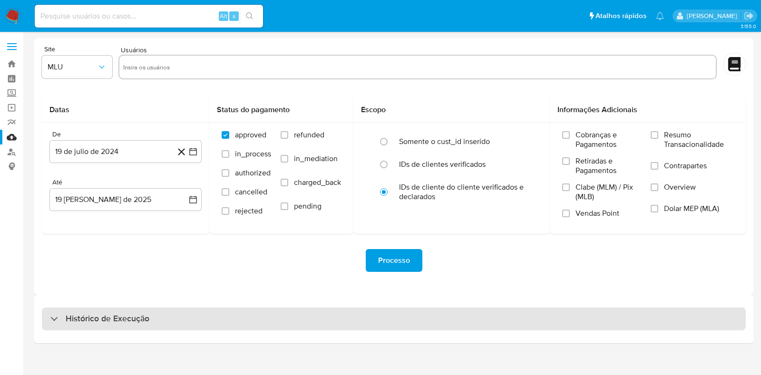
click at [155, 321] on div "Histórico de Execução" at bounding box center [394, 319] width 704 height 23
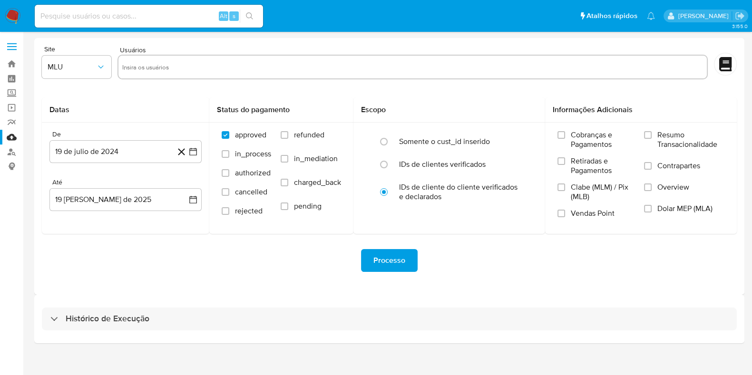
select select "10"
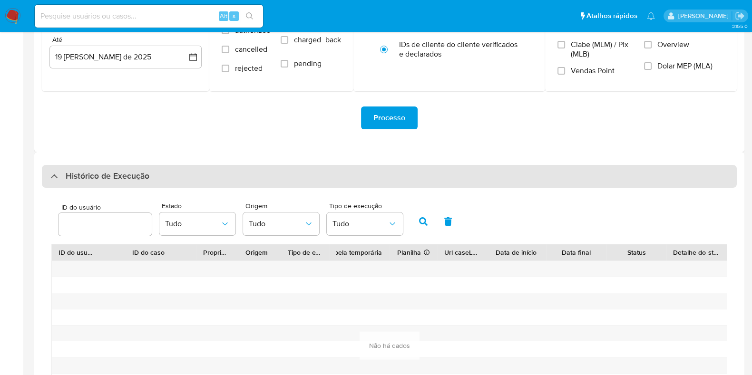
scroll to position [266, 0]
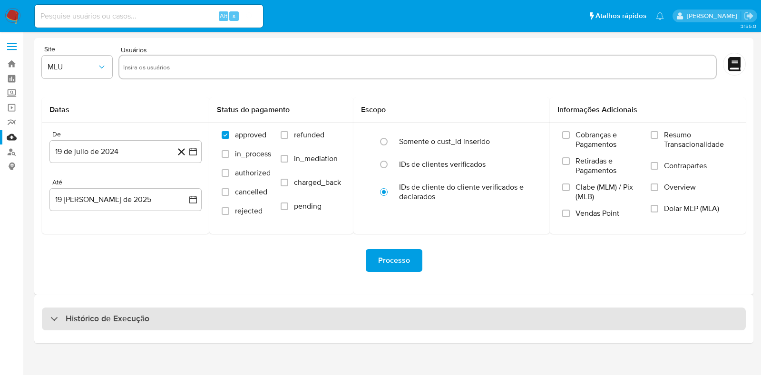
click at [109, 322] on h3 "Histórico de Execução" at bounding box center [108, 318] width 84 height 11
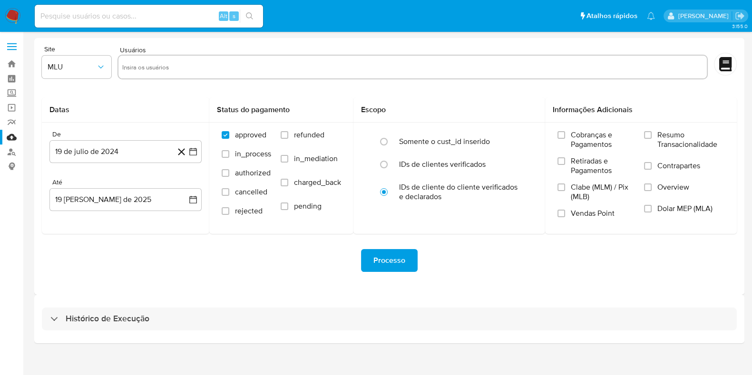
select select "10"
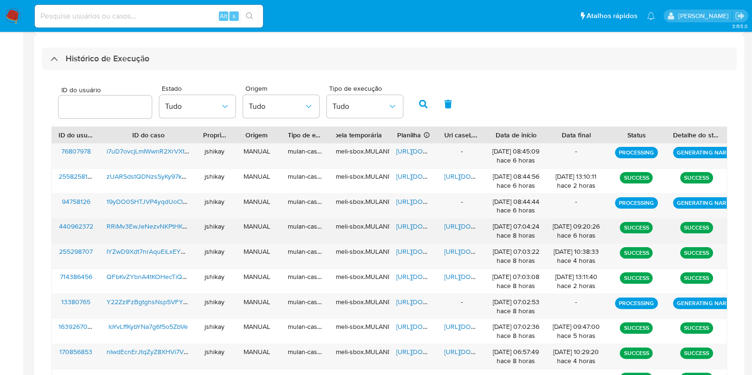
scroll to position [242, 0]
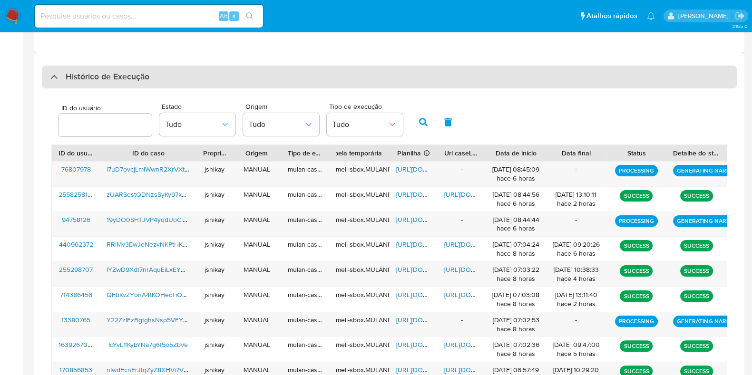
click at [195, 76] on div "Histórico de Execução" at bounding box center [389, 77] width 695 height 23
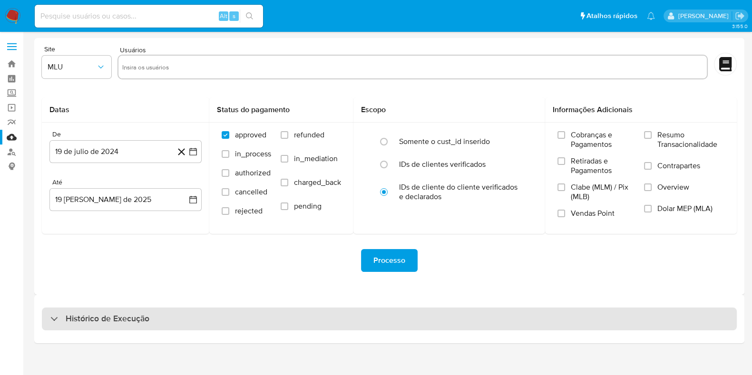
scroll to position [0, 0]
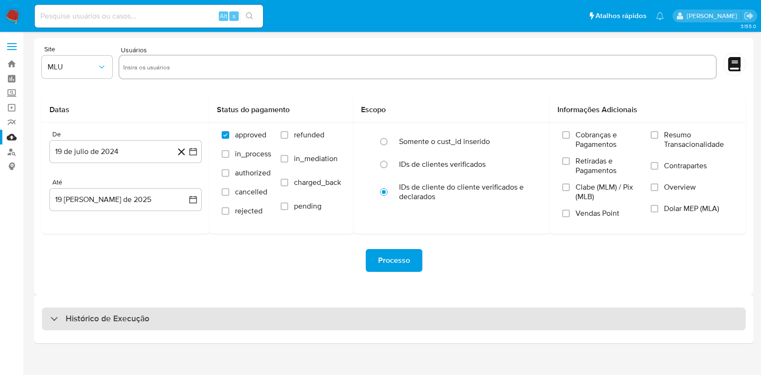
click at [115, 327] on div "Histórico de Execução" at bounding box center [394, 319] width 704 height 23
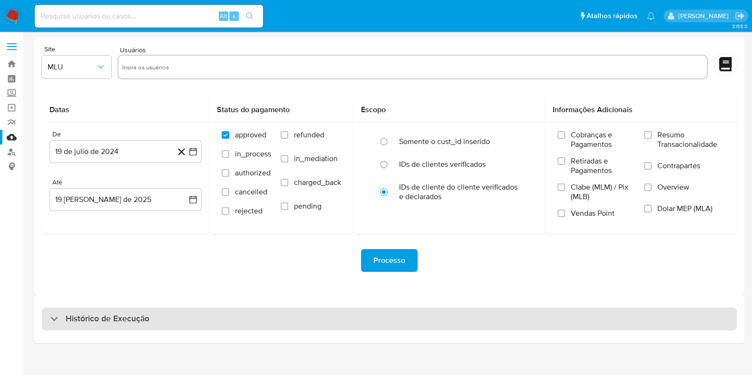
select select "10"
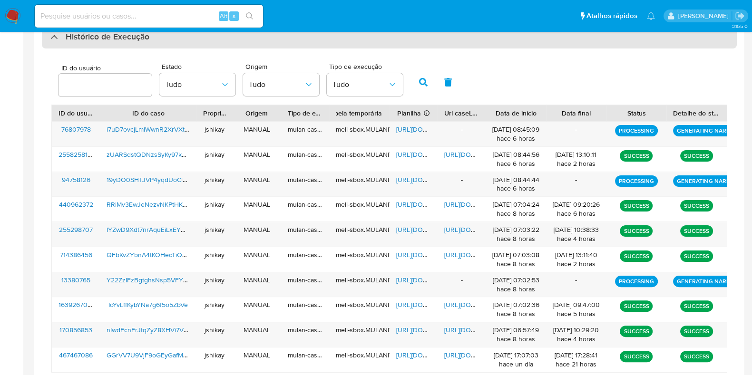
scroll to position [260, 0]
